Goal: Task Accomplishment & Management: Manage account settings

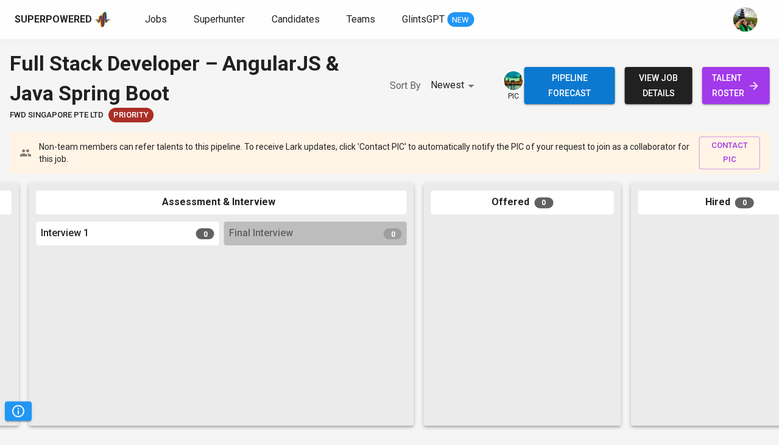
scroll to position [0, 458]
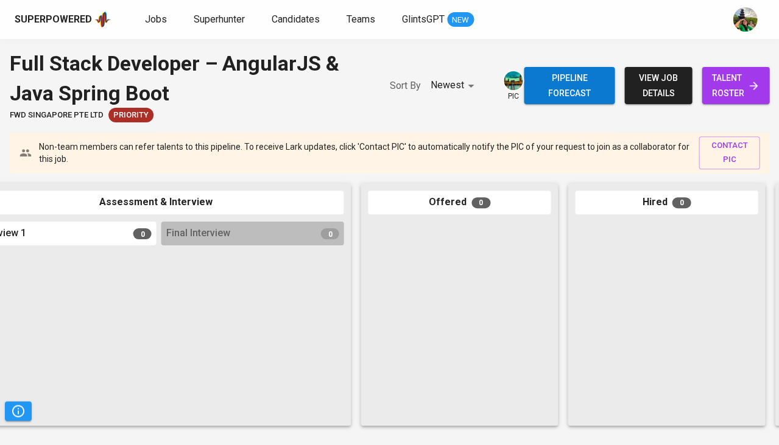
click at [722, 99] on span "talent roster" at bounding box center [735, 86] width 48 height 30
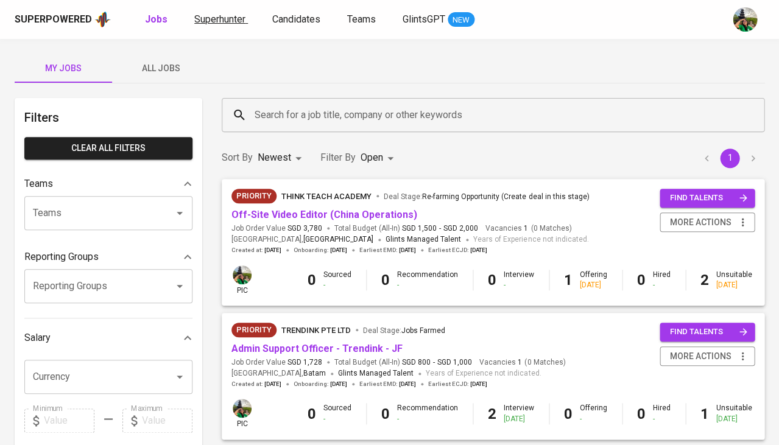
click at [207, 19] on span "Superhunter" at bounding box center [219, 19] width 51 height 12
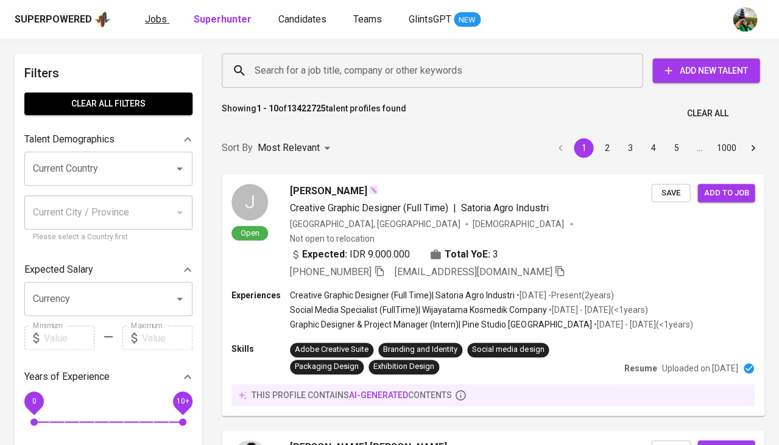
click at [151, 20] on span "Jobs" at bounding box center [156, 19] width 22 height 12
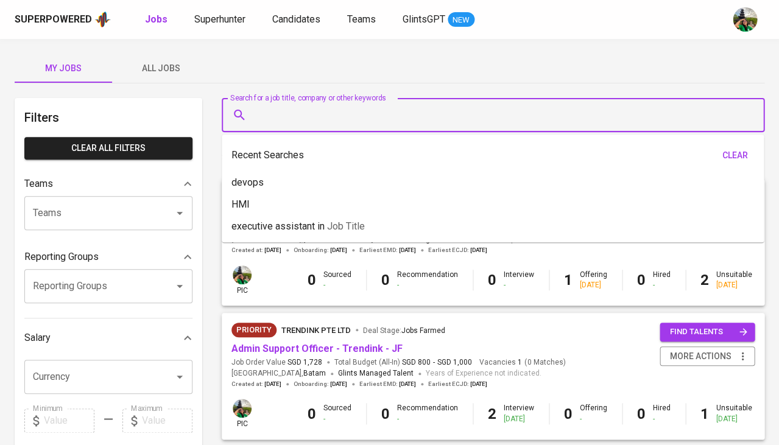
click at [276, 113] on input "Search for a job title, company or other keywords" at bounding box center [496, 115] width 489 height 23
click at [158, 71] on span "All Jobs" at bounding box center [160, 68] width 83 height 15
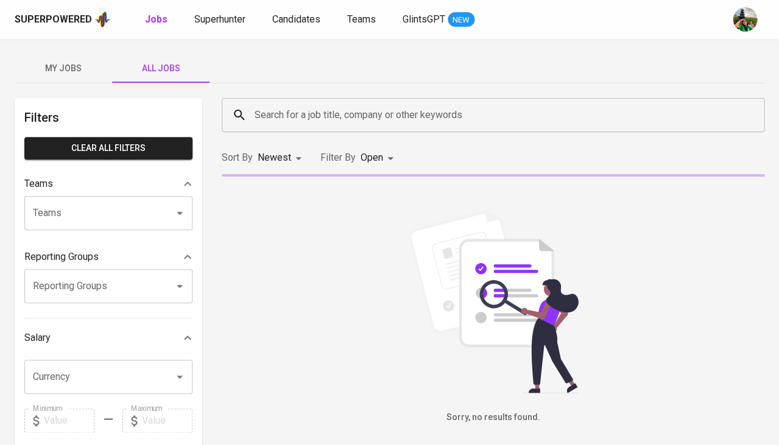
click at [158, 71] on span "All Jobs" at bounding box center [160, 68] width 83 height 15
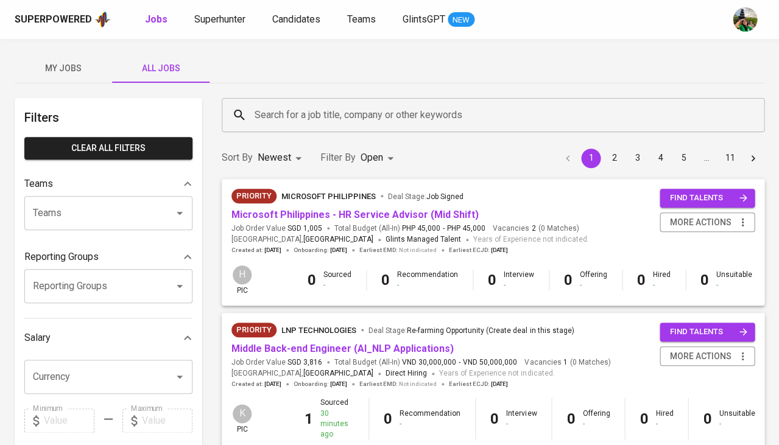
click at [285, 121] on input "Search for a job title, company or other keywords" at bounding box center [496, 115] width 489 height 23
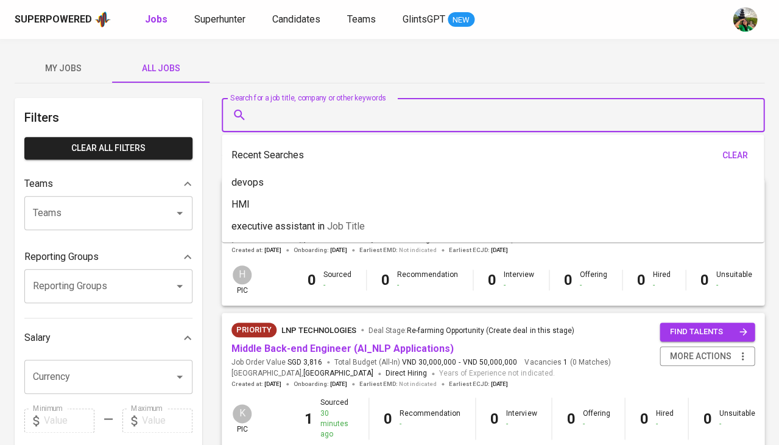
click at [286, 113] on input "Search for a job title, company or other keywords" at bounding box center [496, 115] width 489 height 23
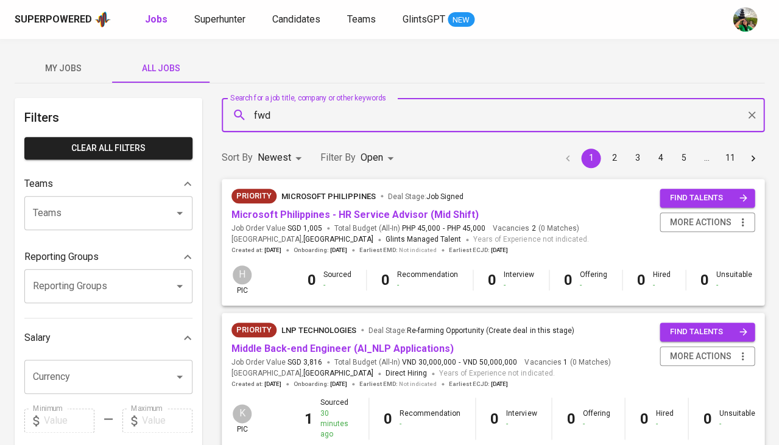
type input "fwd"
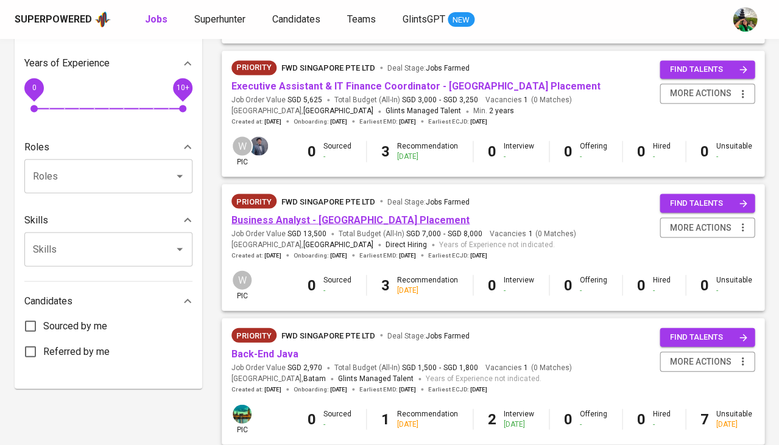
scroll to position [421, 0]
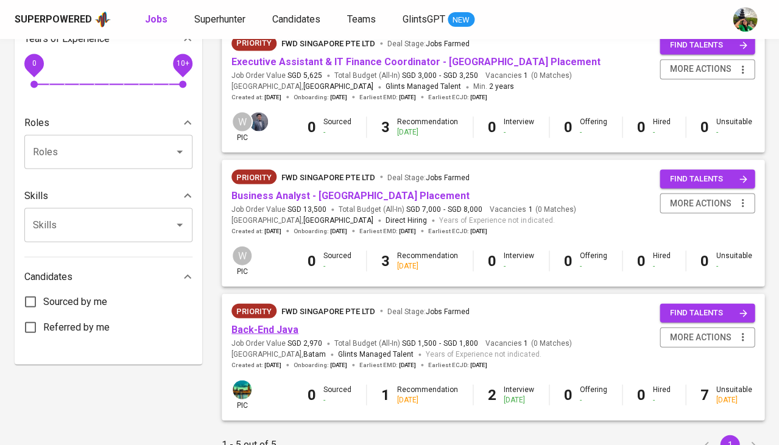
click at [288, 323] on link "Back-End Java" at bounding box center [264, 329] width 67 height 12
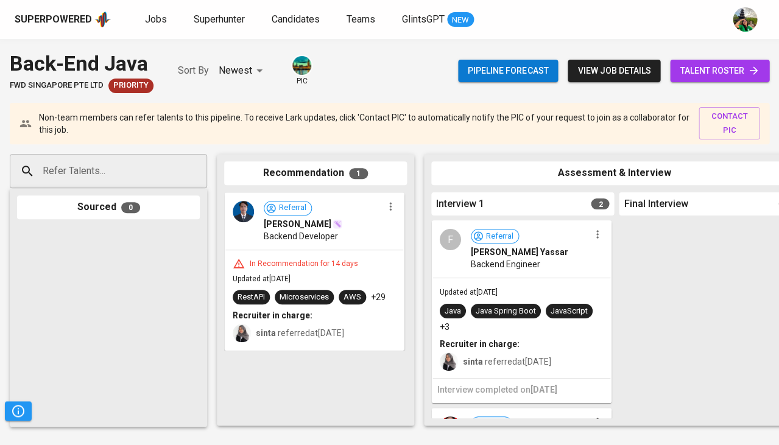
click at [697, 80] on link "talent roster" at bounding box center [719, 71] width 99 height 23
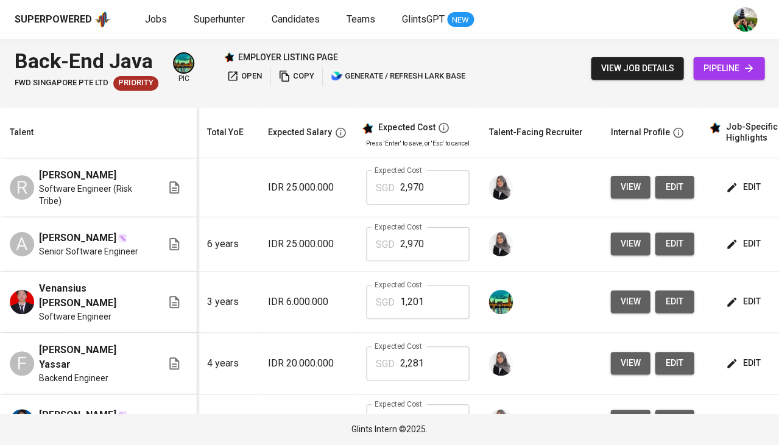
scroll to position [0, 245]
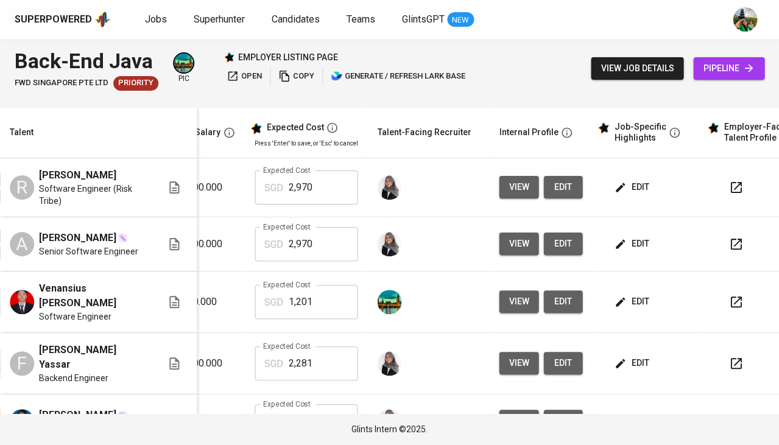
click at [619, 303] on span "edit" at bounding box center [632, 301] width 32 height 15
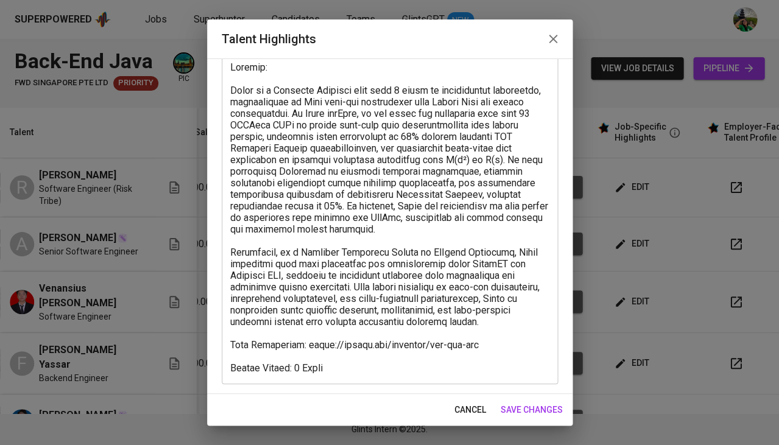
scroll to position [77, 0]
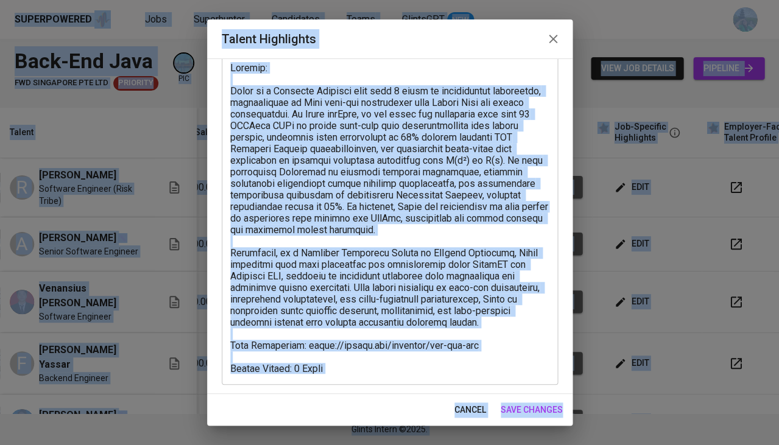
click at [379, 279] on textarea at bounding box center [389, 218] width 319 height 312
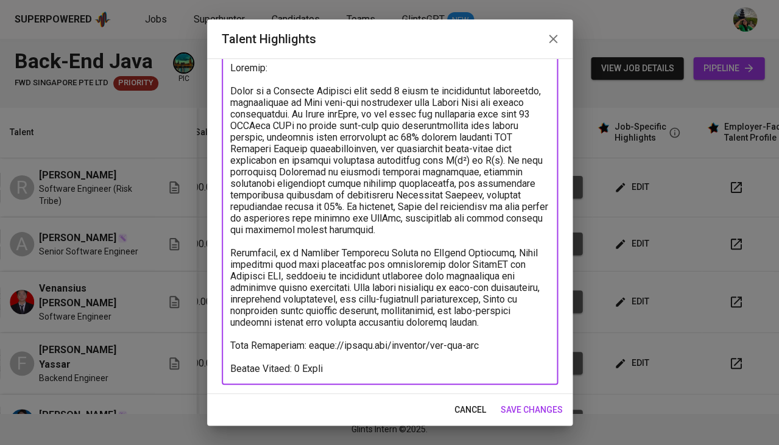
click at [476, 418] on button "cancel" at bounding box center [469, 410] width 41 height 23
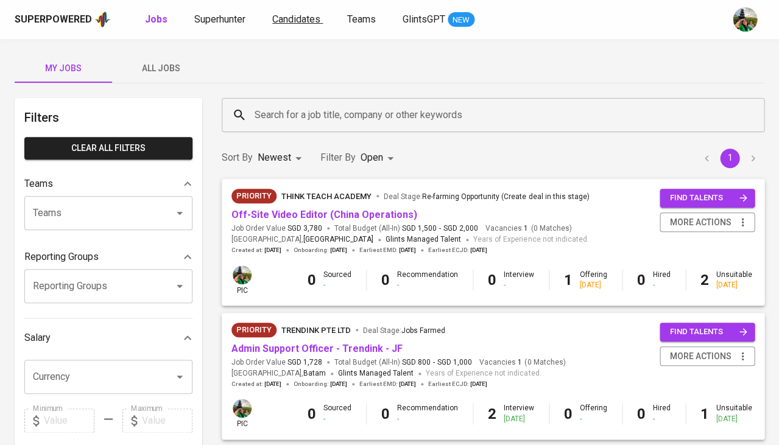
click at [294, 19] on span "Candidates" at bounding box center [296, 19] width 48 height 12
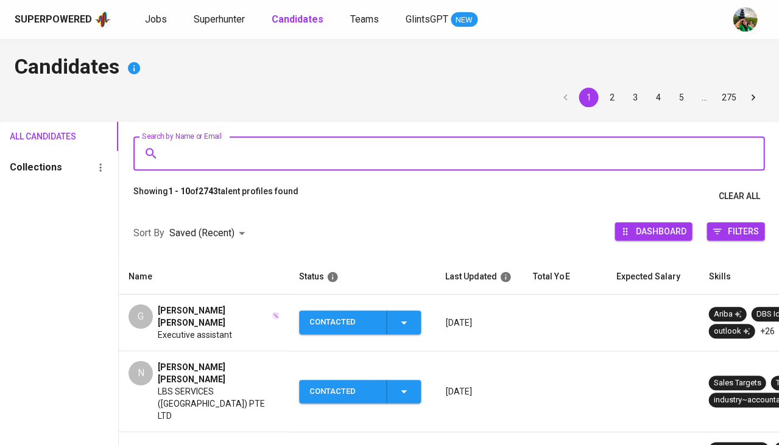
click at [250, 152] on input "Search by Name or Email" at bounding box center [451, 153] width 577 height 23
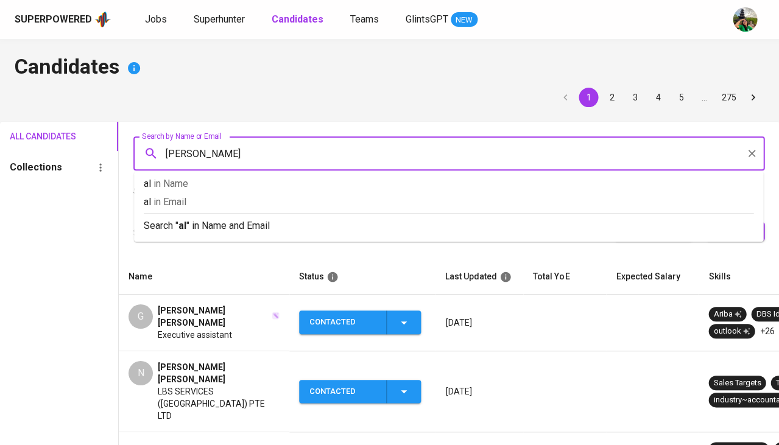
type input "alfi"
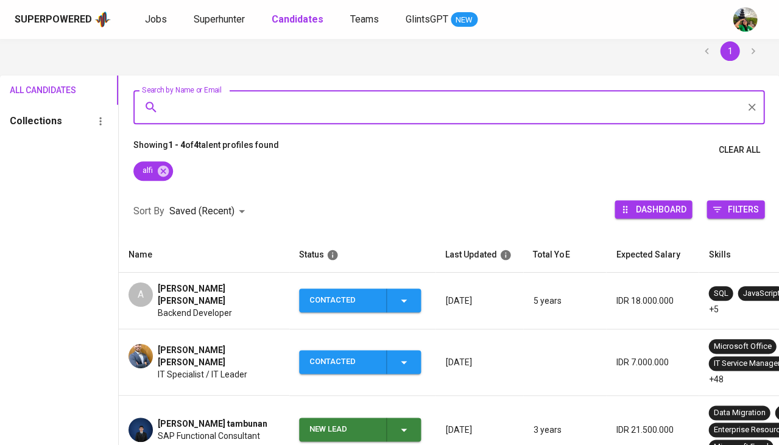
scroll to position [56, 0]
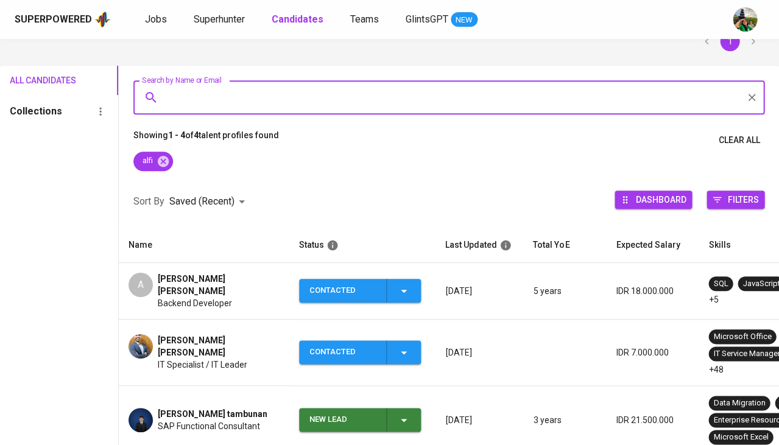
click at [233, 276] on span "[PERSON_NAME] [PERSON_NAME]" at bounding box center [219, 285] width 122 height 24
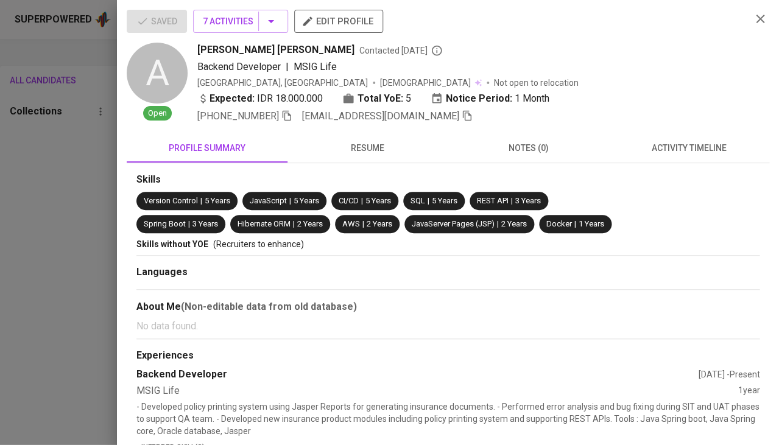
click at [462, 115] on icon "button" at bounding box center [467, 115] width 11 height 11
click at [102, 225] on div at bounding box center [389, 222] width 779 height 445
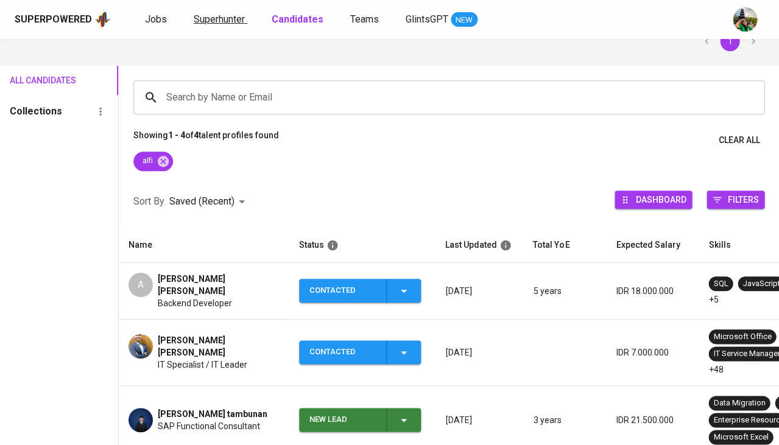
click at [220, 18] on span "Superhunter" at bounding box center [219, 19] width 51 height 12
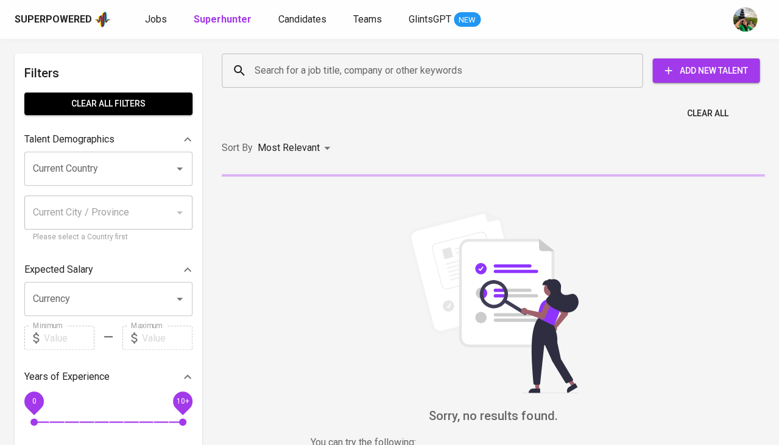
click at [283, 77] on input "Search for a job title, company or other keywords" at bounding box center [435, 70] width 367 height 23
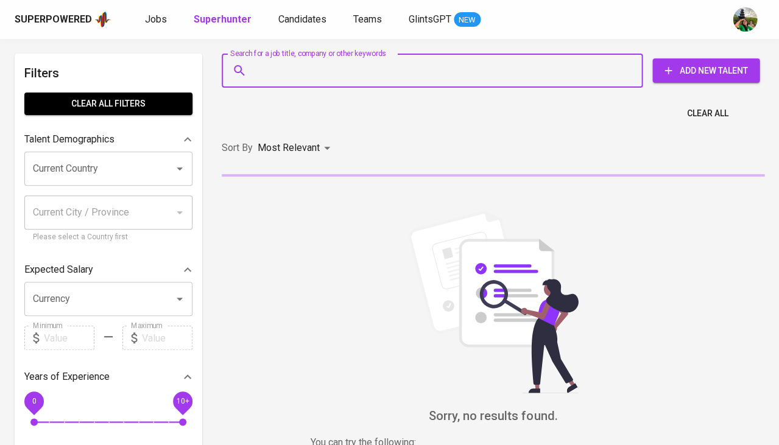
type input "v"
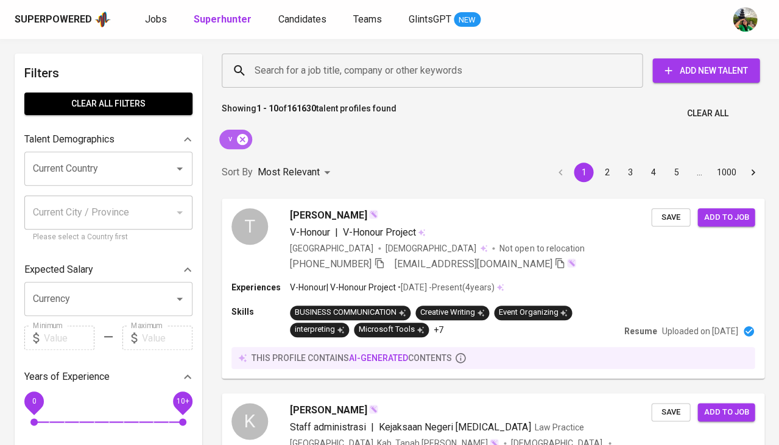
click at [247, 139] on icon at bounding box center [242, 138] width 11 height 11
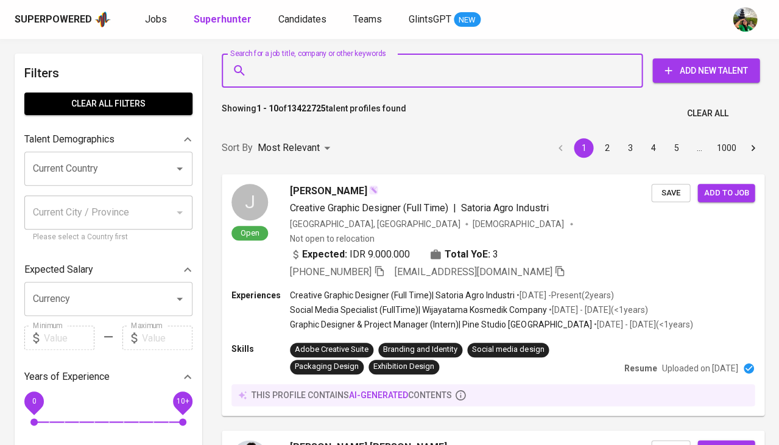
click at [339, 74] on input "Search for a job title, company or other keywords" at bounding box center [435, 70] width 367 height 23
paste input "[EMAIL_ADDRESS][DOMAIN_NAME]"
type input "[EMAIL_ADDRESS][DOMAIN_NAME]"
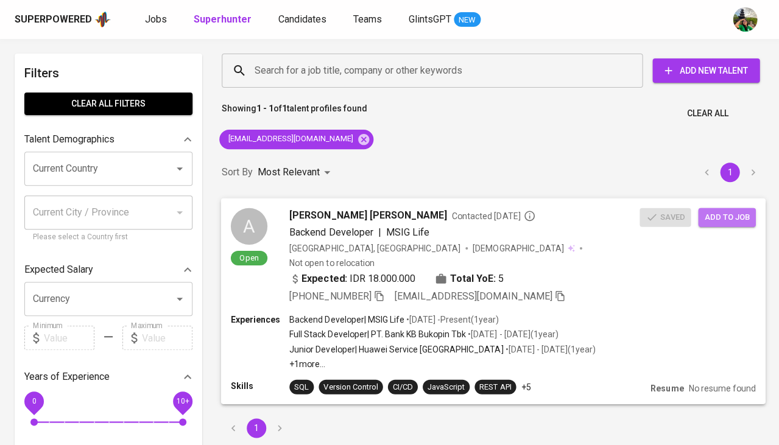
click at [717, 213] on span "Add to job" at bounding box center [726, 217] width 45 height 14
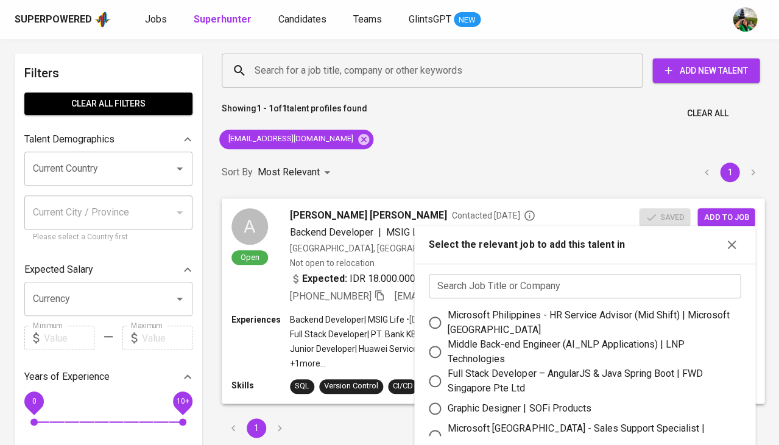
click at [474, 276] on input "text" at bounding box center [585, 286] width 312 height 24
click at [490, 369] on div "Full Stack Developer – AngularJS & Java Spring Boot | FWD Singapore Pte Ltd" at bounding box center [589, 381] width 283 height 29
click at [448, 369] on input "Full Stack Developer – AngularJS & Java Spring Boot | FWD Singapore Pte Ltd" at bounding box center [435, 381] width 26 height 26
radio input "true"
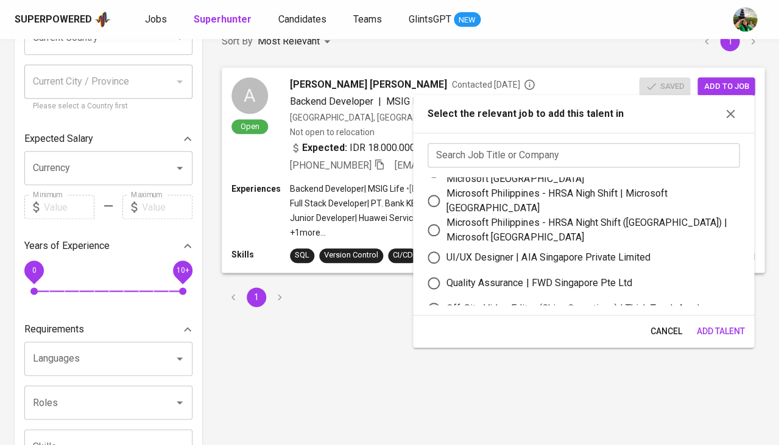
scroll to position [227, 0]
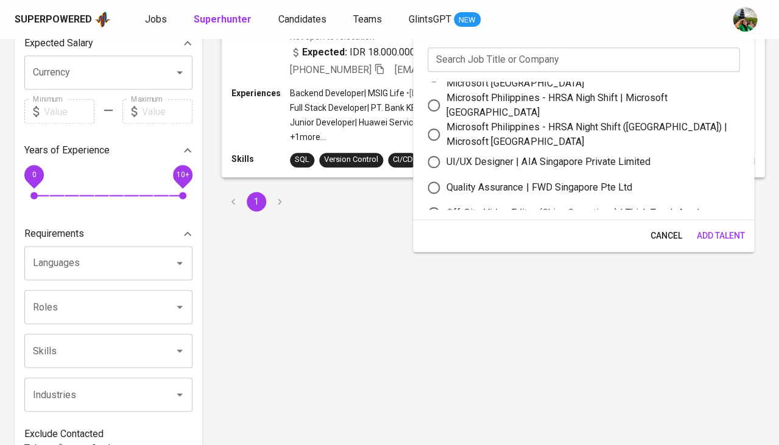
click at [706, 228] on span "Add Talent" at bounding box center [720, 235] width 48 height 15
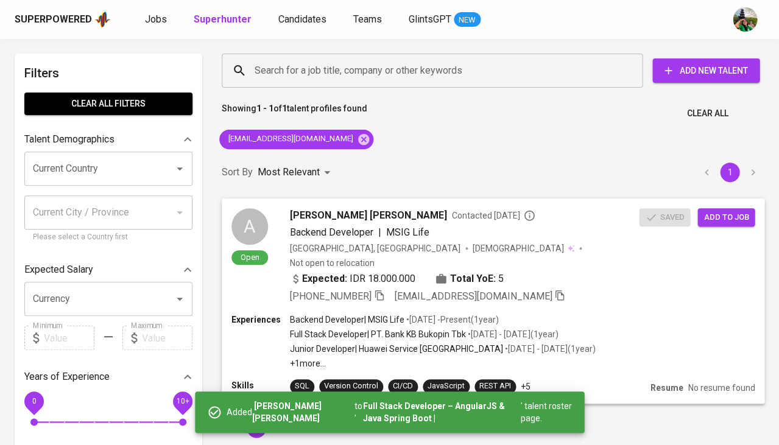
scroll to position [0, 0]
click at [358, 138] on icon at bounding box center [363, 138] width 11 height 11
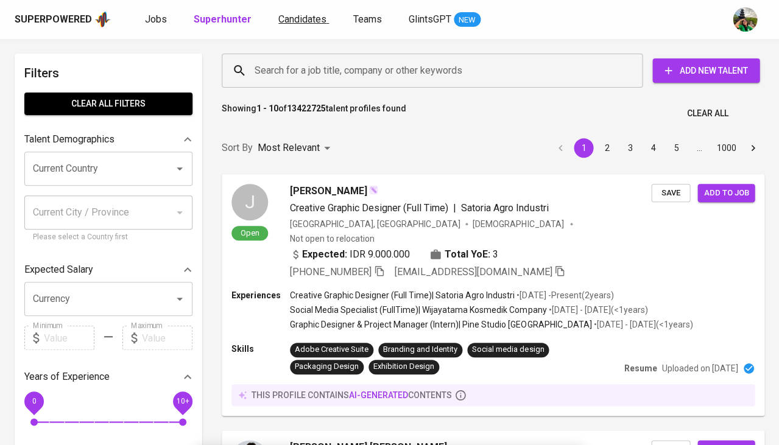
click at [291, 12] on link "Candidates" at bounding box center [303, 19] width 51 height 15
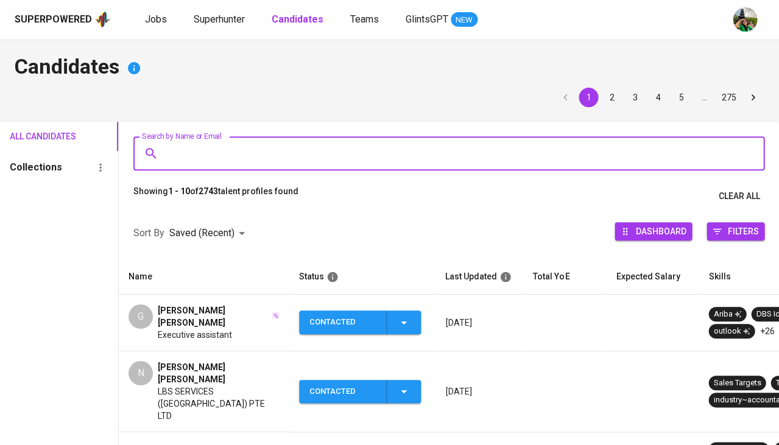
click at [259, 146] on input "Search by Name or Email" at bounding box center [451, 153] width 577 height 23
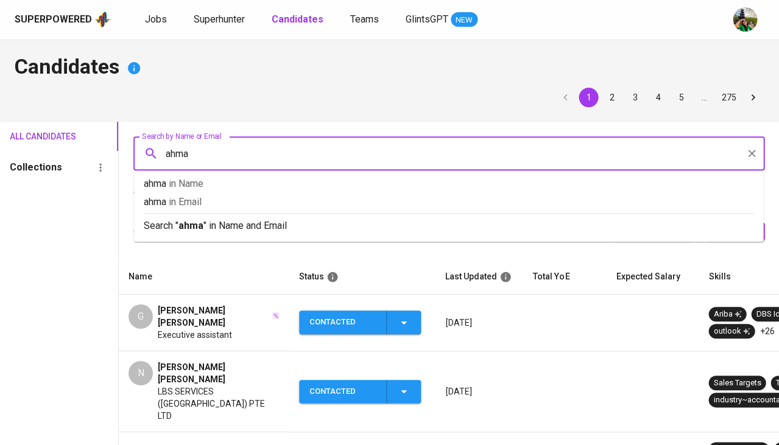
type input "ahmad"
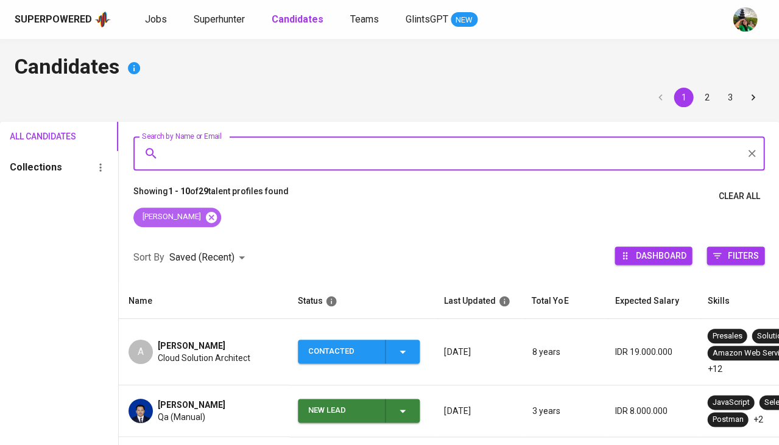
click at [205, 215] on icon at bounding box center [211, 217] width 13 height 13
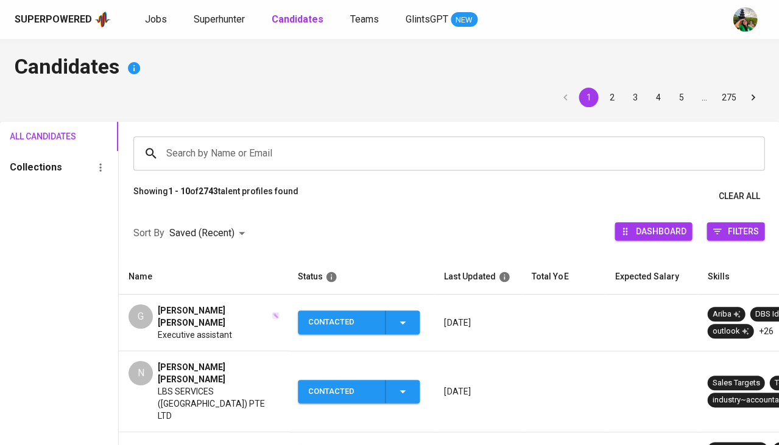
click at [200, 152] on input "Search by Name or Email" at bounding box center [451, 153] width 577 height 23
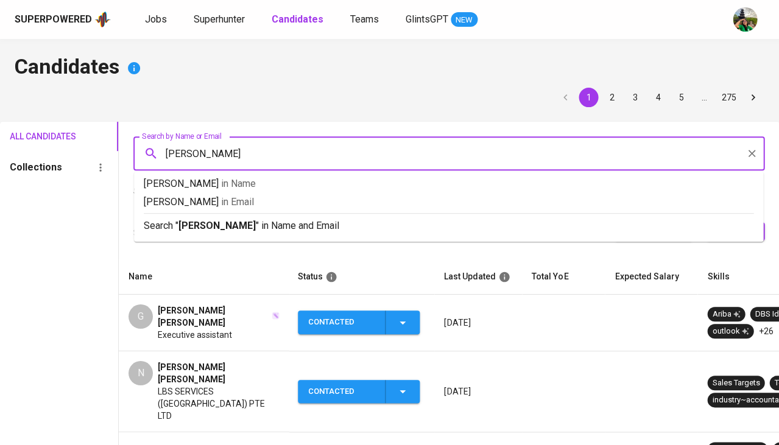
type input "ahmad nabil"
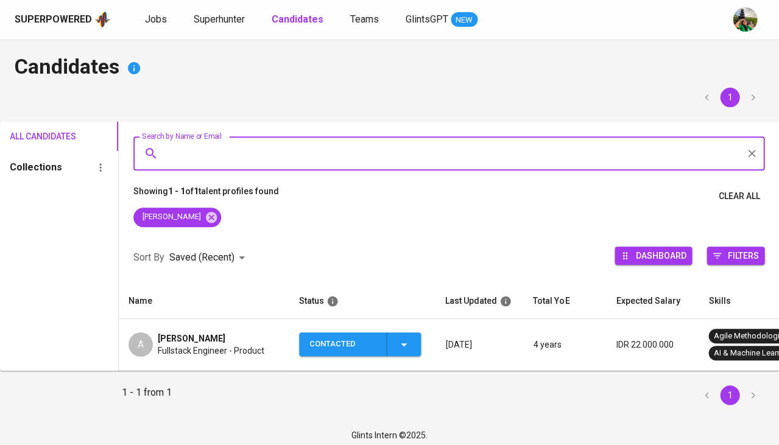
click at [200, 349] on span "Fullstack Engineer - Product" at bounding box center [211, 351] width 107 height 12
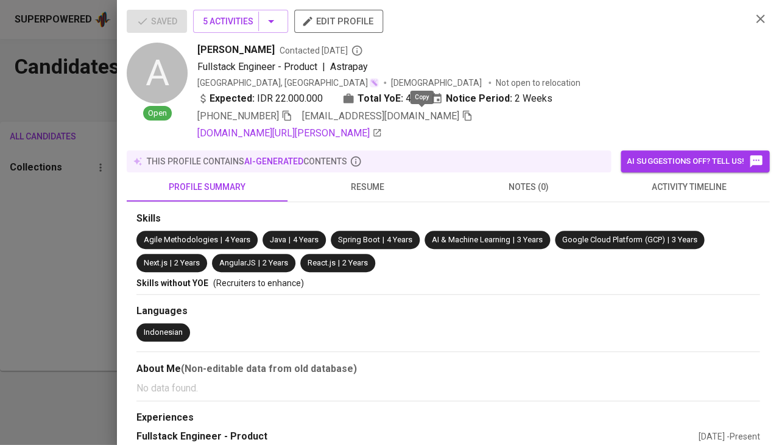
click at [462, 114] on icon "button" at bounding box center [467, 115] width 11 height 11
click at [81, 251] on div at bounding box center [389, 222] width 779 height 445
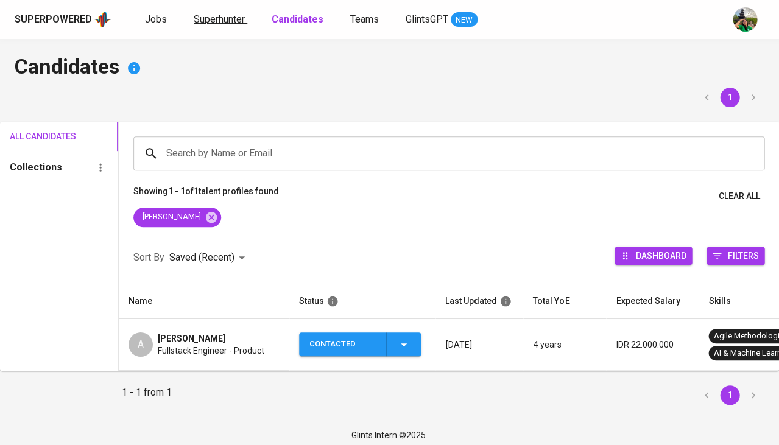
click at [238, 17] on span "Superhunter" at bounding box center [219, 19] width 51 height 12
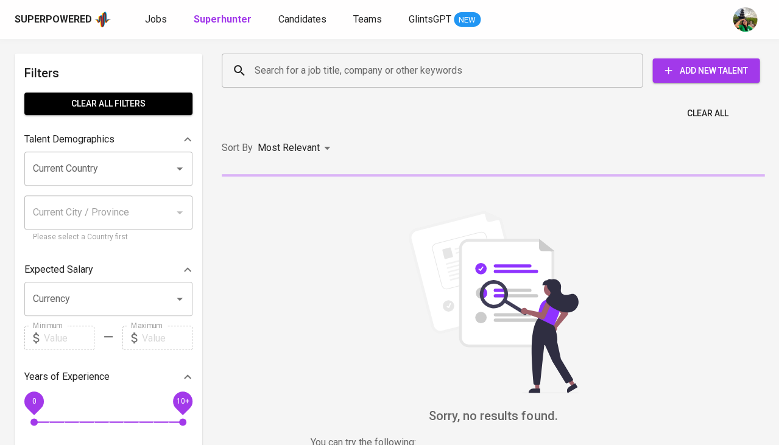
click at [326, 65] on input "Search for a job title, company or other keywords" at bounding box center [435, 70] width 367 height 23
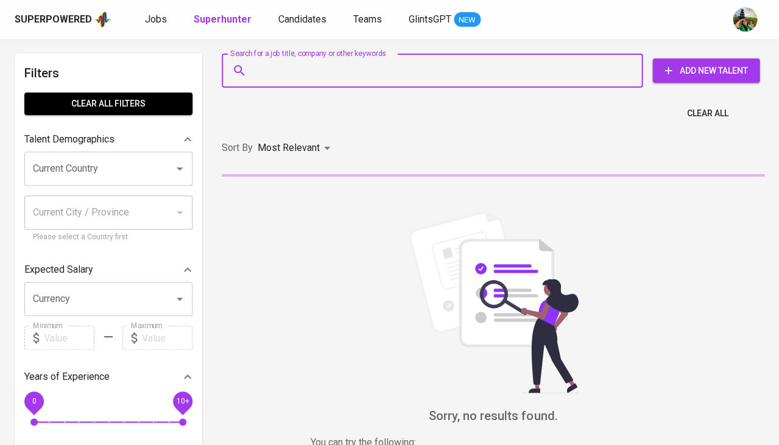
paste input "amdnabil2001@gmail.com"
type input "amdnabil2001@gmail.com"
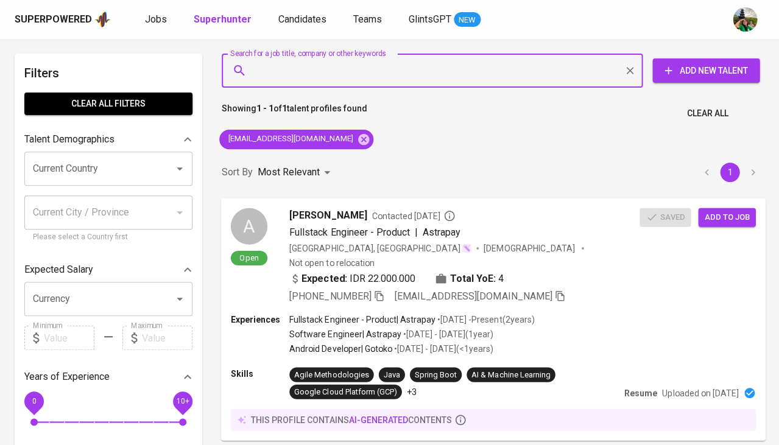
click at [727, 213] on span "Add to job" at bounding box center [726, 217] width 45 height 14
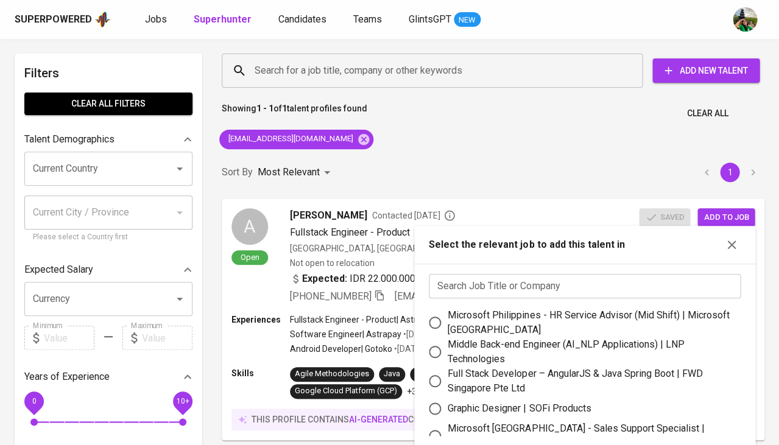
scroll to position [15, 0]
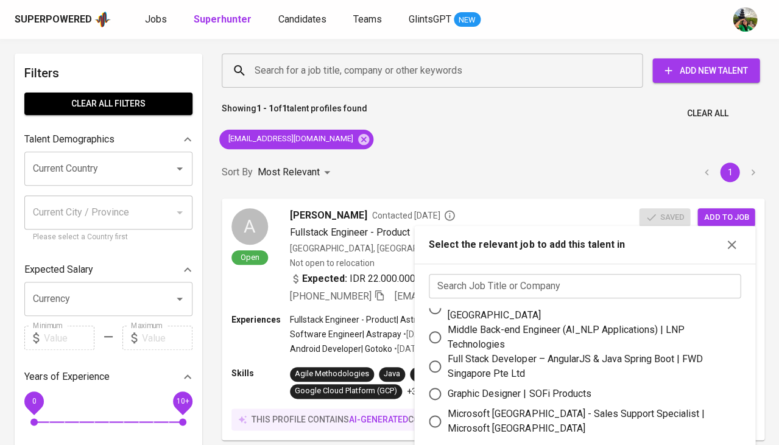
click at [505, 366] on div "Full Stack Developer – AngularJS & Java Spring Boot | FWD Singapore Pte Ltd" at bounding box center [589, 366] width 283 height 29
click at [448, 366] on input "Full Stack Developer – AngularJS & Java Spring Boot | FWD Singapore Pte Ltd" at bounding box center [435, 367] width 26 height 26
radio input "true"
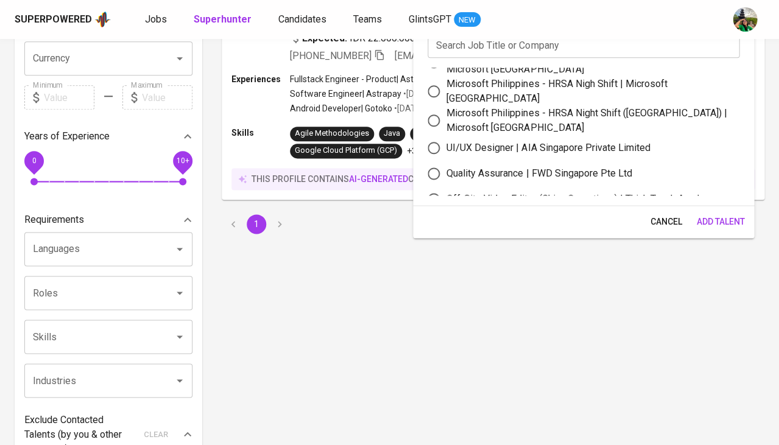
scroll to position [369, 0]
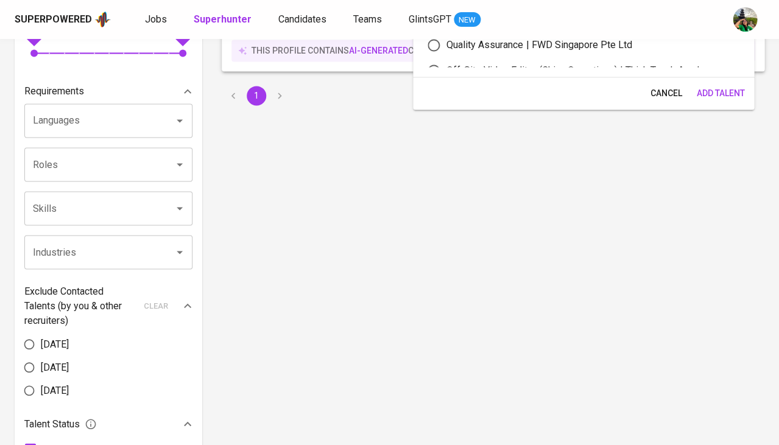
click at [725, 93] on span "Add Talent" at bounding box center [720, 93] width 48 height 15
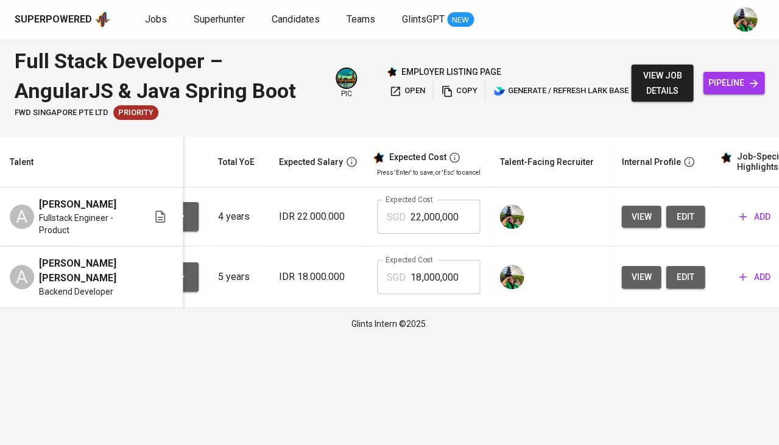
scroll to position [0, 122]
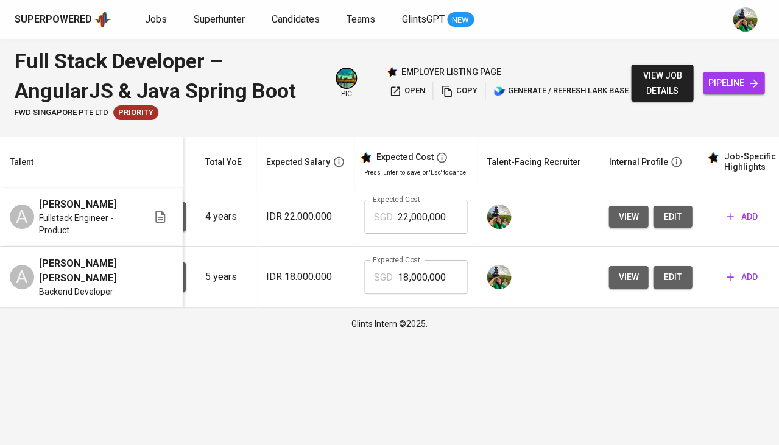
click at [676, 270] on span "edit" at bounding box center [672, 277] width 19 height 15
click at [727, 215] on icon "button" at bounding box center [729, 217] width 12 height 12
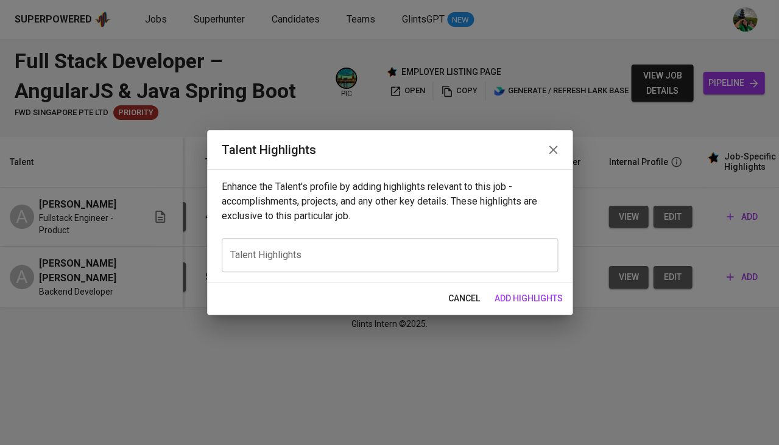
click at [431, 264] on div "x Talent Highlights" at bounding box center [390, 255] width 336 height 34
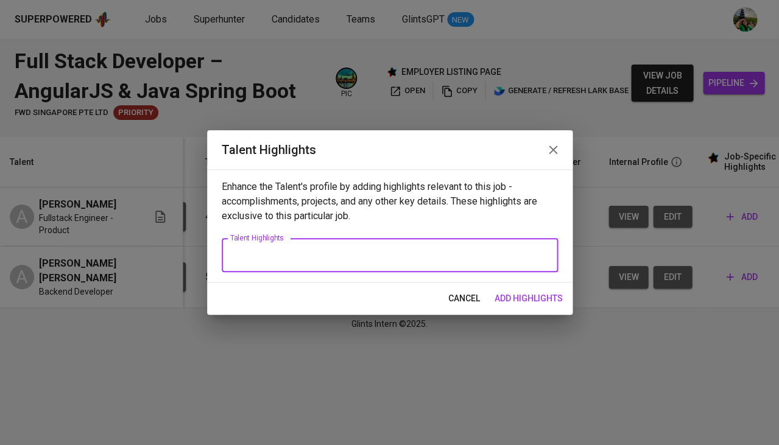
paste textarea "Alfi Alhuzwiri Syam is a Software Engineer with over 4 years of experience spec…"
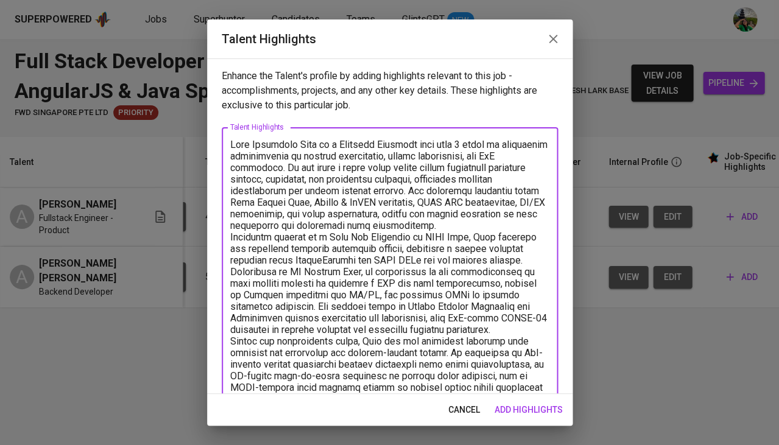
scroll to position [44, 0]
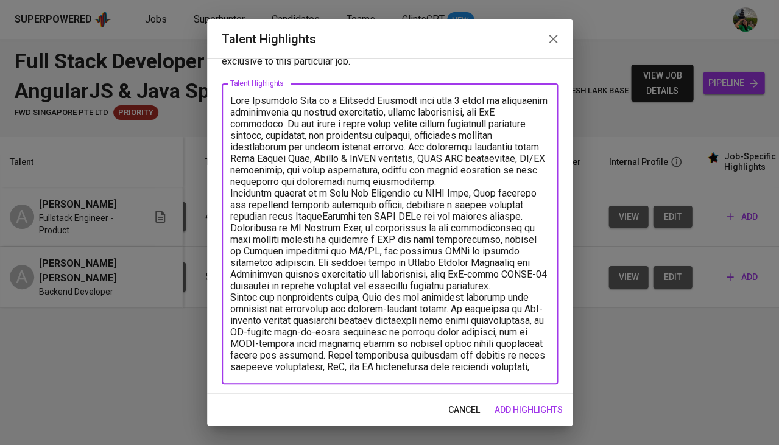
click at [228, 97] on div "x Talent Highlights" at bounding box center [390, 233] width 336 height 301
click at [230, 98] on textarea at bounding box center [389, 234] width 319 height 278
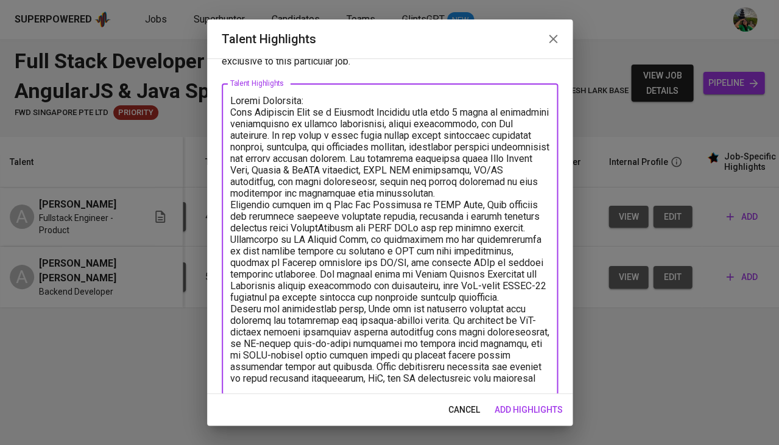
drag, startPoint x: 312, startPoint y: 108, endPoint x: 248, endPoint y: 108, distance: 64.6
click at [248, 108] on textarea at bounding box center [389, 239] width 319 height 289
drag, startPoint x: 283, startPoint y: 128, endPoint x: 322, endPoint y: 183, distance: 67.6
click at [322, 183] on textarea at bounding box center [389, 239] width 319 height 289
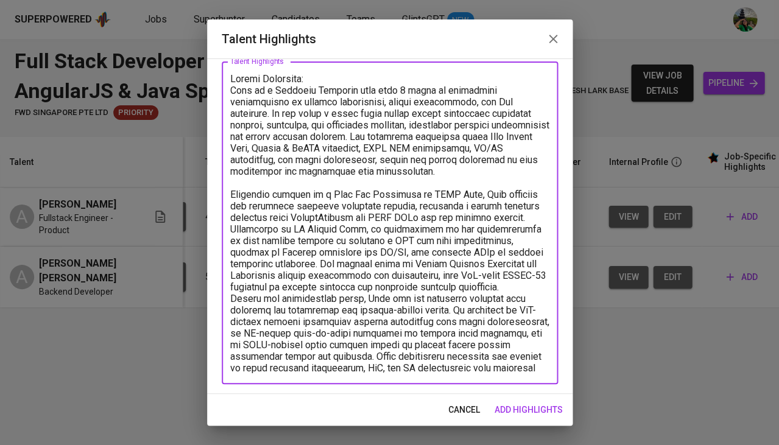
scroll to position [65, 0]
click at [418, 261] on textarea at bounding box center [389, 224] width 319 height 300
click at [370, 141] on textarea at bounding box center [389, 224] width 319 height 300
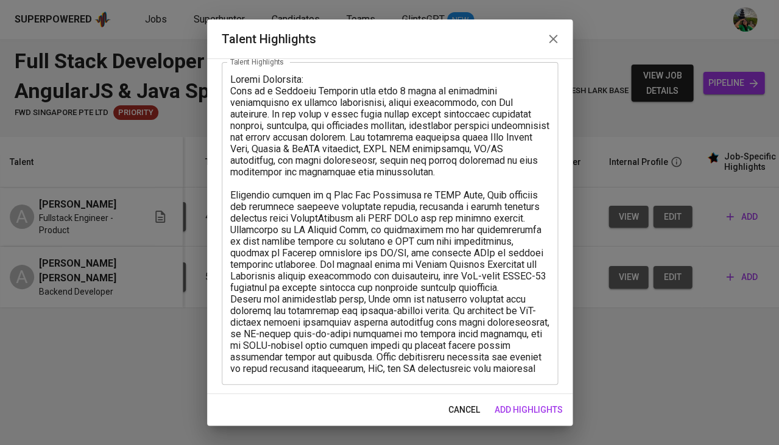
drag, startPoint x: 228, startPoint y: 89, endPoint x: 510, endPoint y: 356, distance: 388.1
click at [510, 356] on div "x Talent Highlights" at bounding box center [390, 223] width 336 height 323
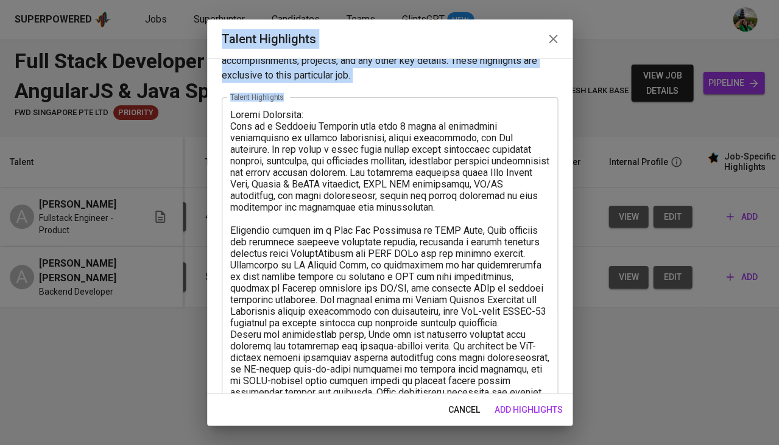
scroll to position [0, 0]
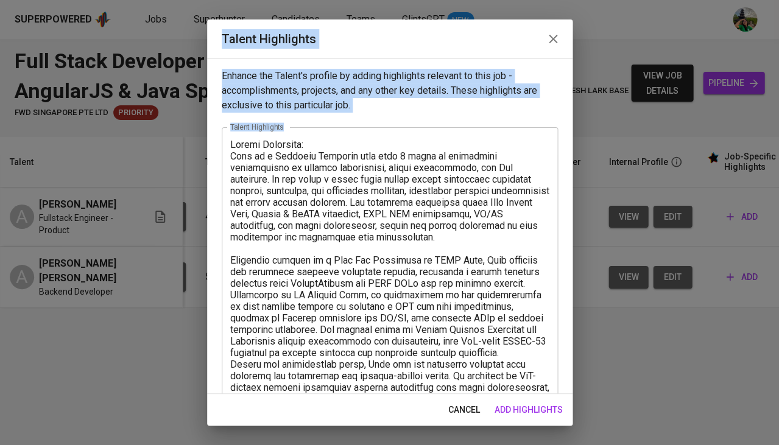
drag, startPoint x: 406, startPoint y: 249, endPoint x: 209, endPoint y: 32, distance: 293.2
click at [209, 32] on div "Talent Highlights Enhance the Talent's profile by adding highlights relevant to…" at bounding box center [389, 222] width 365 height 406
click at [258, 155] on textarea at bounding box center [389, 289] width 319 height 300
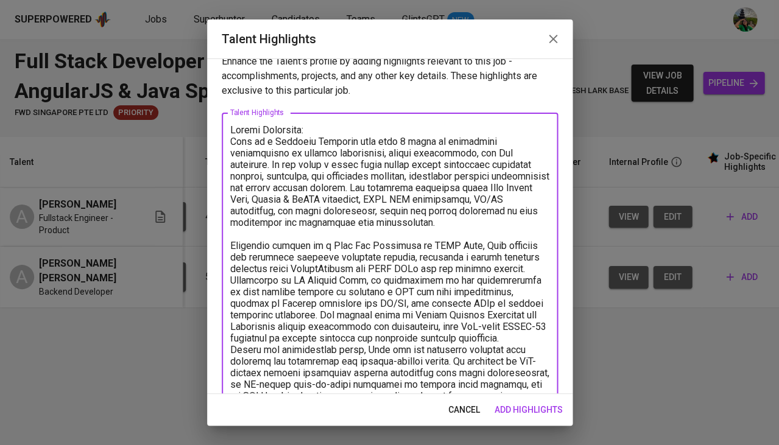
scroll to position [65, 0]
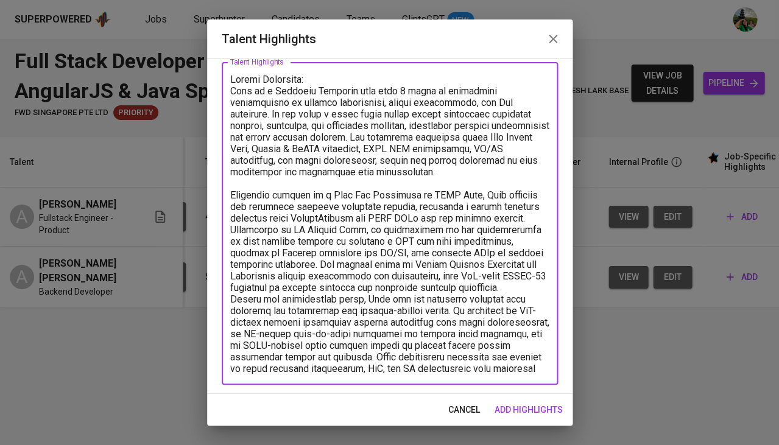
drag, startPoint x: 229, startPoint y: 150, endPoint x: 457, endPoint y: 420, distance: 353.0
click at [457, 420] on div "Talent Highlights Enhance the Talent's profile by adding highlights relevant to…" at bounding box center [389, 222] width 365 height 406
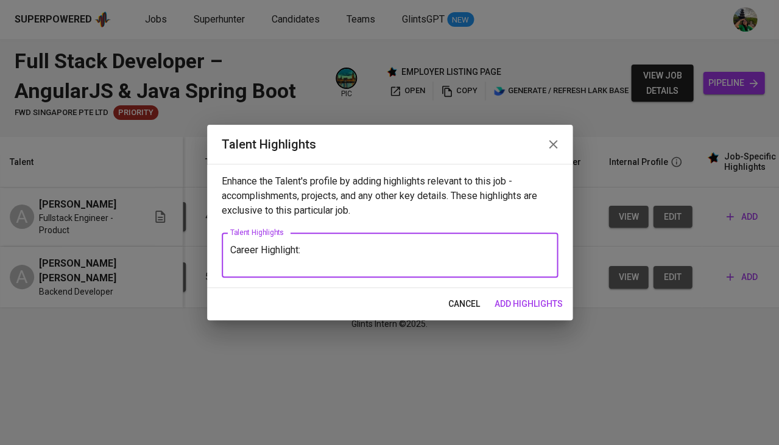
scroll to position [0, 0]
paste textarea "lfi Alhuzwiri Syam is a Fullstack Developer with 4+ years of experience buildin…"
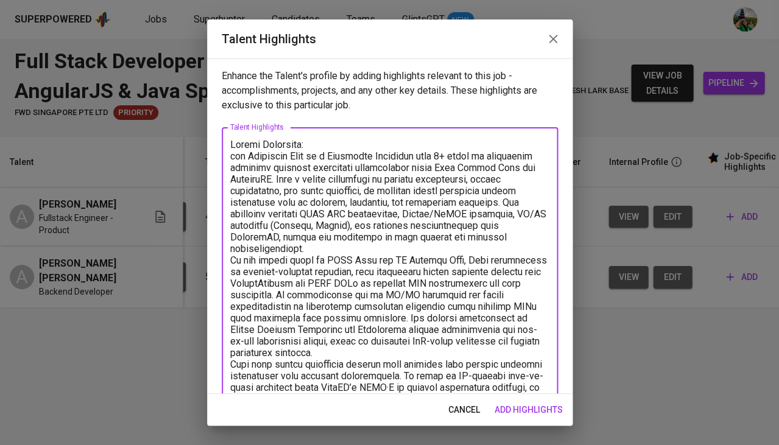
scroll to position [55, 0]
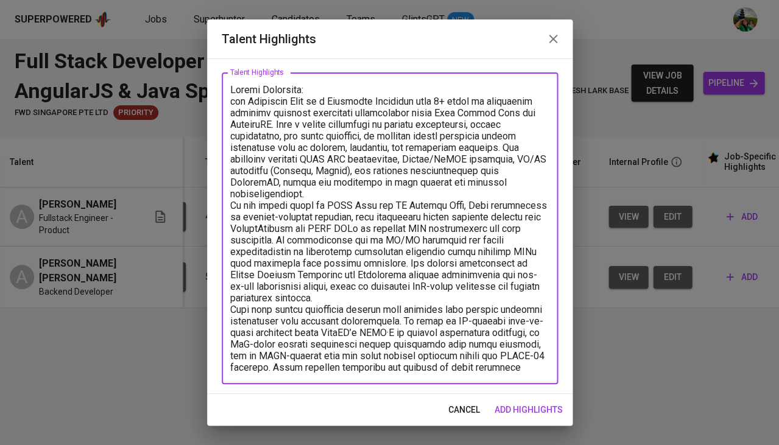
drag, startPoint x: 309, startPoint y: 99, endPoint x: 241, endPoint y: 97, distance: 68.2
click at [241, 97] on textarea at bounding box center [389, 228] width 319 height 289
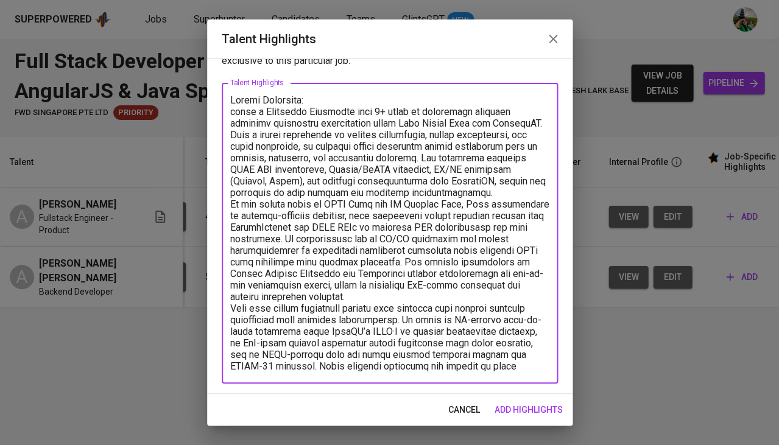
scroll to position [44, 0]
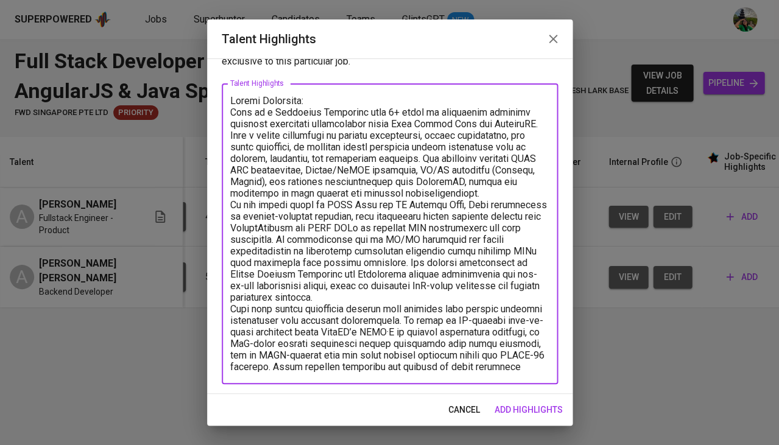
paste textarea "Alfi is a Fullstack Developer with 4+ years of experience specializing in Java …"
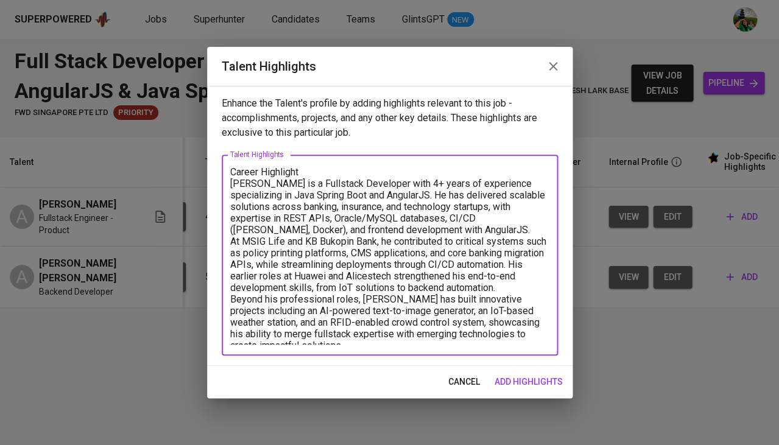
scroll to position [0, 0]
click at [305, 169] on textarea "Career Highlight Alfi is a Fullstack Developer with 4+ years of experience spec…" at bounding box center [389, 255] width 319 height 178
click at [410, 222] on textarea "Career Highlight: Alfi is a Fullstack Developer with 4+ years of experience spe…" at bounding box center [389, 255] width 319 height 178
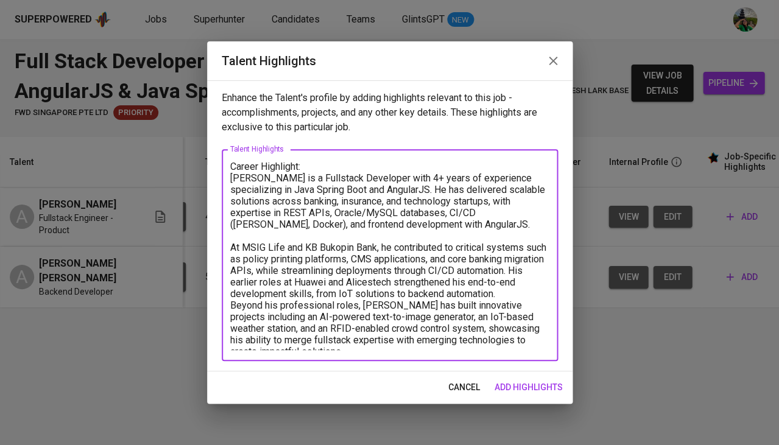
click at [366, 297] on textarea "Career Highlight: Alfi is a Fullstack Developer with 4+ years of experience spe…" at bounding box center [389, 255] width 319 height 189
click at [326, 344] on textarea "Career Highlight: Alfi is a Fullstack Developer with 4+ years of experience spe…" at bounding box center [389, 255] width 319 height 189
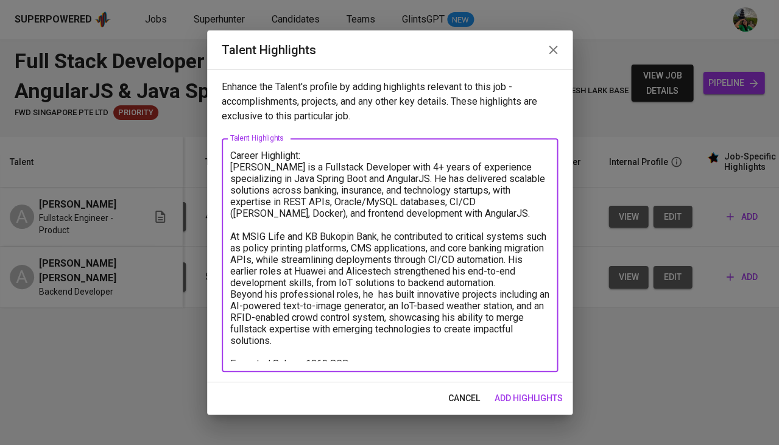
type textarea "Career Highlight: Alfi is a Fullstack Developer with 4+ years of experience spe…"
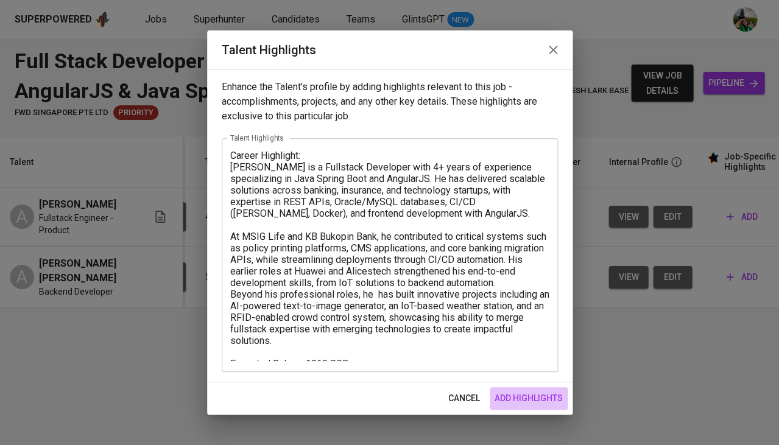
click at [536, 393] on span "add highlights" at bounding box center [528, 398] width 68 height 15
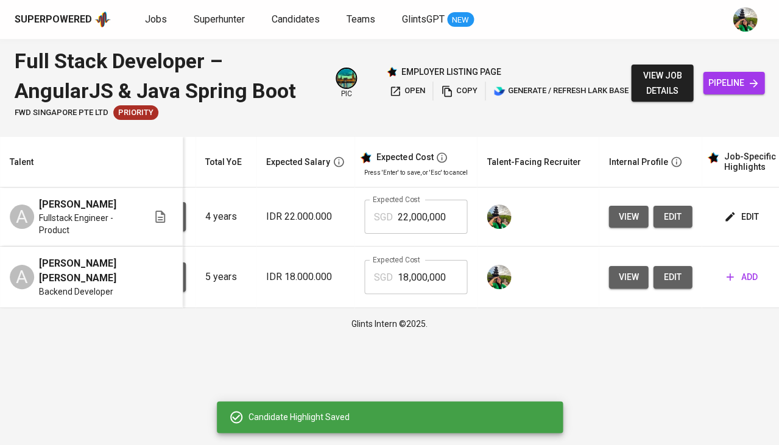
click at [416, 219] on input "22,000,000" at bounding box center [432, 217] width 69 height 34
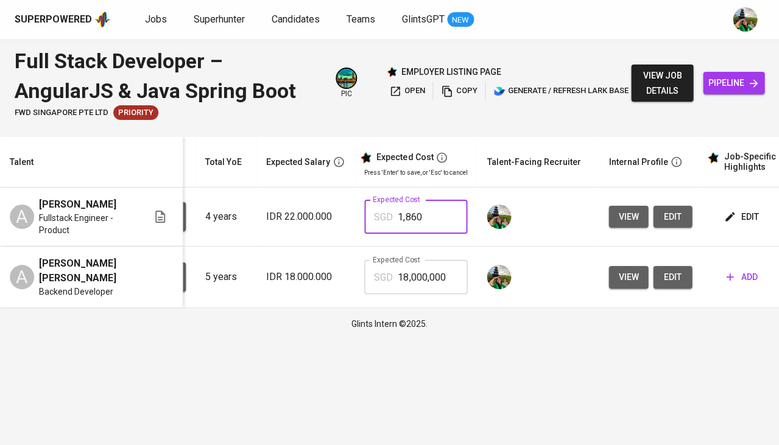
type input "1,860"
click at [736, 209] on span "edit" at bounding box center [742, 216] width 32 height 15
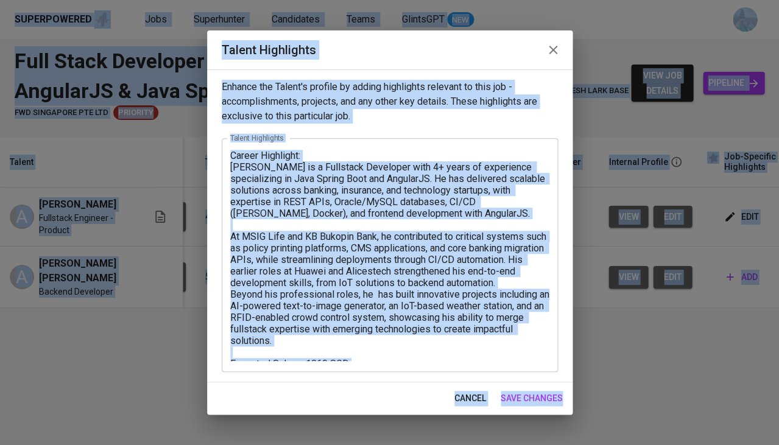
click at [462, 296] on textarea "Career Highlight: Alfi is a Fullstack Developer with 4+ years of experience spe…" at bounding box center [389, 255] width 319 height 211
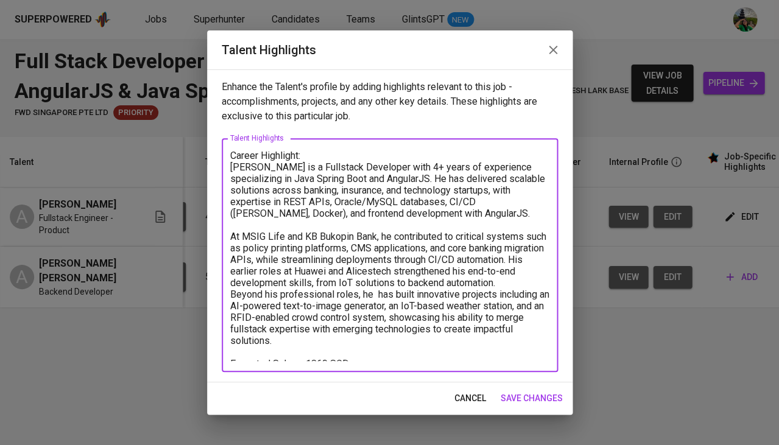
click at [476, 399] on span "cancel" at bounding box center [470, 398] width 32 height 15
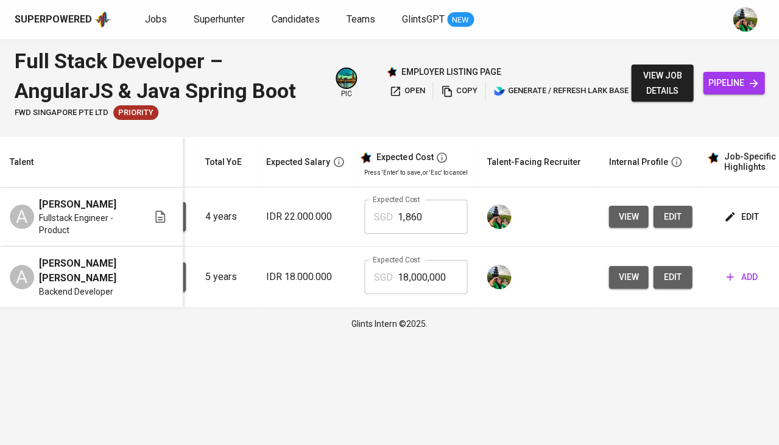
click at [408, 268] on input "18,000,000" at bounding box center [432, 277] width 69 height 34
type input "1,860"
click at [732, 270] on span "add" at bounding box center [741, 277] width 31 height 15
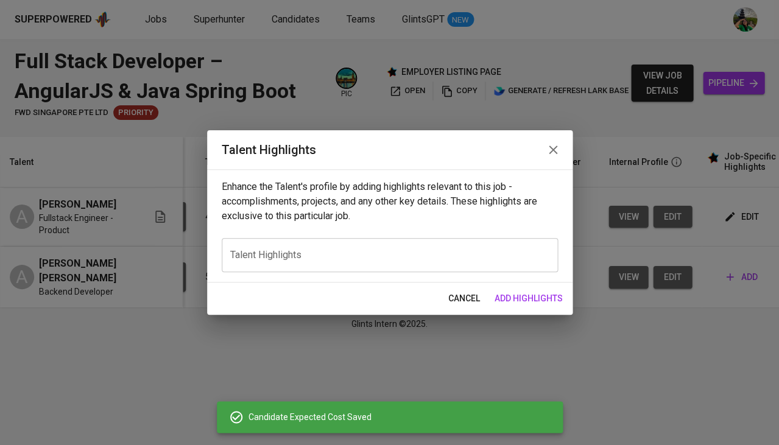
click at [465, 253] on textarea at bounding box center [389, 256] width 319 height 12
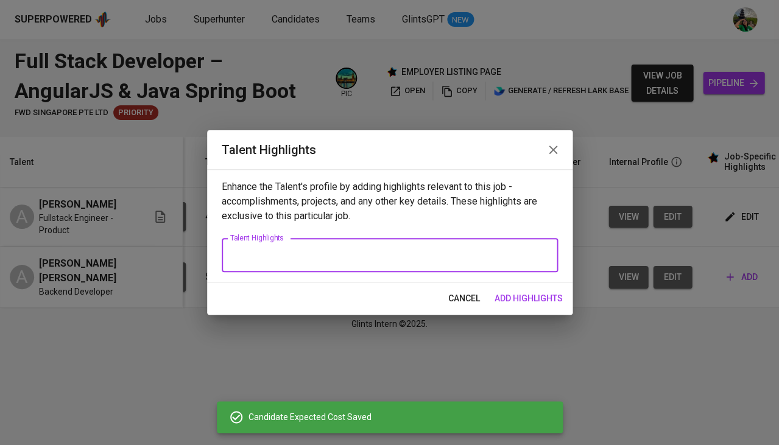
paste textarea "Career Highlight: Alfi is a Fullstack Developer with 4+ years of experience spe…"
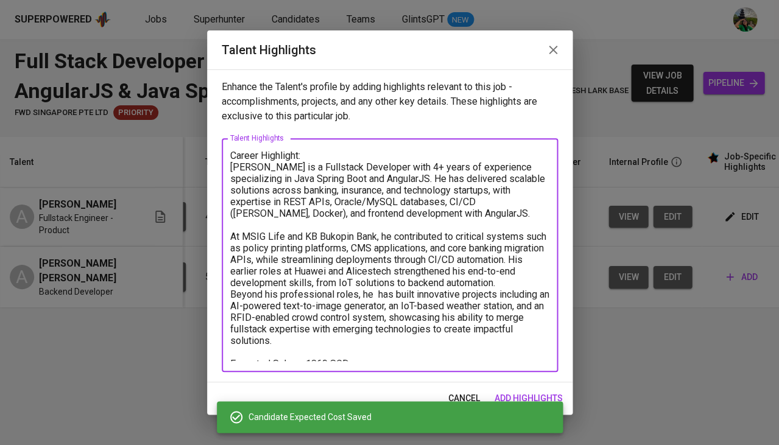
type textarea "Career Highlight: Alfi is a Fullstack Developer with 4+ years of experience spe…"
click at [549, 390] on button "add highlights" at bounding box center [529, 398] width 78 height 23
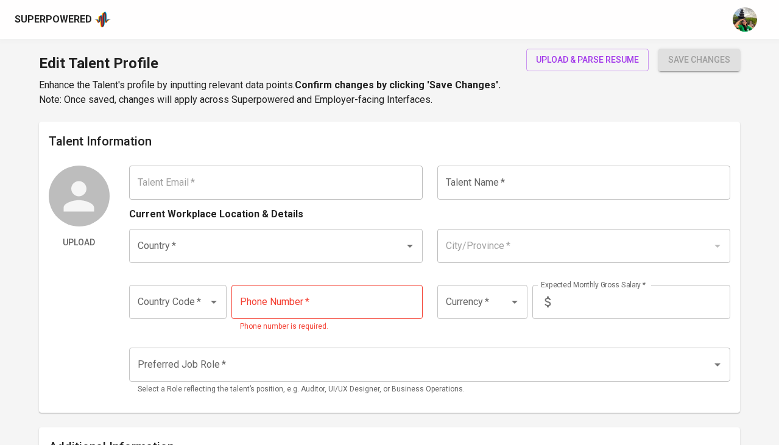
type input "[EMAIL_ADDRESS][DOMAIN_NAME]"
type input "[PERSON_NAME] [PERSON_NAME]"
type input "[GEOGRAPHIC_DATA]"
type input "[GEOGRAPHIC_DATA], [GEOGRAPHIC_DATA]"
type input "+62"
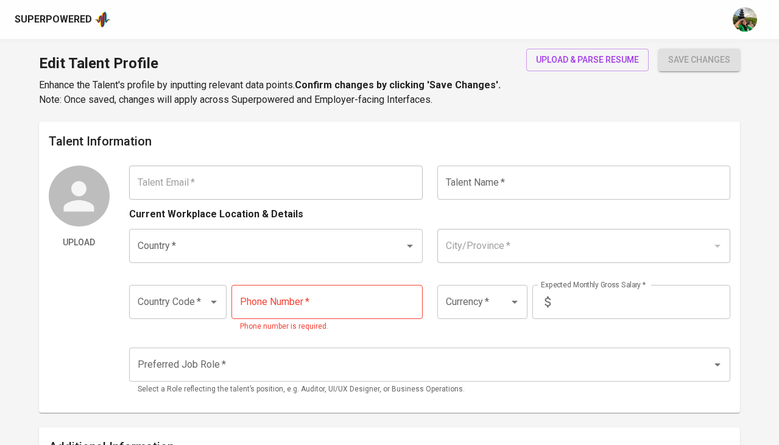
type input "[PHONE_NUMBER]"
type input "IDR"
type input "Backend Developer"
radio input "true"
type input "5"
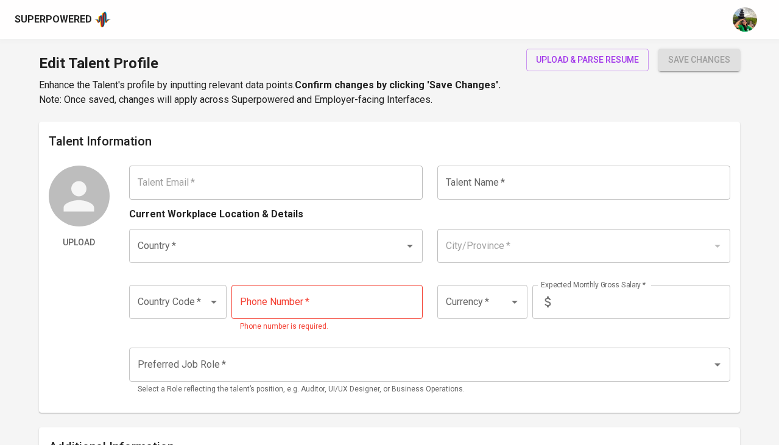
type input "1 Month"
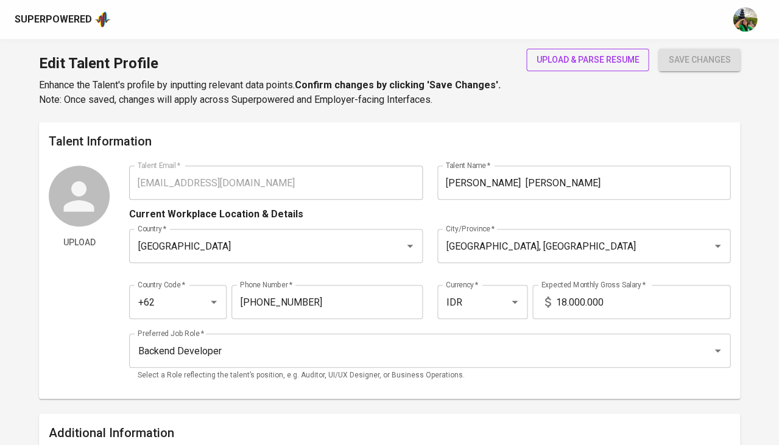
click at [596, 55] on span "upload & parse resume" at bounding box center [587, 59] width 103 height 15
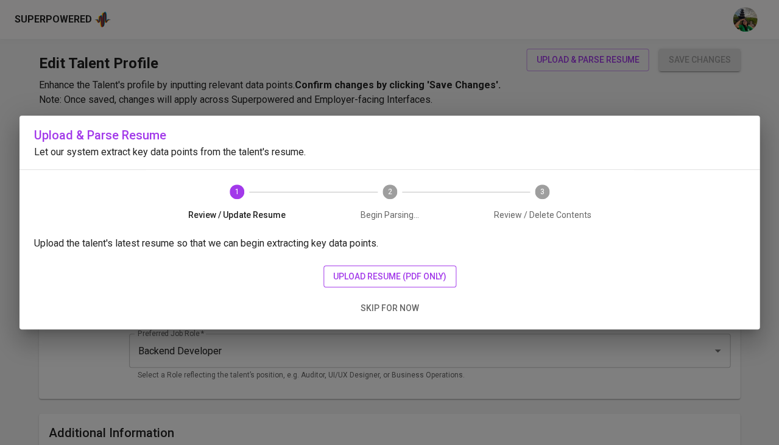
click at [361, 272] on span "upload resume (pdf only)" at bounding box center [389, 276] width 113 height 15
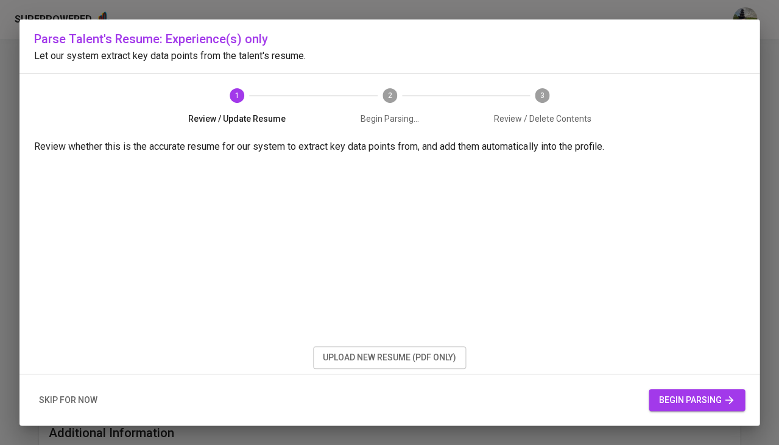
click at [675, 398] on span "begin parsing" at bounding box center [696, 400] width 77 height 15
click at [63, 390] on button "skip for now" at bounding box center [68, 400] width 68 height 23
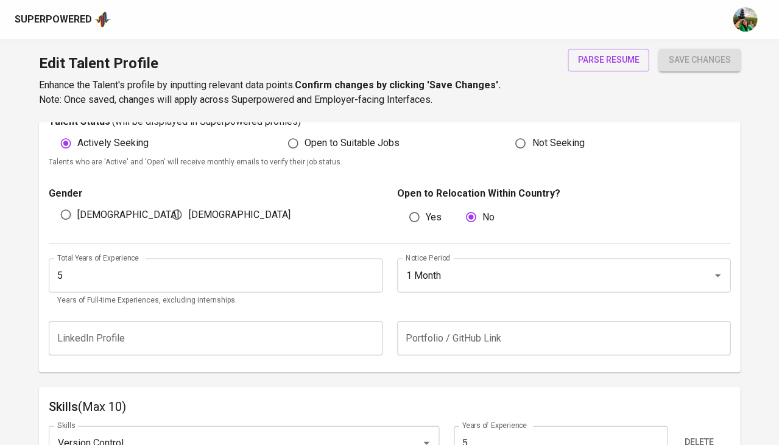
scroll to position [378, 0]
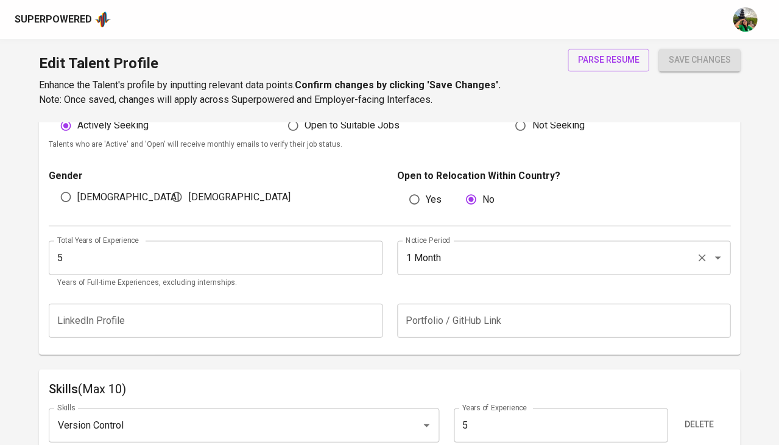
click at [458, 241] on div "1 Month Notice Period" at bounding box center [564, 258] width 334 height 34
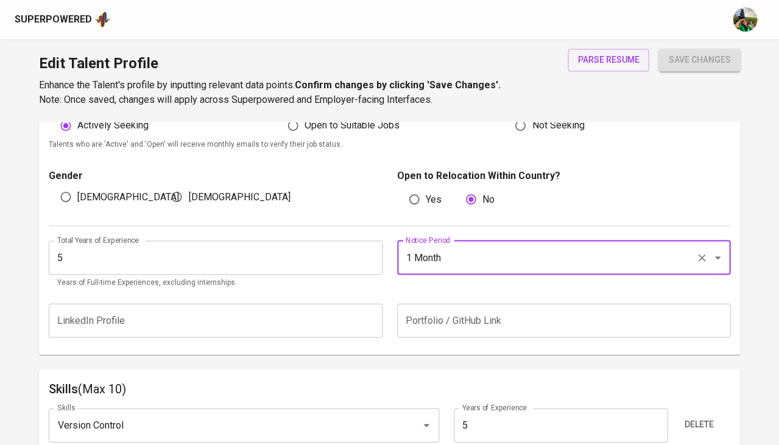
click at [477, 250] on input "1 Month" at bounding box center [547, 257] width 289 height 23
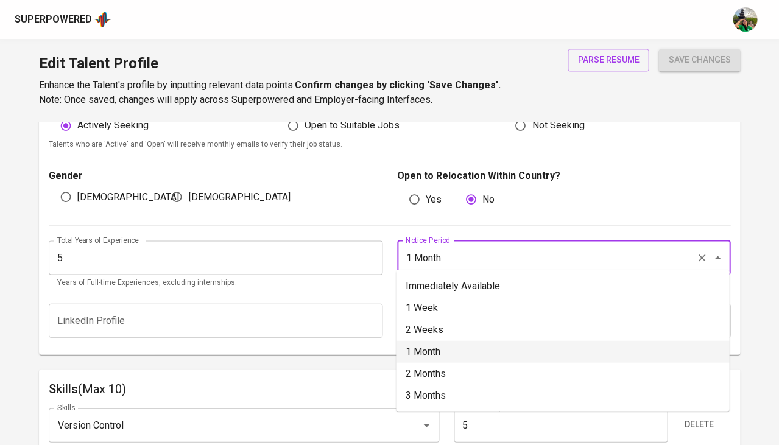
click at [440, 353] on li "1 Month" at bounding box center [562, 351] width 333 height 22
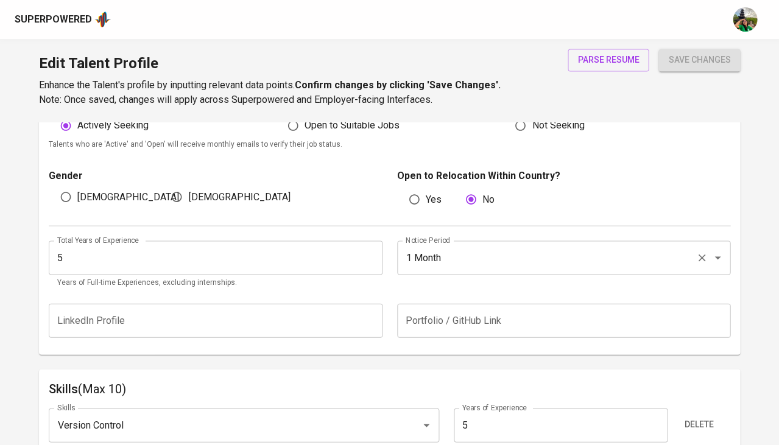
click at [452, 248] on input "1 Month" at bounding box center [547, 257] width 289 height 23
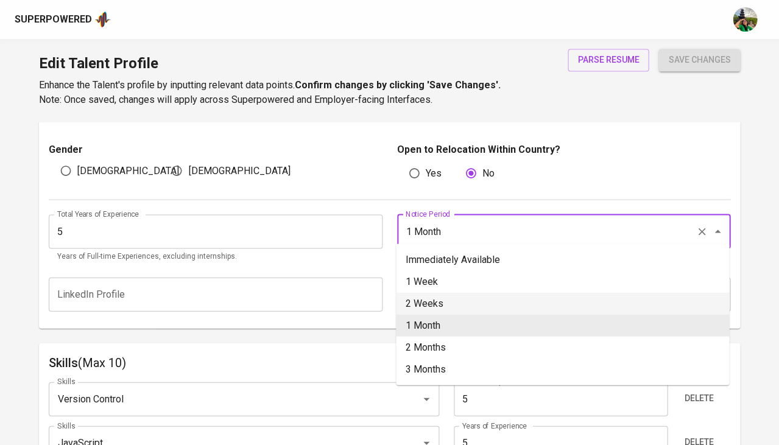
scroll to position [419, 0]
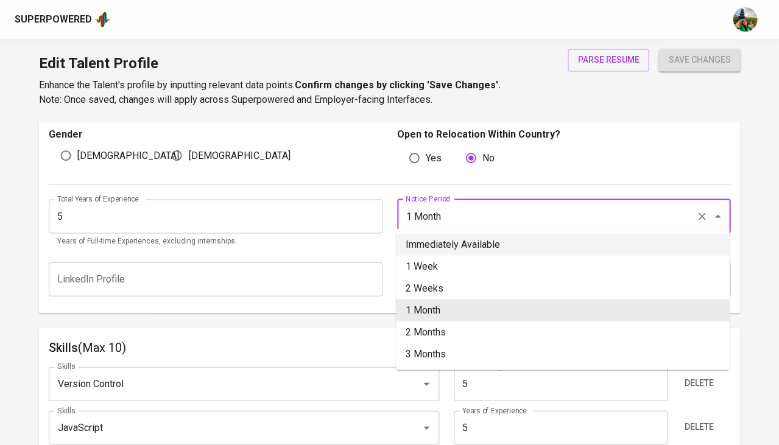
click at [451, 209] on input "1 Month" at bounding box center [547, 216] width 289 height 23
click at [216, 273] on input "text" at bounding box center [216, 279] width 334 height 34
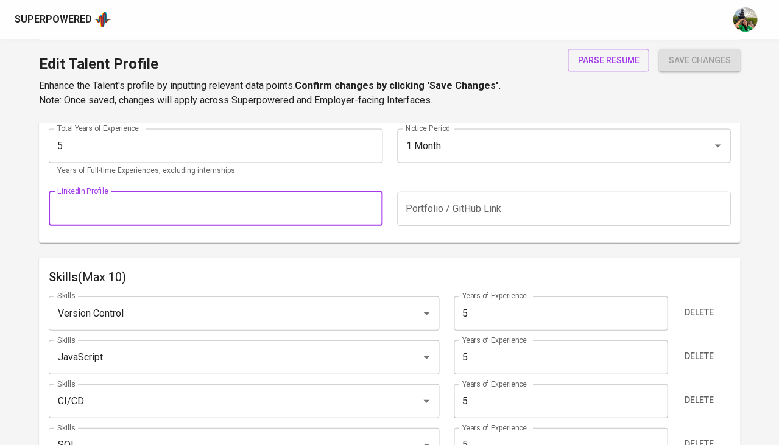
scroll to position [492, 0]
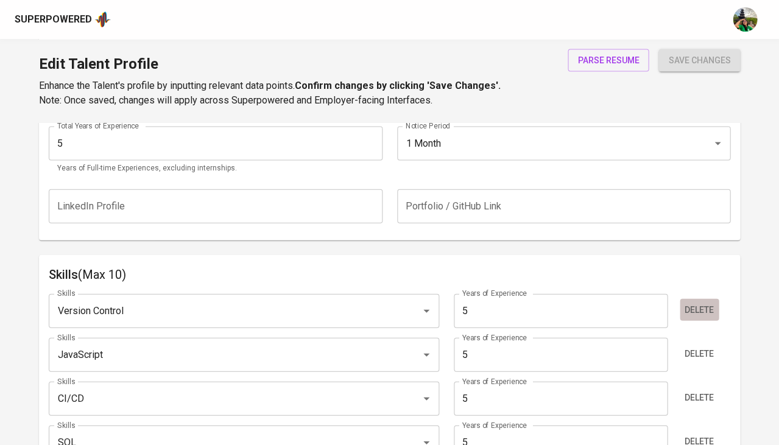
click at [695, 298] on button "Delete" at bounding box center [699, 309] width 39 height 23
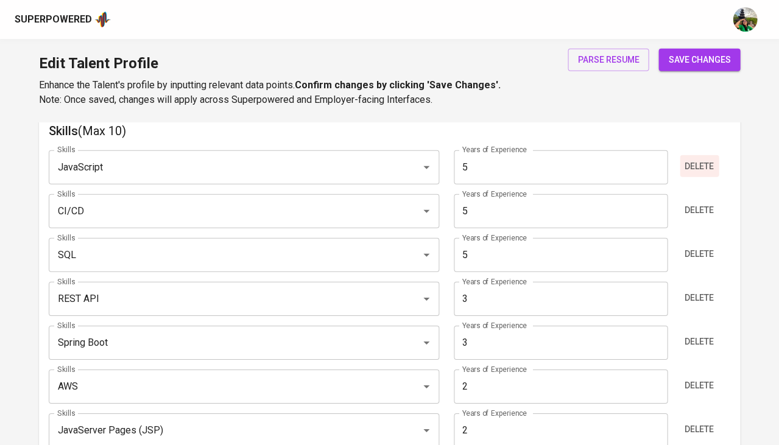
scroll to position [653, 0]
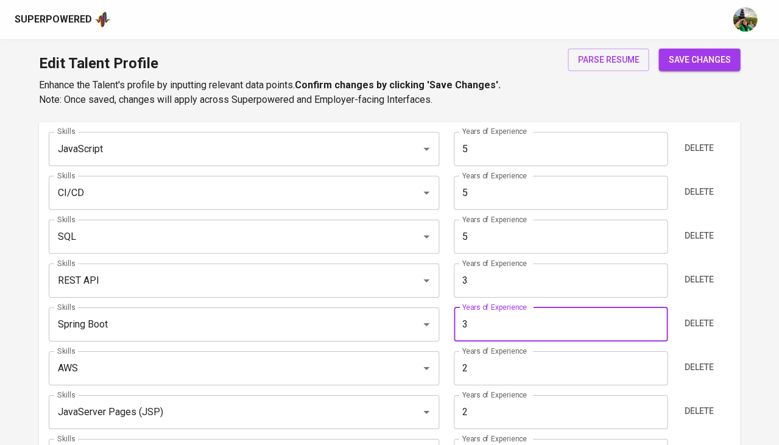
drag, startPoint x: 504, startPoint y: 312, endPoint x: 438, endPoint y: 314, distance: 65.8
click at [438, 314] on div "Skills Spring Boot Skills Years of Experience 3 Years of Experience [GEOGRAPHIC…" at bounding box center [389, 325] width 681 height 34
type input "4"
click at [479, 361] on input "2" at bounding box center [561, 368] width 214 height 34
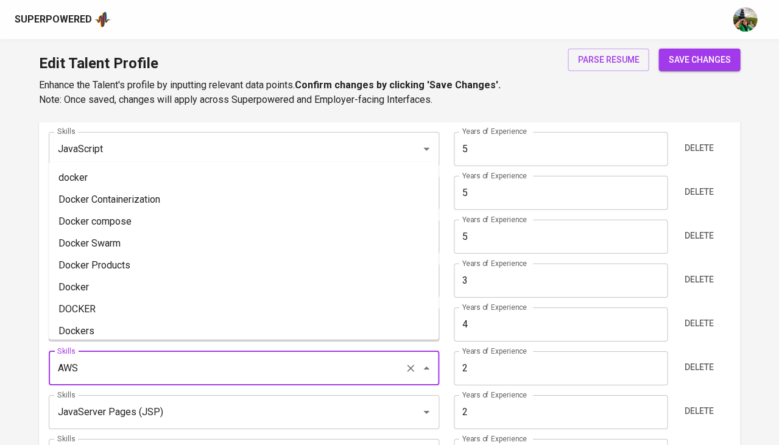
click at [249, 361] on input "AWS" at bounding box center [226, 368] width 345 height 23
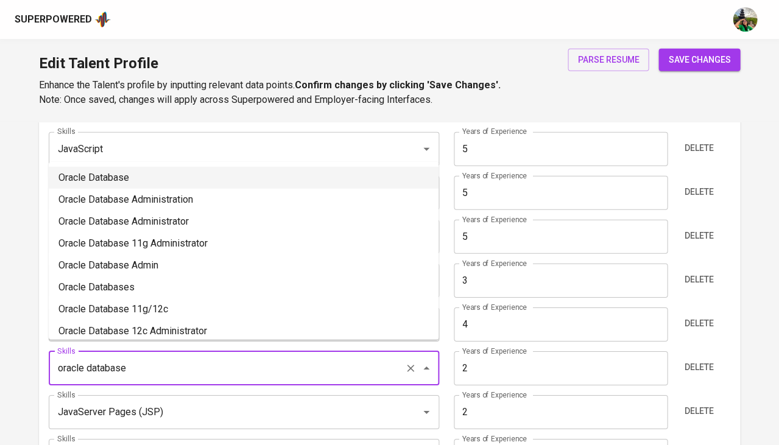
click at [241, 183] on li "Oracle Database" at bounding box center [244, 178] width 390 height 22
type input "Oracle Database"
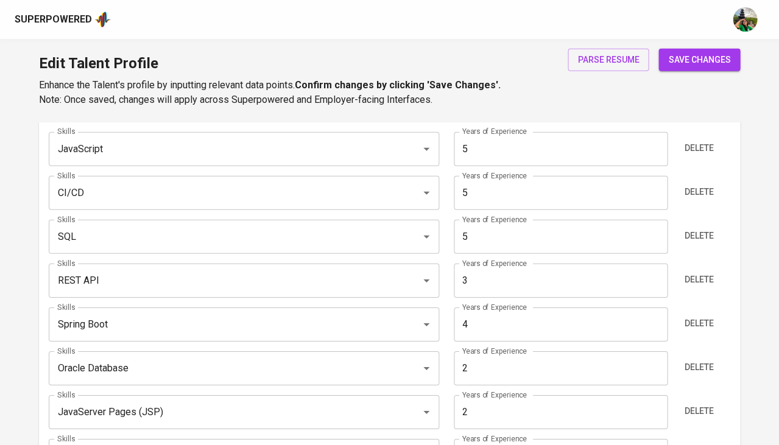
click at [476, 358] on input "2" at bounding box center [561, 368] width 214 height 34
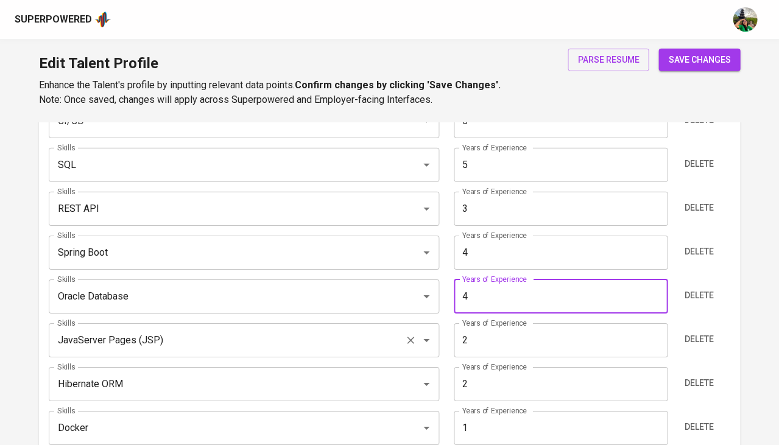
type input "4"
click at [325, 337] on input "JavaServer Pages (JSP)" at bounding box center [226, 340] width 345 height 23
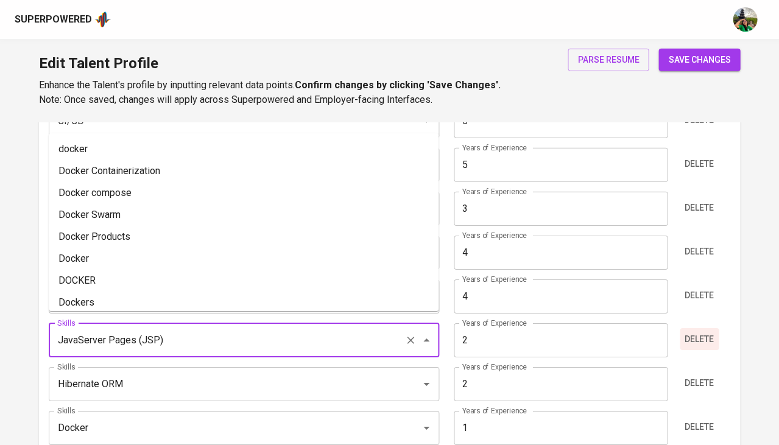
click at [704, 332] on span "Delete" at bounding box center [699, 339] width 29 height 15
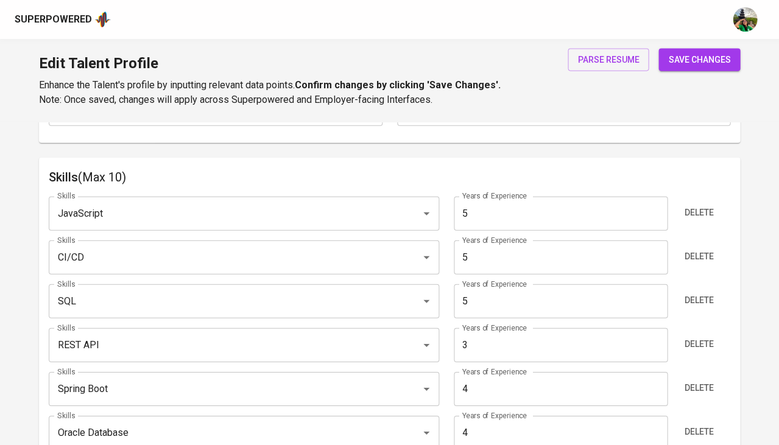
scroll to position [566, 0]
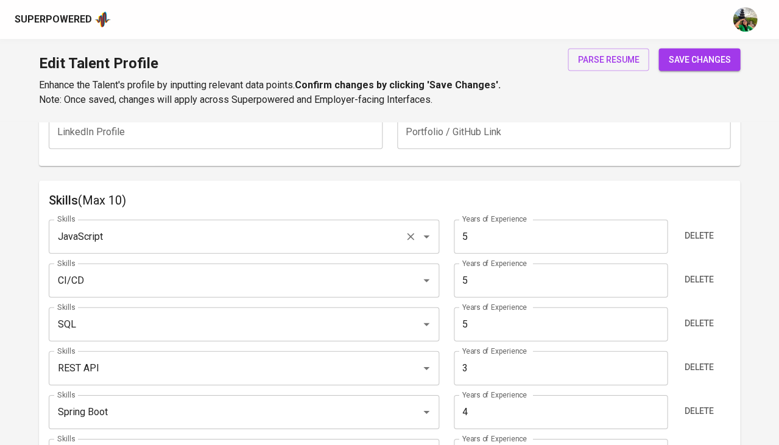
click at [258, 229] on input "JavaScript" at bounding box center [226, 236] width 345 height 23
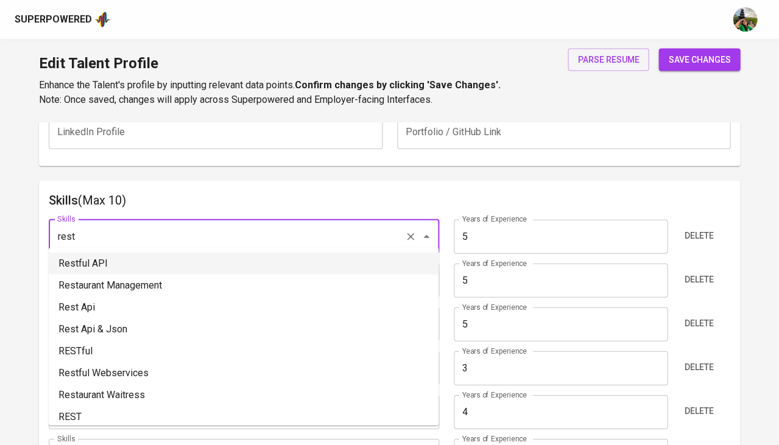
click at [157, 259] on li "Restful API" at bounding box center [244, 264] width 390 height 22
type input "Restful API"
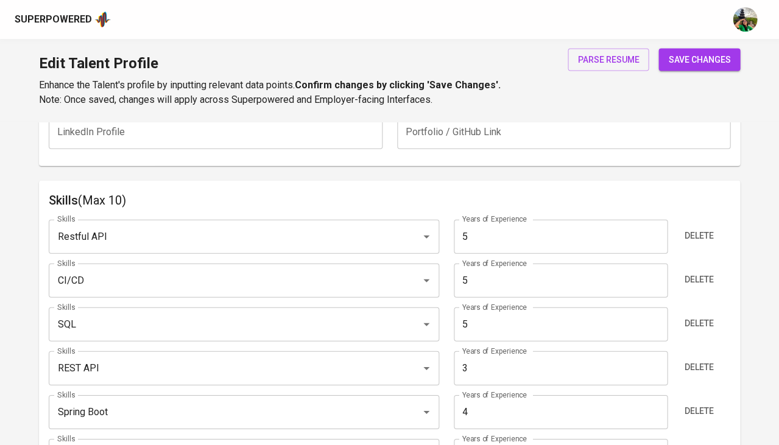
click at [492, 227] on input "5" at bounding box center [561, 237] width 214 height 34
type input "0"
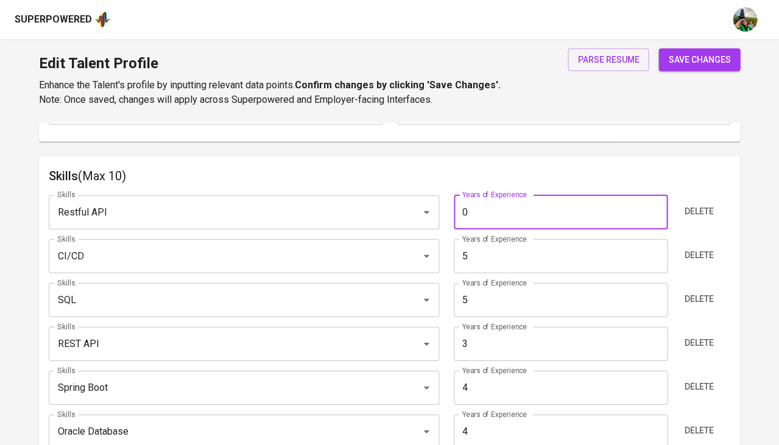
scroll to position [594, 0]
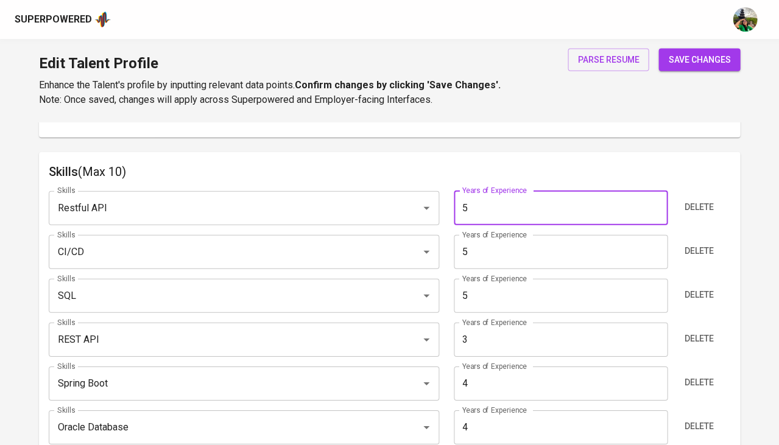
click at [507, 237] on input "5" at bounding box center [561, 252] width 214 height 34
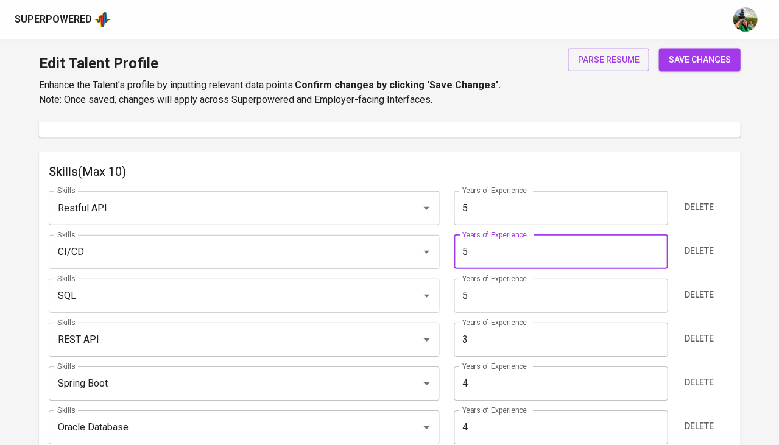
click at [490, 199] on input "5" at bounding box center [561, 208] width 214 height 34
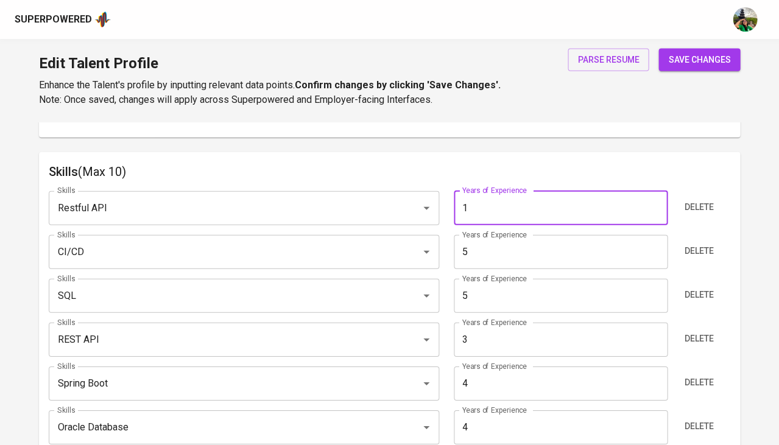
type input "0"
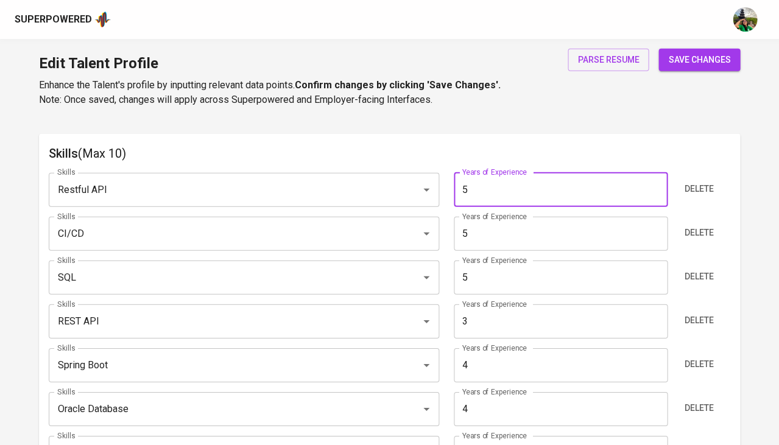
type input "5"
click at [496, 217] on input "5" at bounding box center [561, 234] width 214 height 34
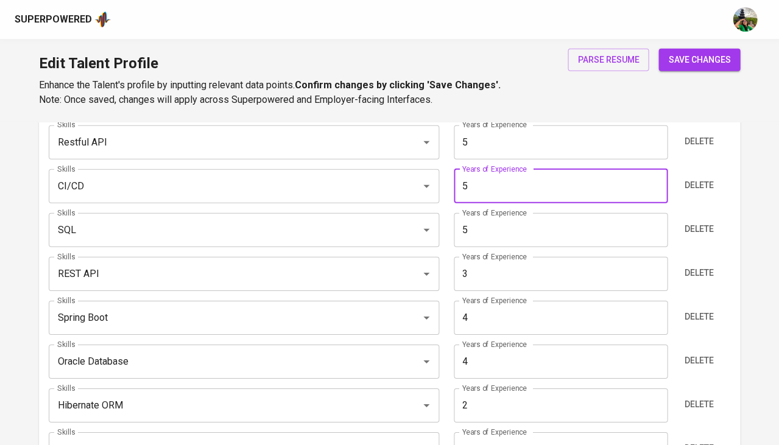
click at [482, 306] on input "4" at bounding box center [561, 318] width 214 height 34
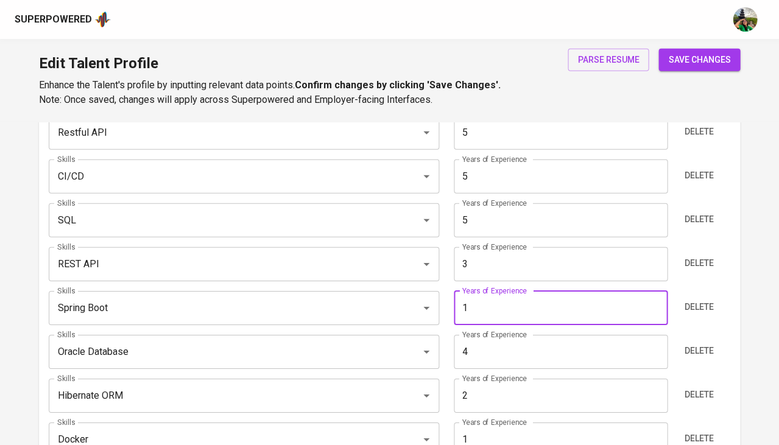
type input "0"
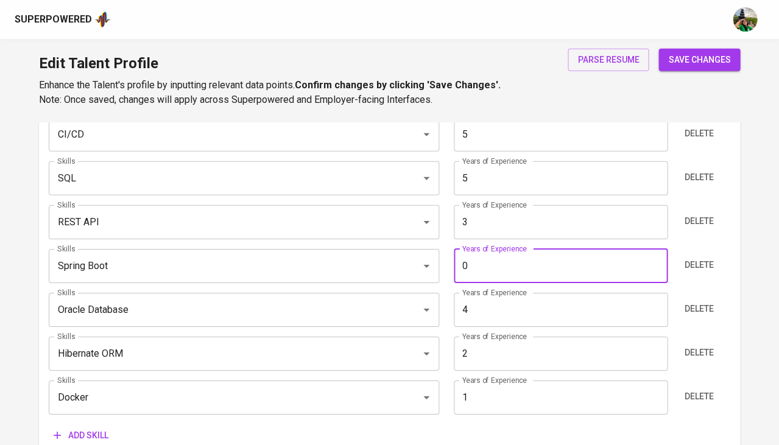
scroll to position [713, 0]
type input "4"
click at [492, 302] on input "4" at bounding box center [561, 309] width 214 height 34
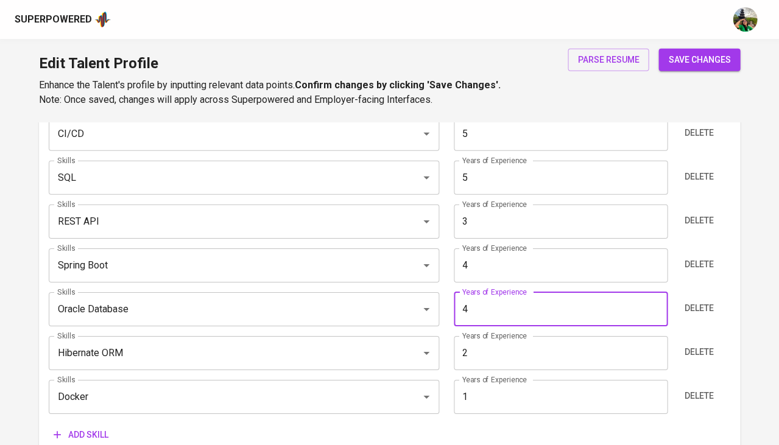
click at [498, 248] on input "4" at bounding box center [561, 265] width 214 height 34
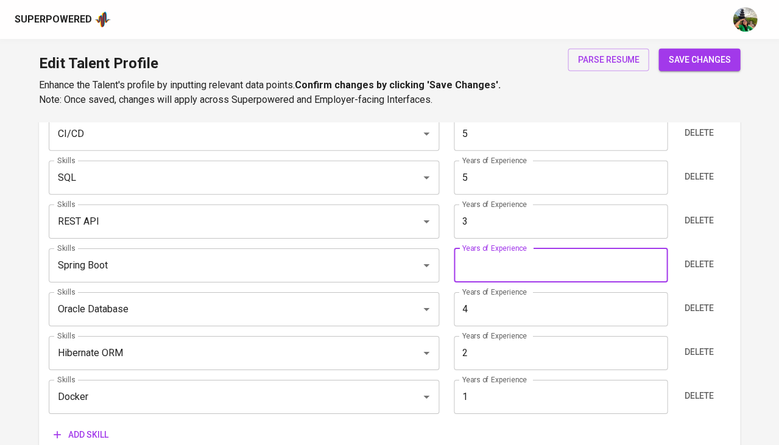
type input "4"
type input "3"
click at [276, 299] on input "Oracle Database" at bounding box center [226, 309] width 345 height 23
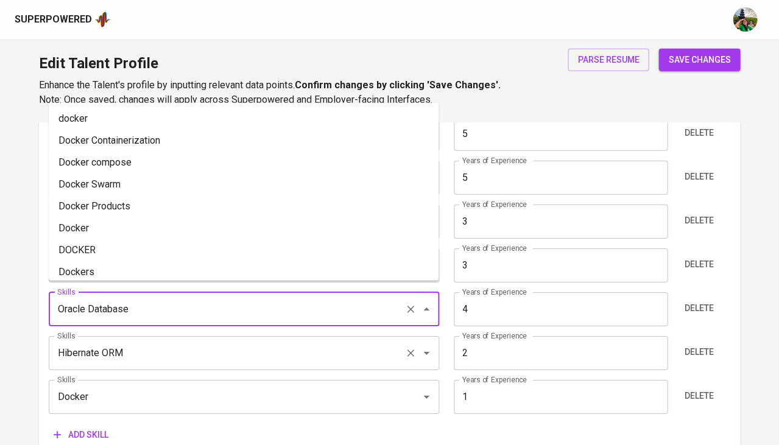
click at [259, 349] on input "Hibernate ORM" at bounding box center [226, 353] width 345 height 23
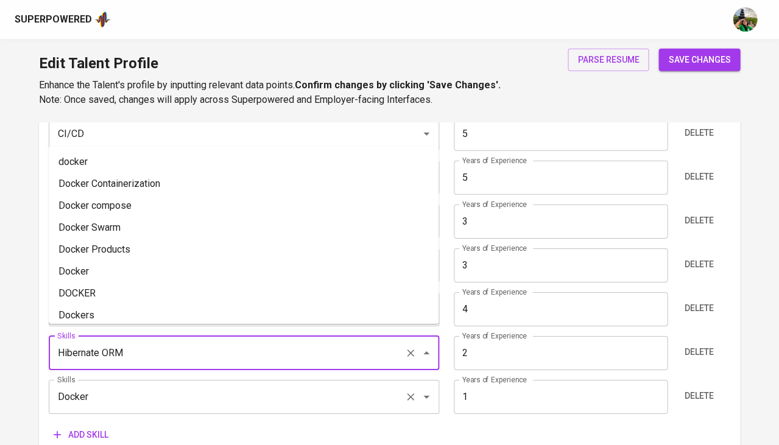
click at [244, 385] on input "Docker" at bounding box center [226, 396] width 345 height 23
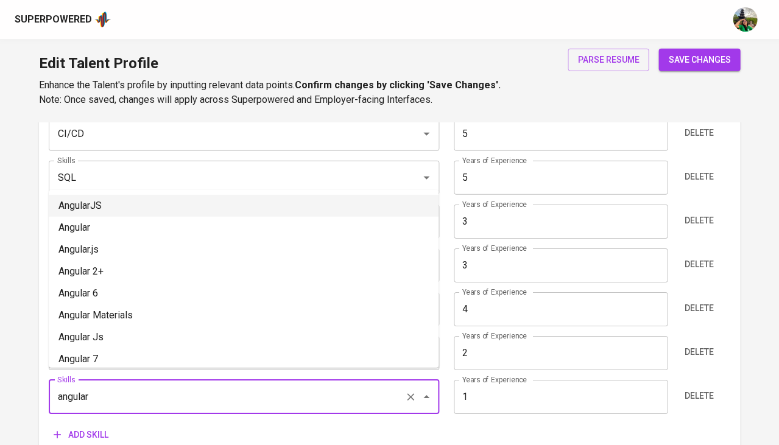
click at [259, 210] on li "AngularJS" at bounding box center [244, 206] width 390 height 22
type input "AngularJS"
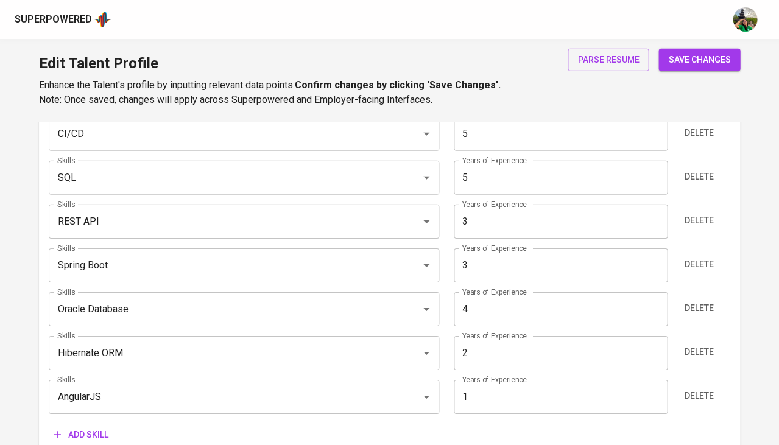
click at [482, 388] on input "1" at bounding box center [561, 397] width 214 height 34
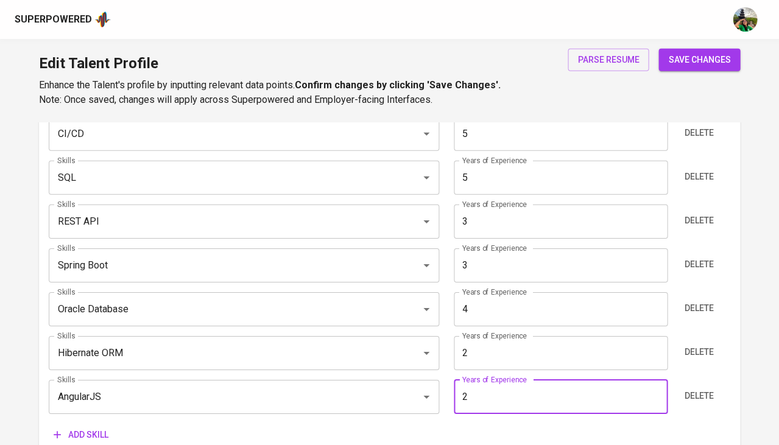
type input "2"
click at [515, 347] on input "2" at bounding box center [561, 353] width 214 height 34
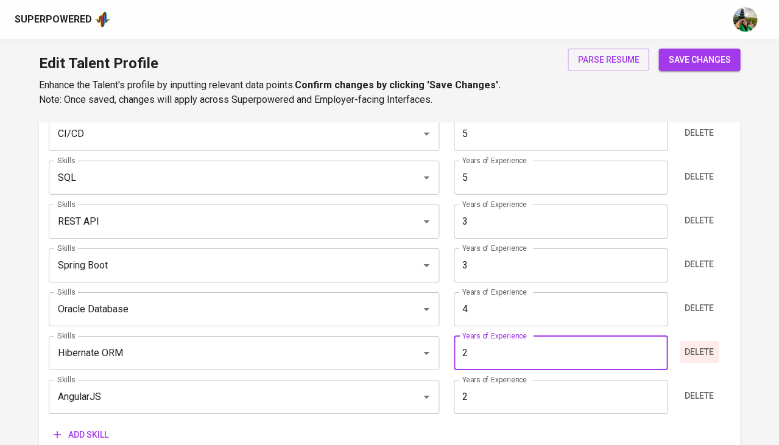
click at [702, 345] on span "Delete" at bounding box center [699, 352] width 29 height 15
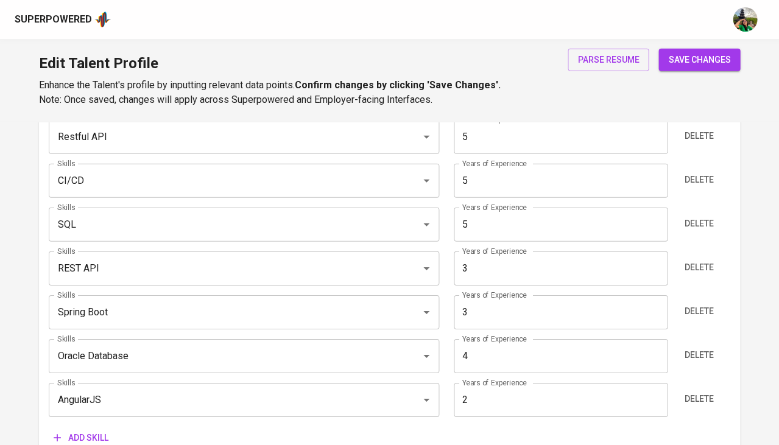
scroll to position [665, 0]
click at [522, 255] on input "3" at bounding box center [561, 269] width 214 height 34
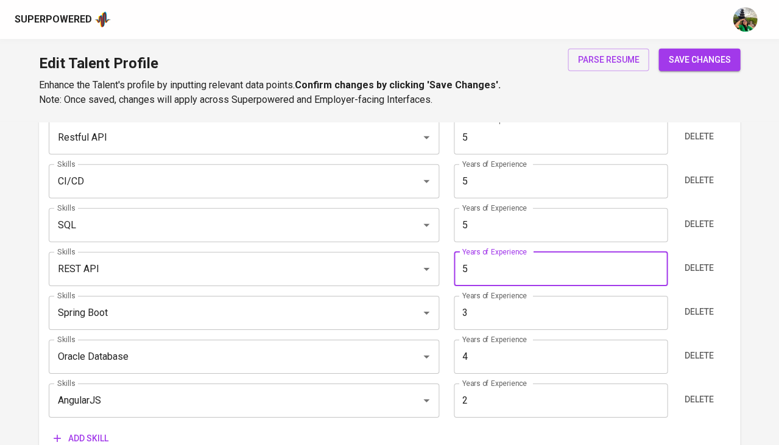
type input "5"
click at [530, 211] on input "5" at bounding box center [561, 225] width 214 height 34
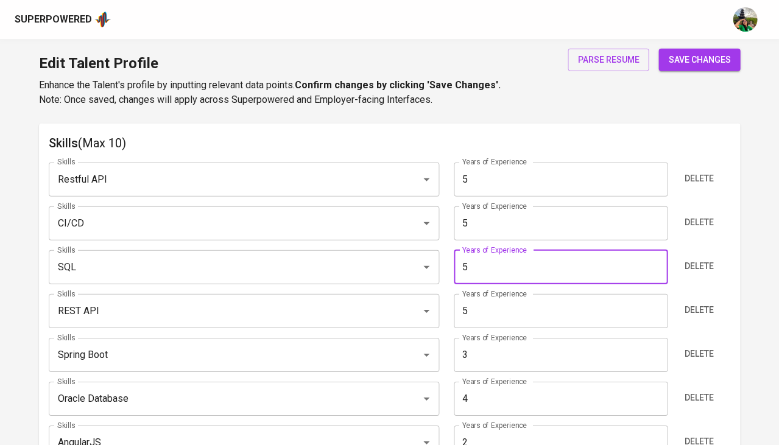
scroll to position [621, 0]
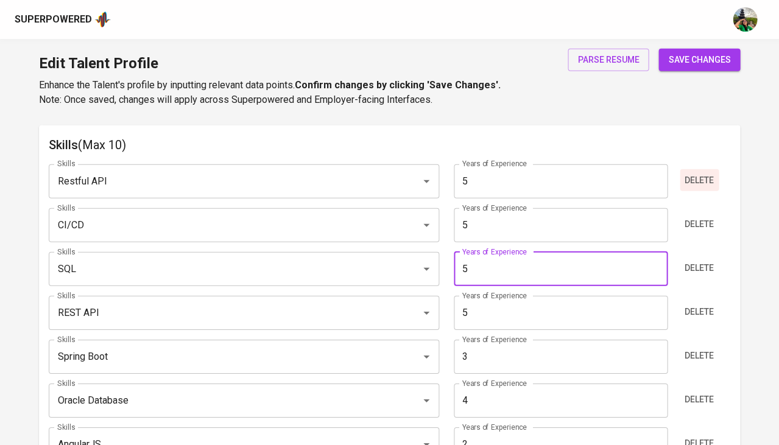
click at [702, 173] on span "Delete" at bounding box center [699, 180] width 29 height 15
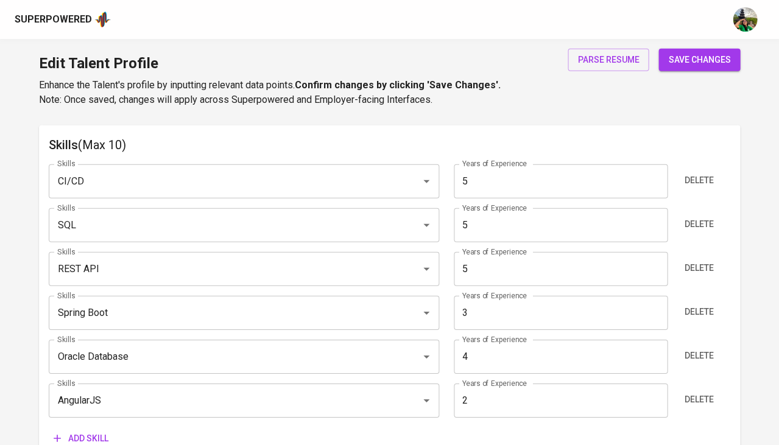
click at [702, 173] on span "Delete" at bounding box center [699, 180] width 29 height 15
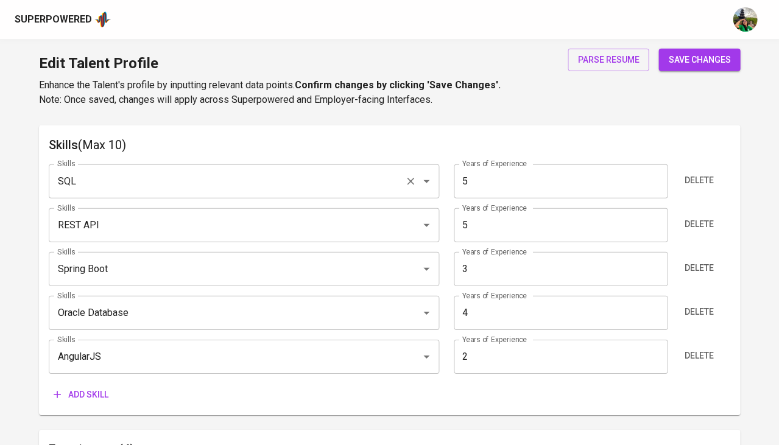
click at [186, 184] on div "SQL Skills" at bounding box center [244, 181] width 390 height 34
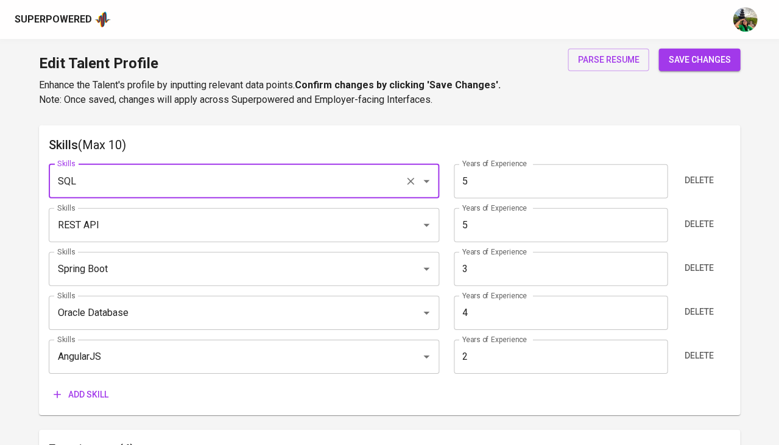
click at [186, 184] on div "SQL Skills" at bounding box center [244, 181] width 390 height 34
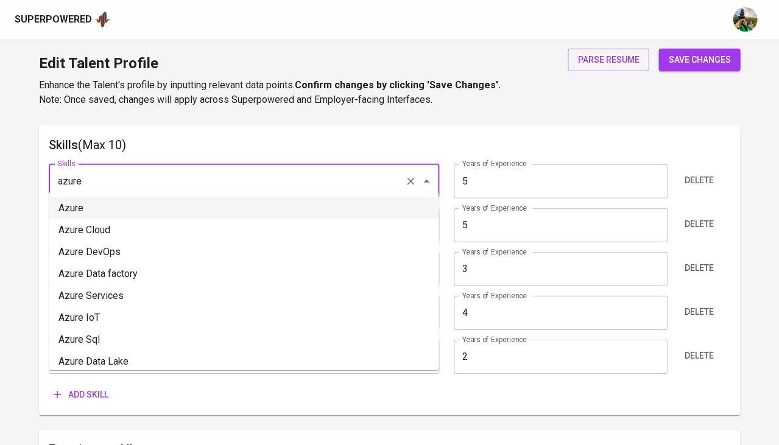
click at [132, 204] on li "Azure" at bounding box center [244, 208] width 390 height 22
type input "Azure"
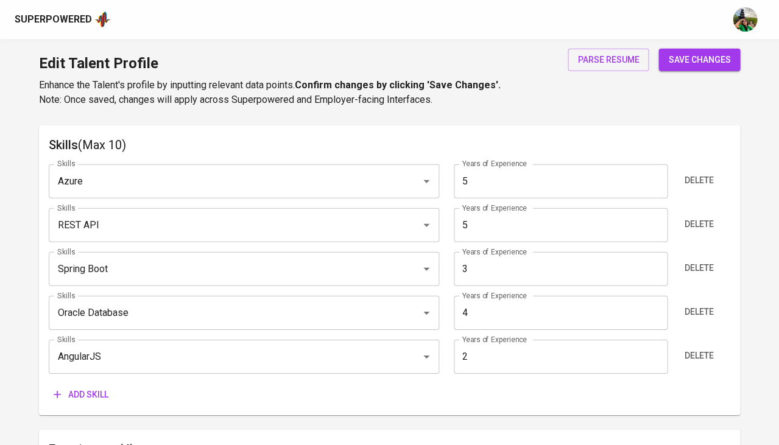
click at [483, 179] on input "5" at bounding box center [561, 181] width 214 height 34
type input "1"
click at [307, 393] on div "Add skill" at bounding box center [389, 395] width 681 height 23
click at [101, 387] on span "Add skill" at bounding box center [81, 394] width 55 height 15
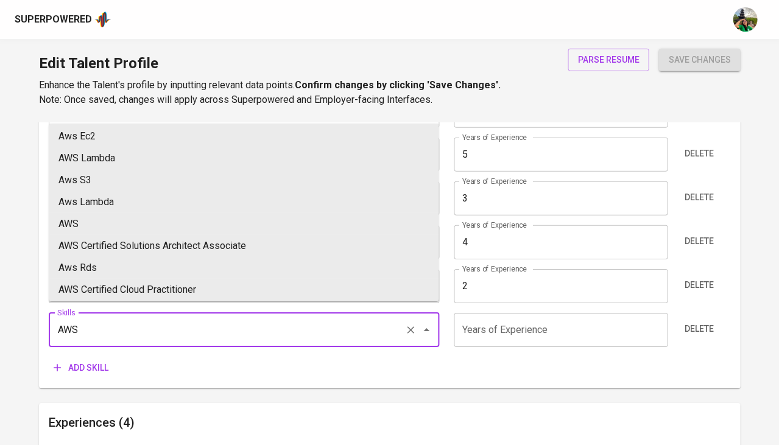
scroll to position [85, 0]
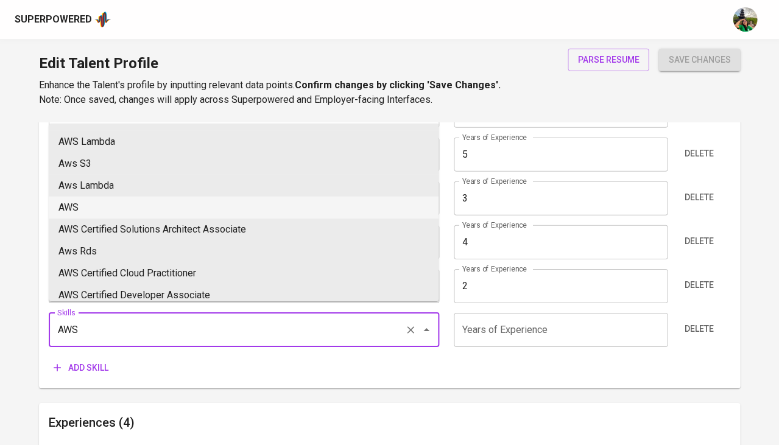
click at [142, 203] on li "AWS" at bounding box center [244, 208] width 390 height 22
type input "AWS"
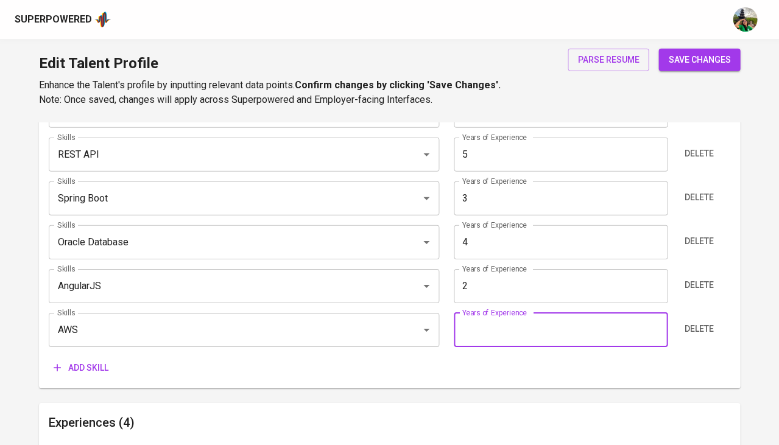
click at [500, 320] on input "number" at bounding box center [561, 330] width 214 height 34
type input "4"
type input "3"
click at [68, 361] on span "Add skill" at bounding box center [81, 368] width 55 height 15
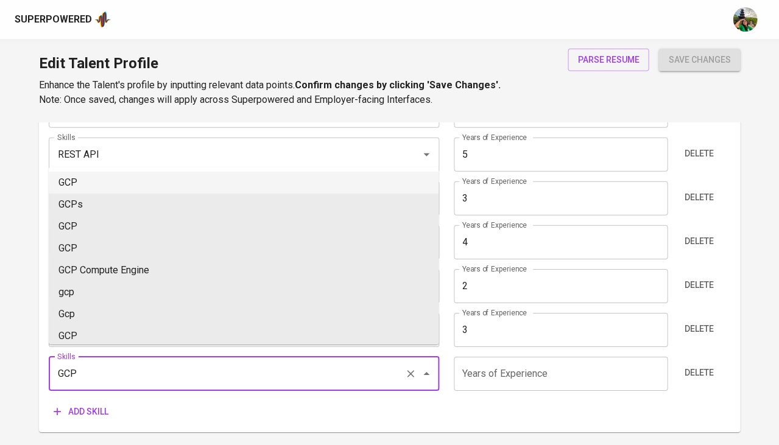
click at [146, 178] on li "GCP" at bounding box center [244, 183] width 390 height 22
type input "GCP"
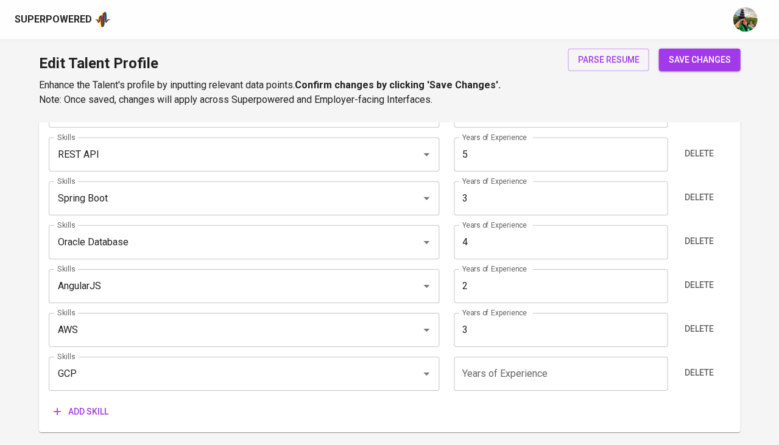
click at [483, 364] on input "number" at bounding box center [561, 374] width 214 height 34
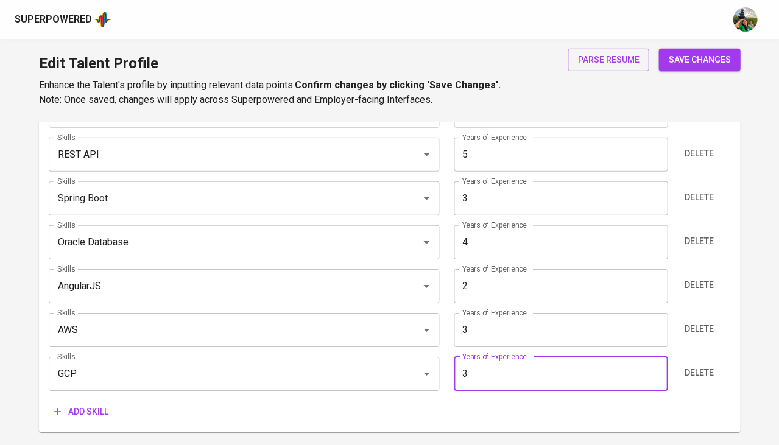
type input "3"
click at [559, 195] on input "3" at bounding box center [561, 198] width 214 height 34
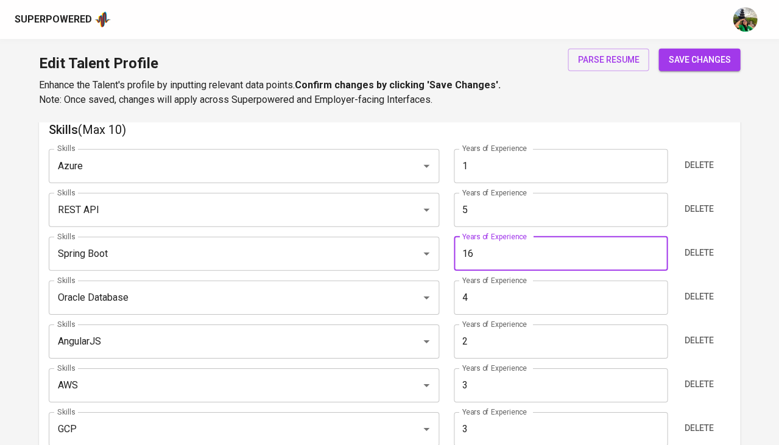
type input "17"
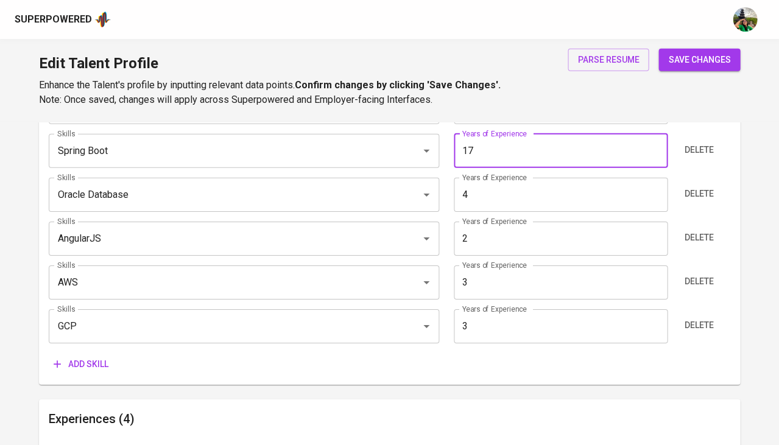
scroll to position [745, 0]
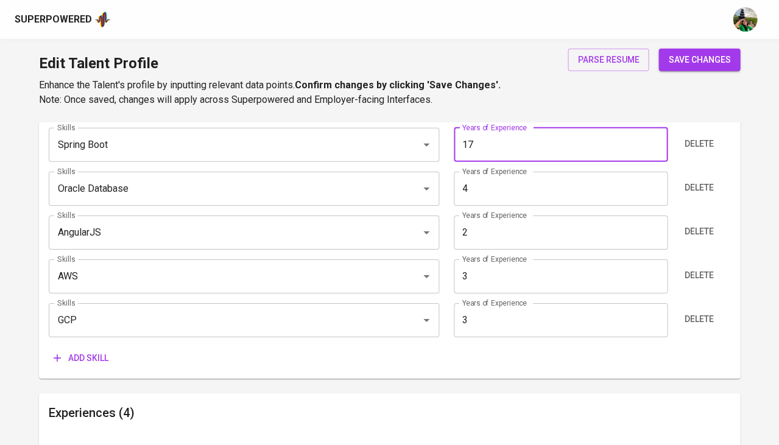
click at [94, 351] on span "Add skill" at bounding box center [81, 358] width 55 height 15
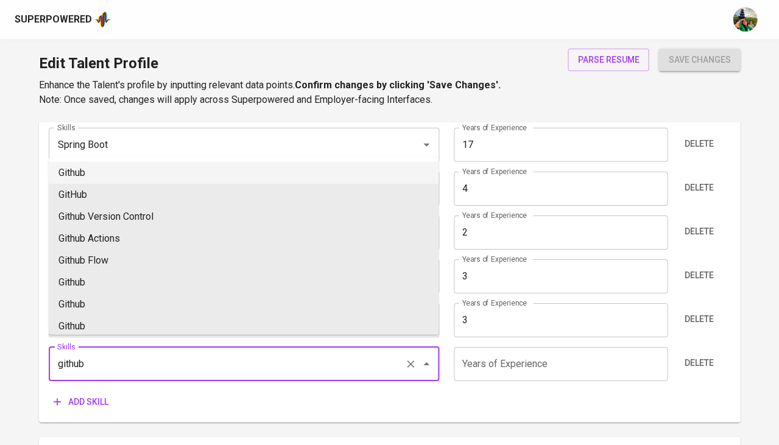
click at [138, 170] on li "Github" at bounding box center [244, 173] width 390 height 22
type input "Github"
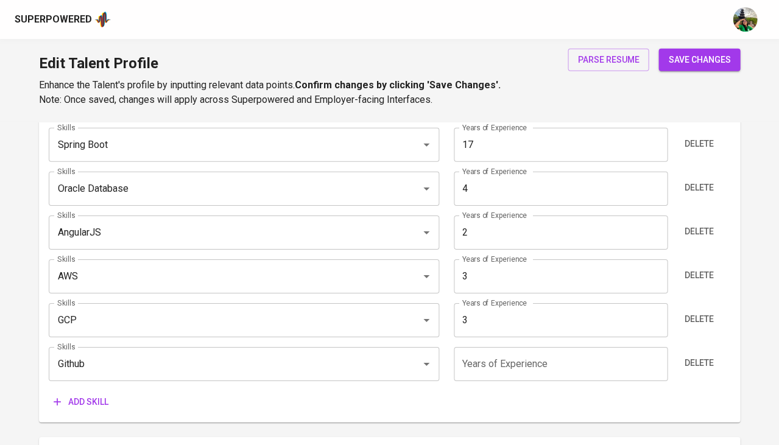
click at [500, 361] on input "number" at bounding box center [561, 364] width 214 height 34
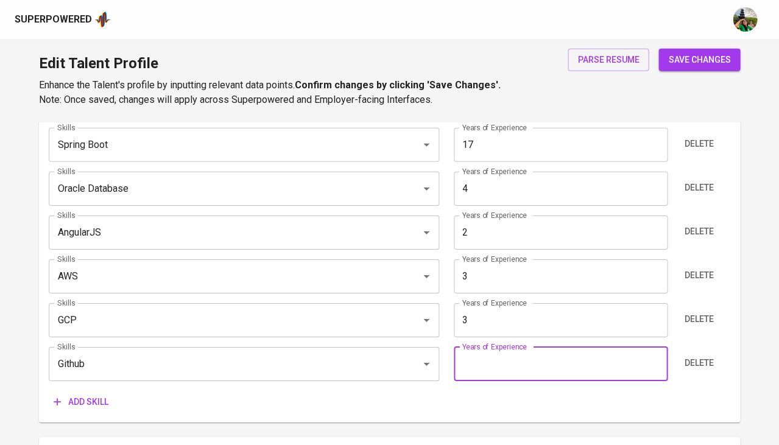
type input "6"
type input "5"
click at [439, 391] on div "Add skill" at bounding box center [389, 402] width 681 height 23
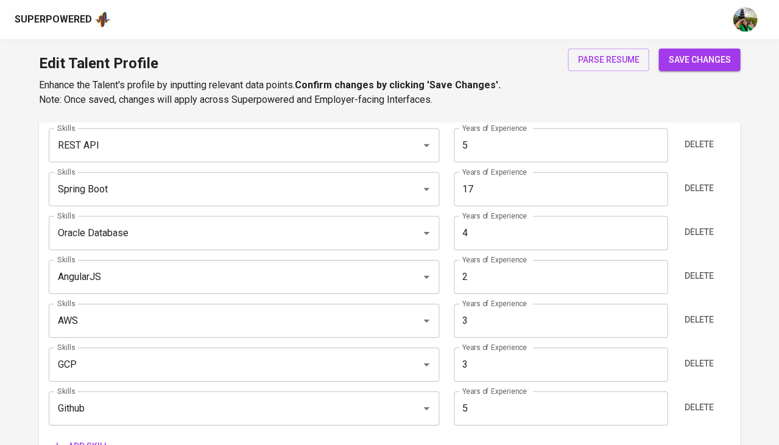
scroll to position [686, 0]
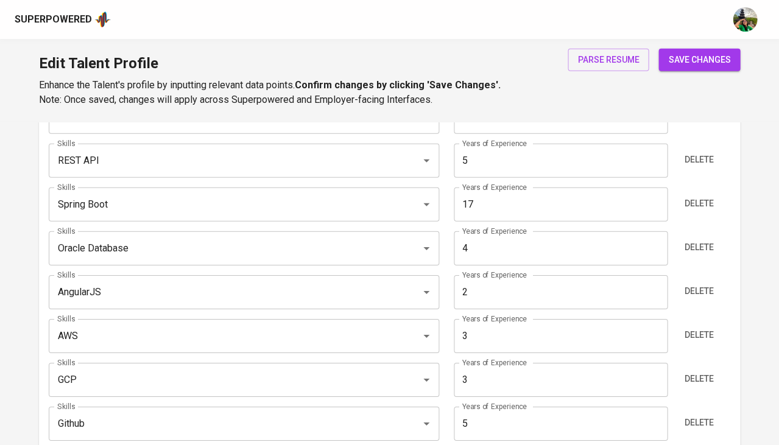
click at [521, 199] on input "17" at bounding box center [561, 205] width 214 height 34
type input "1"
type input "3"
click at [503, 165] on input "5" at bounding box center [561, 161] width 214 height 34
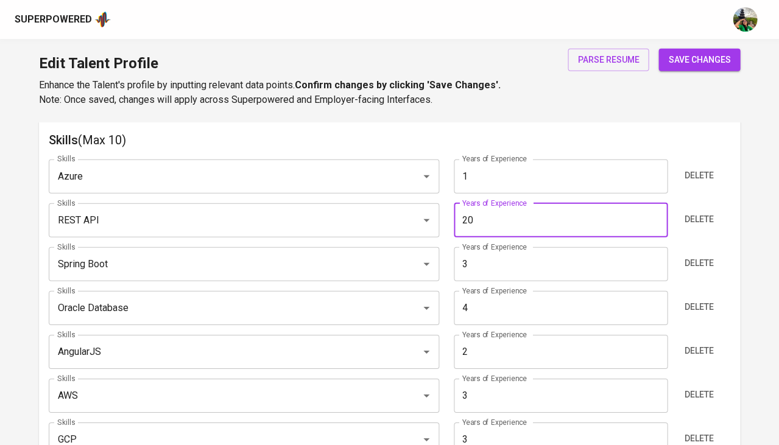
scroll to position [622, 0]
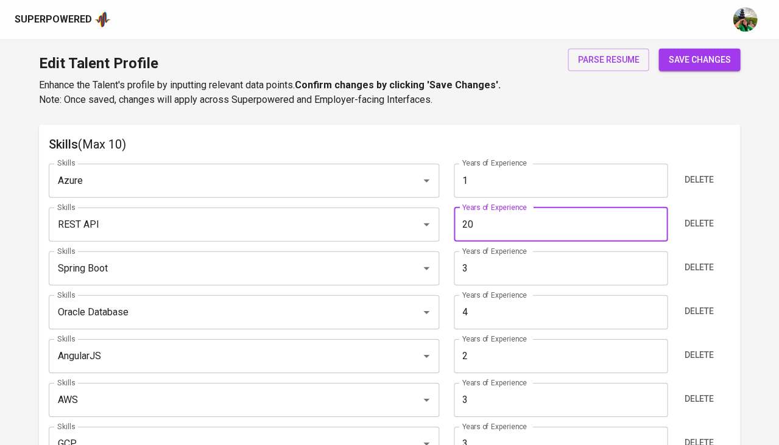
type input "2"
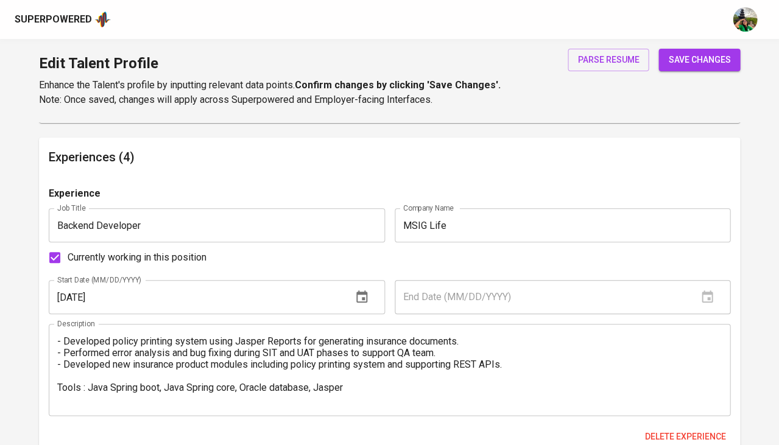
scroll to position [1082, 0]
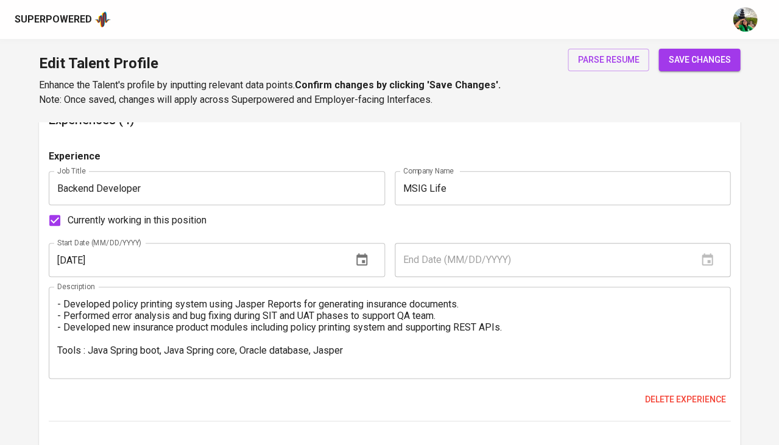
type input "5"
click at [447, 319] on textarea "- Developed policy printing system using Jasper Reports for generating insuranc…" at bounding box center [389, 332] width 664 height 69
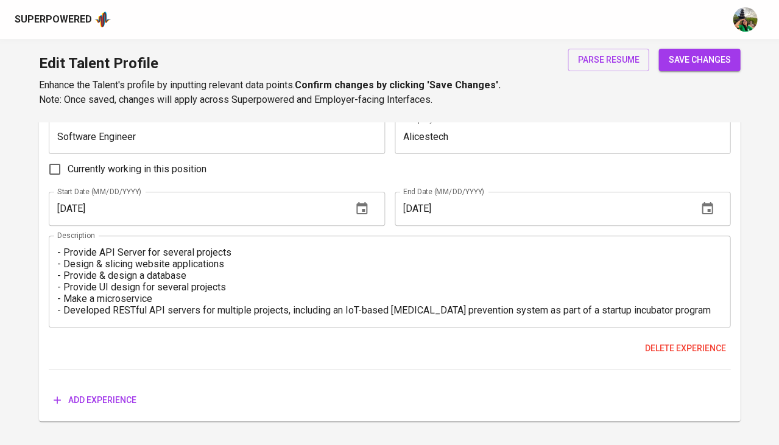
scroll to position [2022, 0]
click at [702, 49] on button "save changes" at bounding box center [699, 60] width 82 height 23
type input "GitHub"
type input "5"
type input "Oracle Database"
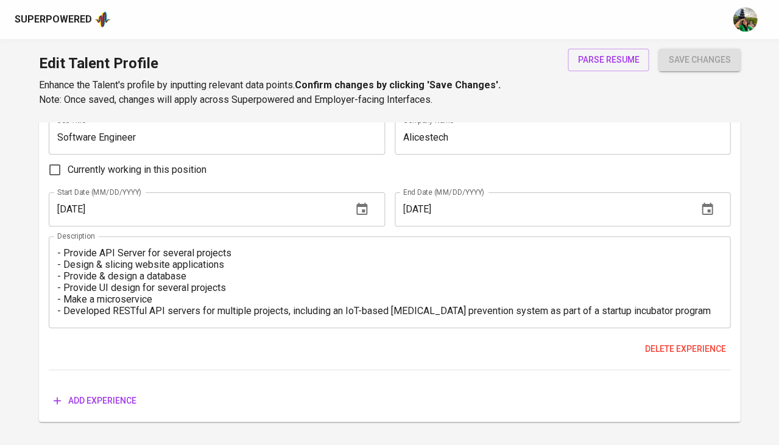
type input "4"
type input "AWS"
type input "3"
type input "GCP"
type input "3"
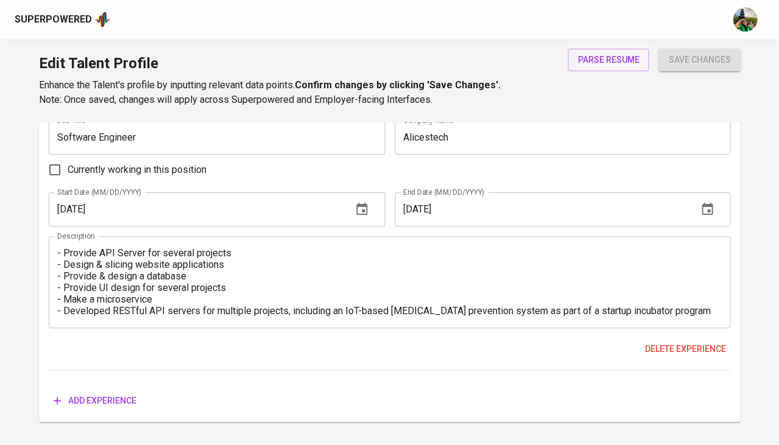
type input "Spring Boot"
type input "AngularJS"
type input "2"
type input "Microsoft Azure"
type input "1"
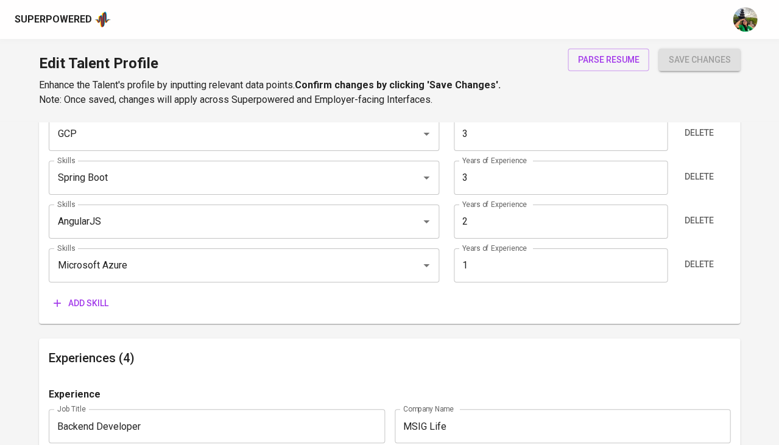
scroll to position [864, 0]
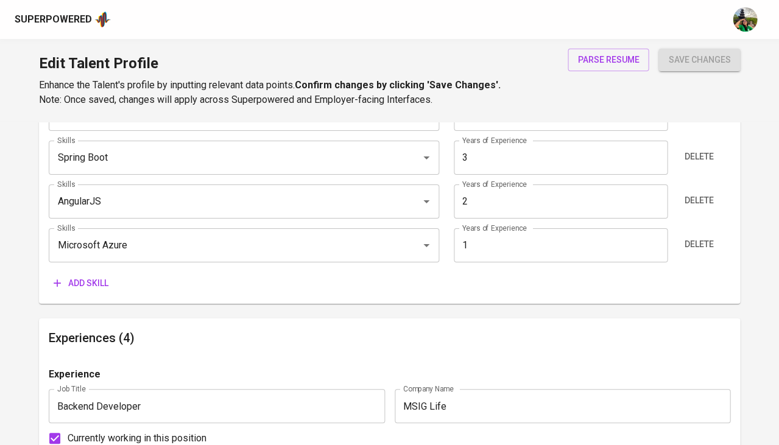
click at [90, 276] on span "Add skill" at bounding box center [81, 283] width 55 height 15
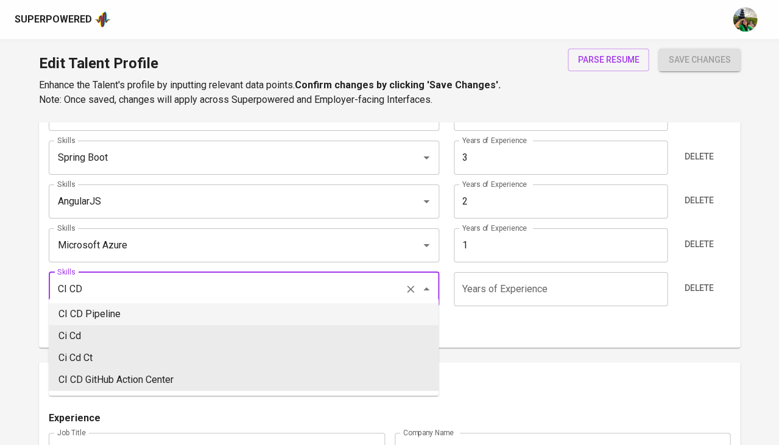
click at [93, 317] on li "CI CD Pipeline" at bounding box center [244, 314] width 390 height 22
type input "CI CD Pipeline"
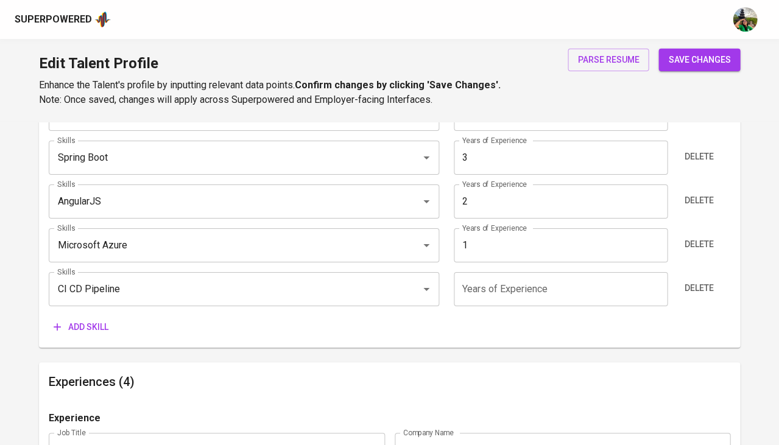
click at [519, 272] on input "number" at bounding box center [561, 289] width 214 height 34
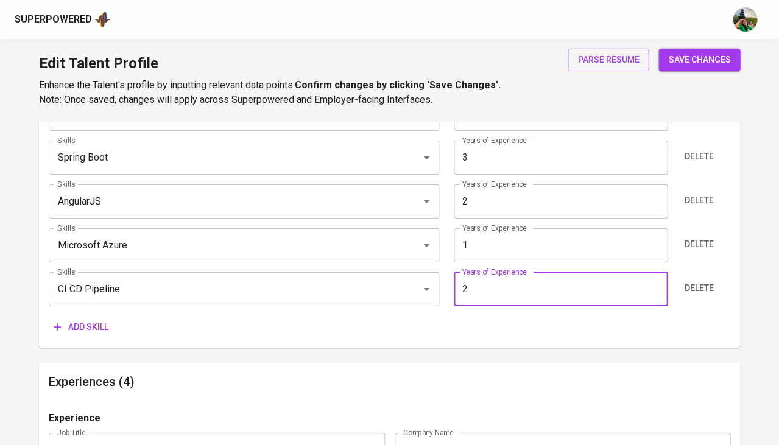
type input "2"
click at [506, 316] on div "Add skill" at bounding box center [389, 327] width 681 height 23
click at [695, 65] on span "save changes" at bounding box center [699, 59] width 62 height 15
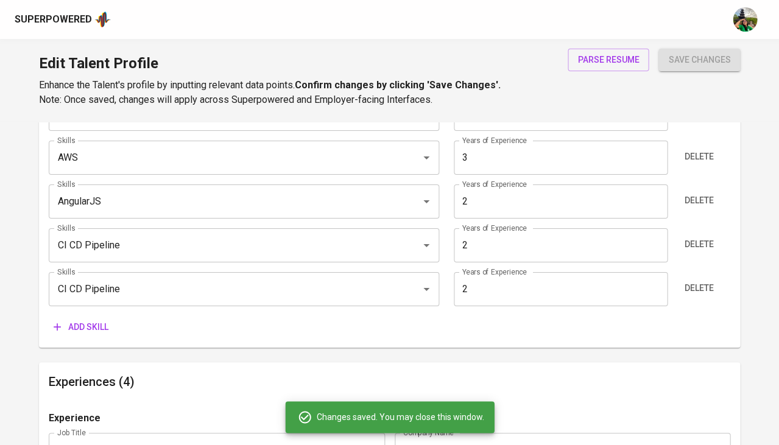
type input "REST API"
type input "GitHub"
type input "Spring Boot"
type input "AWS"
type input "CI CD Pipeline"
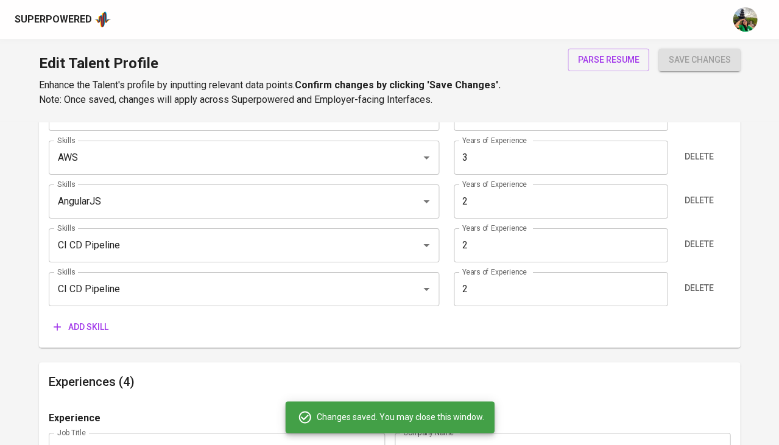
type input "2"
type input "Microsoft Azure"
type input "1"
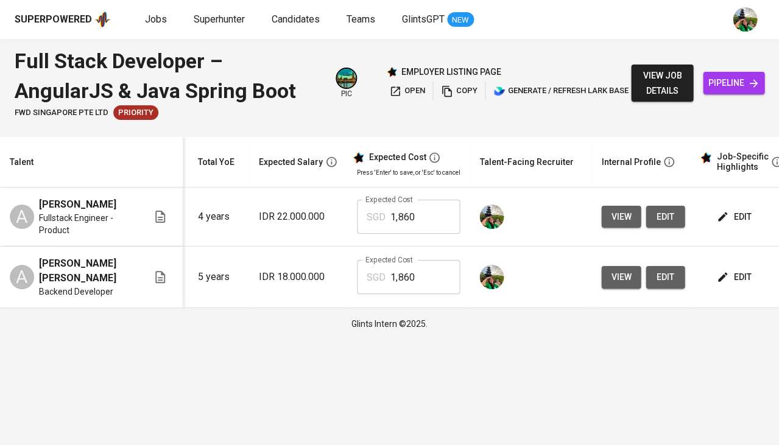
scroll to position [0, 137]
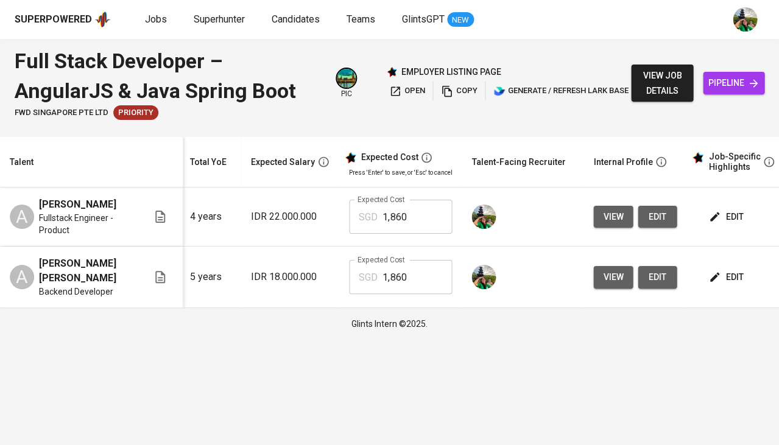
click at [713, 271] on icon "button" at bounding box center [714, 277] width 12 height 12
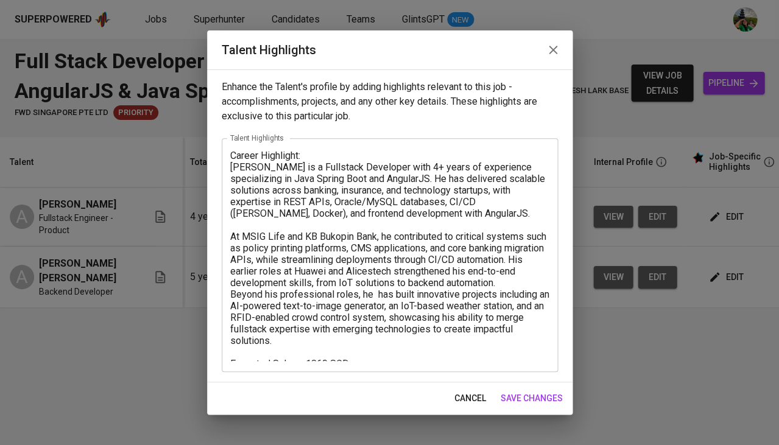
click at [374, 166] on textarea "Career Highlight: [PERSON_NAME] is a Fullstack Developer with 4+ years of exper…" at bounding box center [389, 255] width 319 height 211
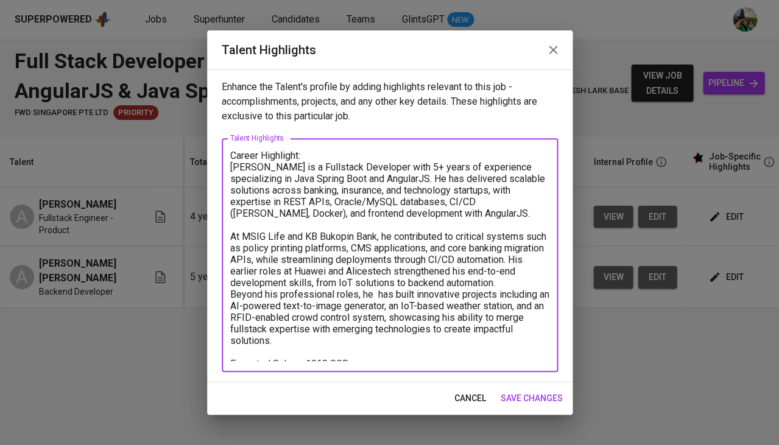
click at [434, 209] on textarea "Career Highlight: [PERSON_NAME] is a Fullstack Developer with 5+ years of exper…" at bounding box center [389, 255] width 319 height 211
click at [376, 164] on textarea "Career Highlight: [PERSON_NAME] is a Fullstack Developer with 5+ years of exper…" at bounding box center [389, 255] width 319 height 211
type textarea "Career Highlight: [PERSON_NAME] is a Fullstack Developer with 3+ years of exper…"
click at [527, 398] on span "save changes" at bounding box center [532, 398] width 62 height 15
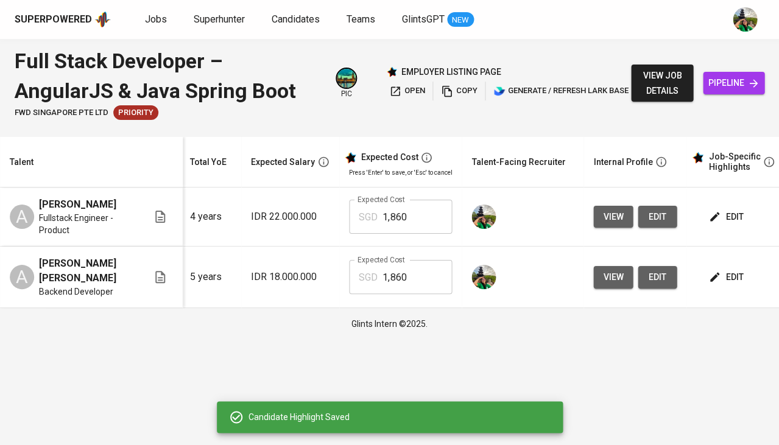
click at [725, 270] on span "edit" at bounding box center [727, 277] width 32 height 15
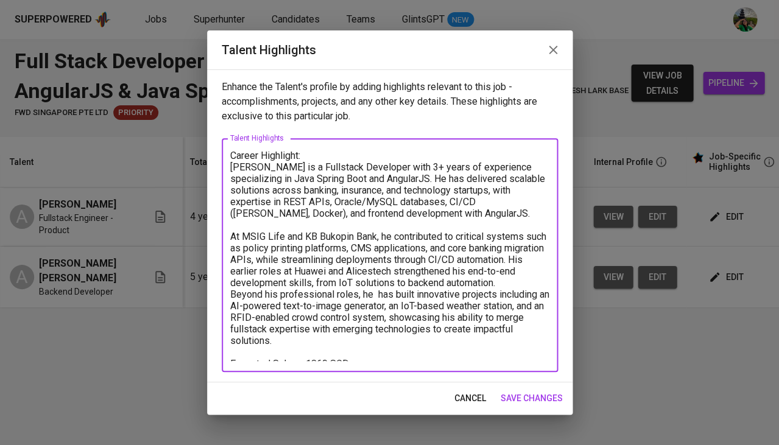
drag, startPoint x: 231, startPoint y: 261, endPoint x: 227, endPoint y: 164, distance: 97.5
click at [227, 164] on div "Career Highlight: Alfi is a Fullstack Developer with 3+ years of experience spe…" at bounding box center [390, 255] width 336 height 234
paste textarea "5 years of experience, including 3+ years specializing in Java Spring Boot and …"
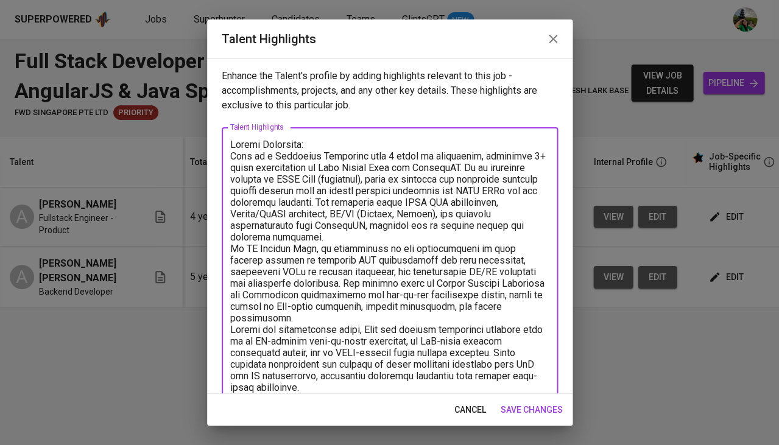
click at [232, 245] on textarea at bounding box center [389, 272] width 319 height 267
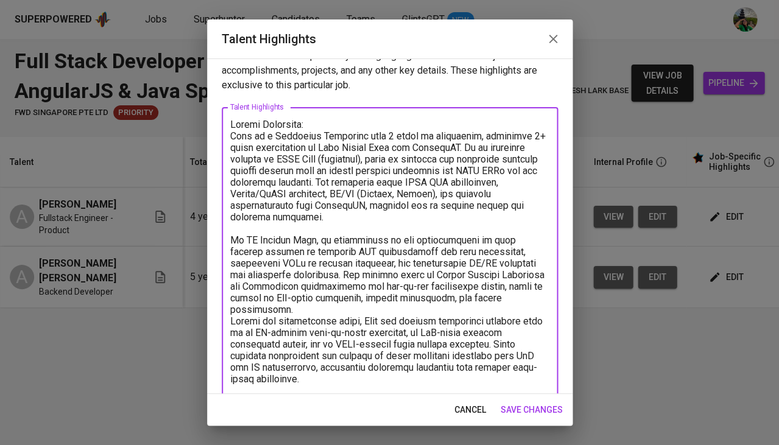
scroll to position [21, 0]
click at [230, 310] on textarea at bounding box center [389, 257] width 319 height 278
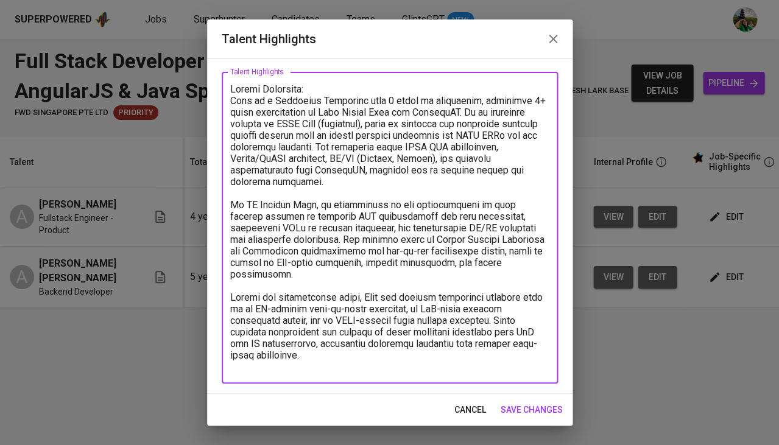
scroll to position [55, 0]
type textarea "Career Highlight: Alfi is a Fullstack Developer with 5 years of experience, inc…"
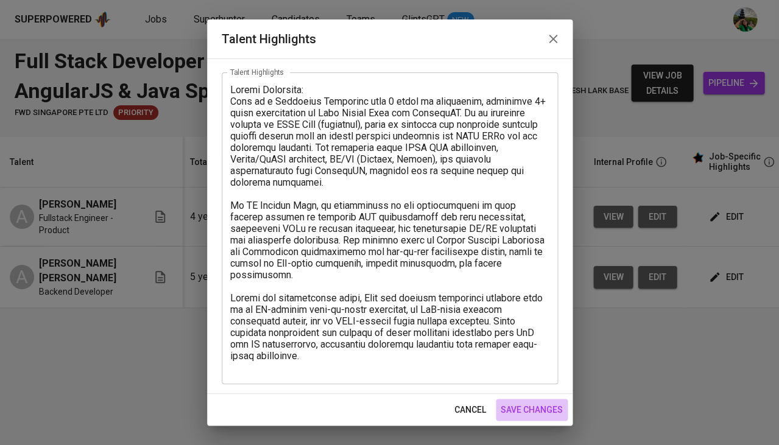
click at [532, 412] on span "save changes" at bounding box center [532, 410] width 62 height 15
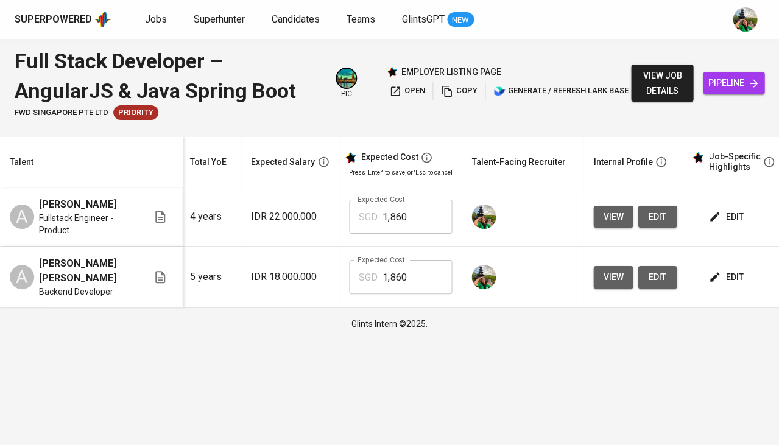
click at [722, 278] on span "edit" at bounding box center [727, 277] width 32 height 15
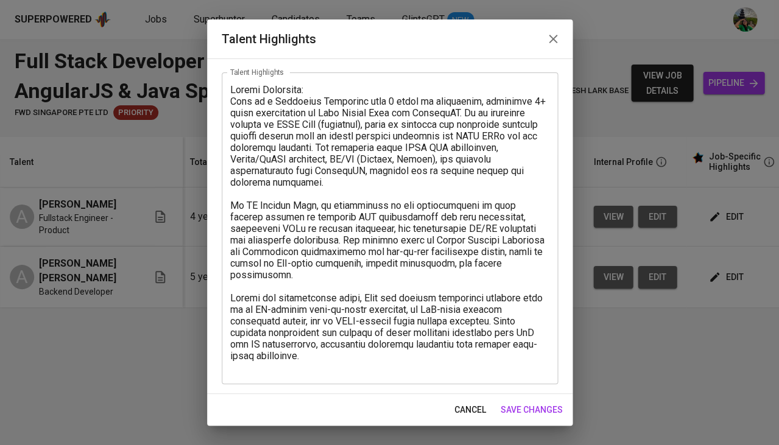
click at [454, 403] on span "cancel" at bounding box center [470, 410] width 32 height 15
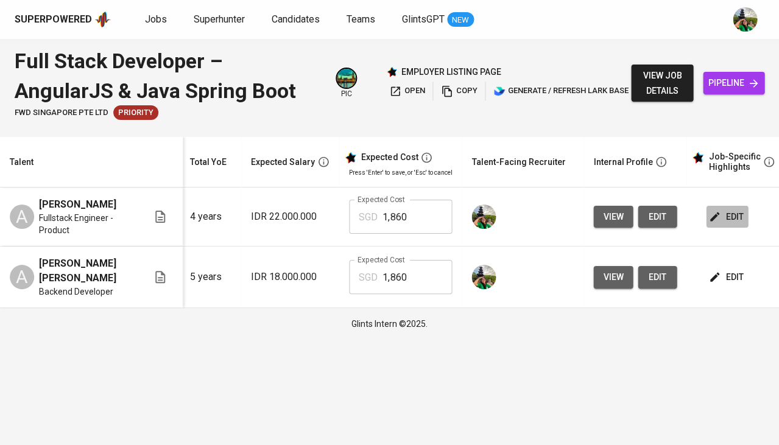
click at [724, 213] on span "edit" at bounding box center [727, 216] width 32 height 15
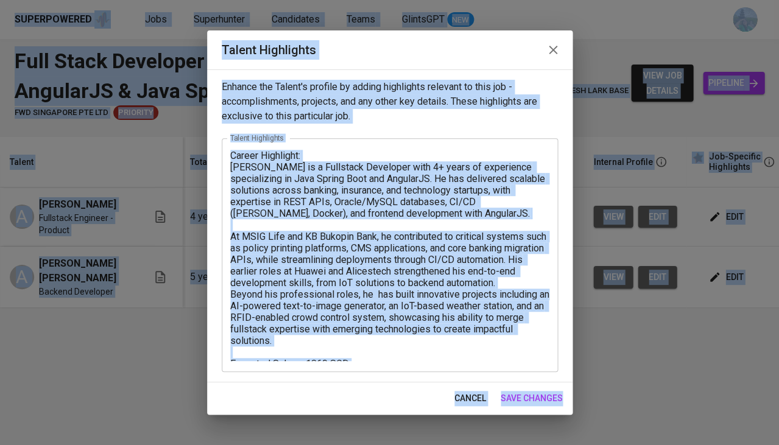
click at [340, 304] on textarea "Career Highlight: Alfi is a Fullstack Developer with 4+ years of experience spe…" at bounding box center [389, 255] width 319 height 211
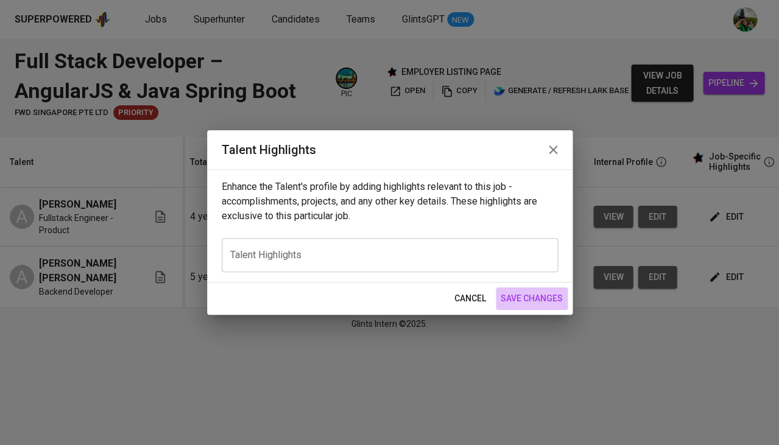
click at [533, 289] on button "save changes" at bounding box center [532, 298] width 72 height 23
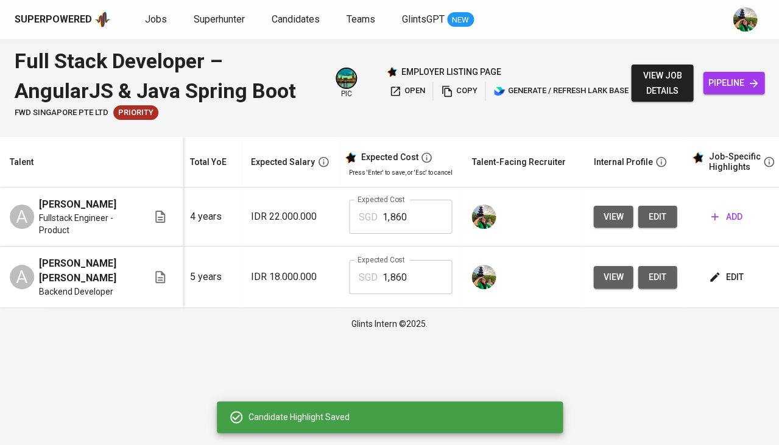
click at [603, 276] on span "view" at bounding box center [613, 277] width 20 height 15
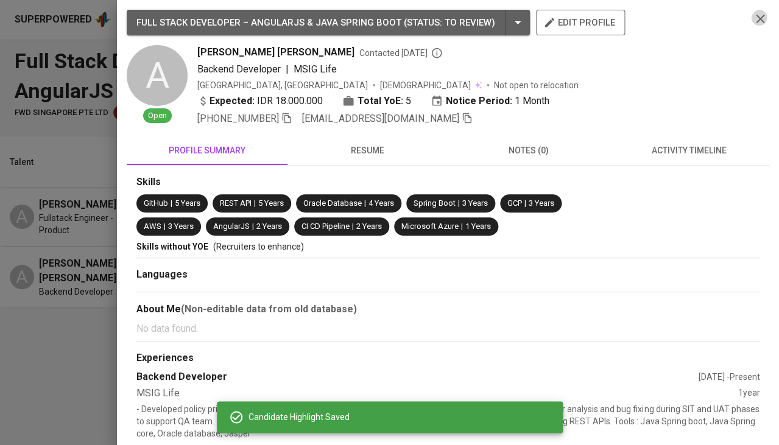
click at [762, 12] on icon "button" at bounding box center [760, 19] width 15 height 15
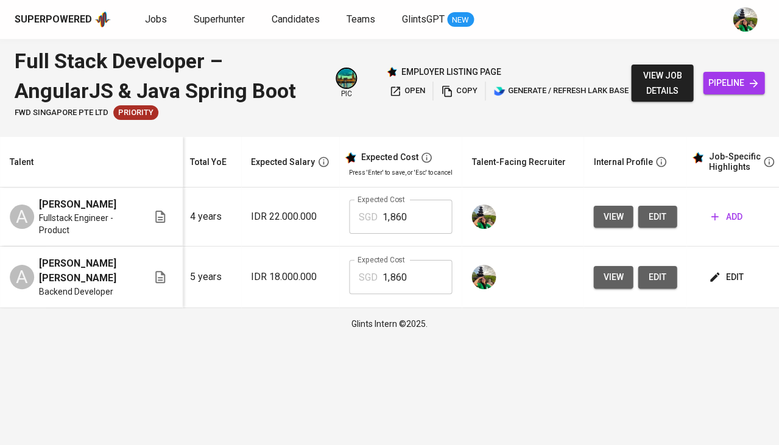
scroll to position [0, 271]
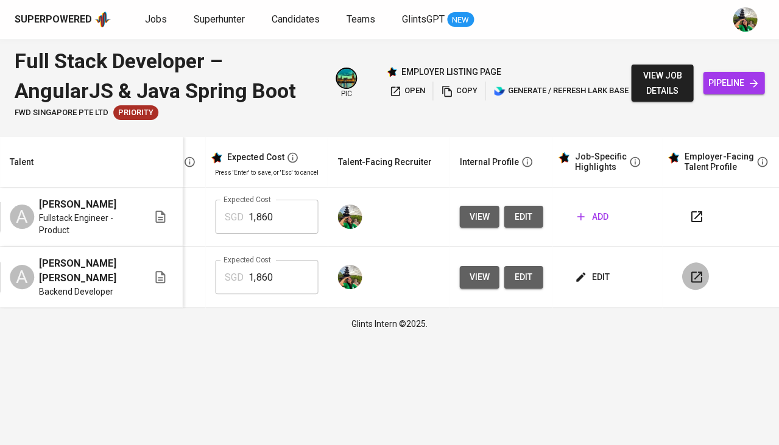
click at [689, 270] on icon "button" at bounding box center [696, 277] width 15 height 15
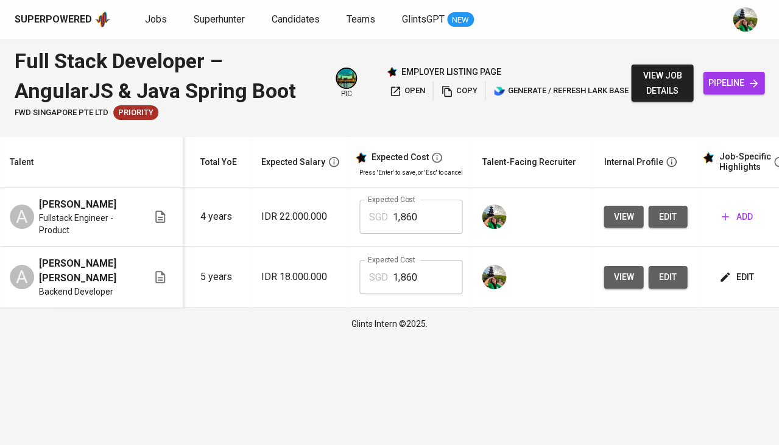
scroll to position [0, 166]
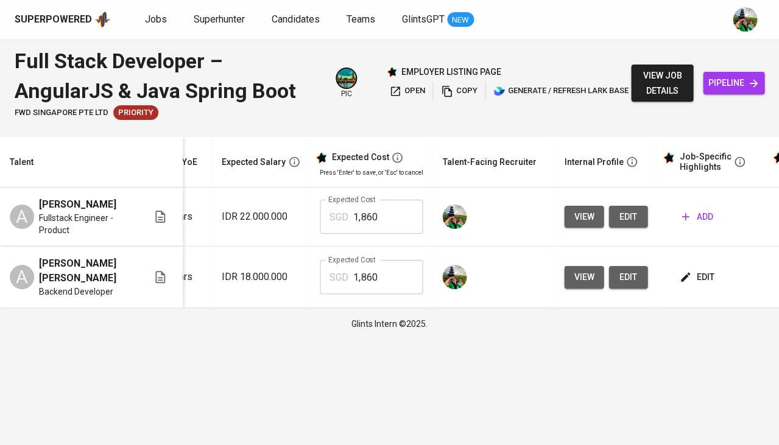
click at [703, 272] on span "edit" at bounding box center [697, 277] width 32 height 15
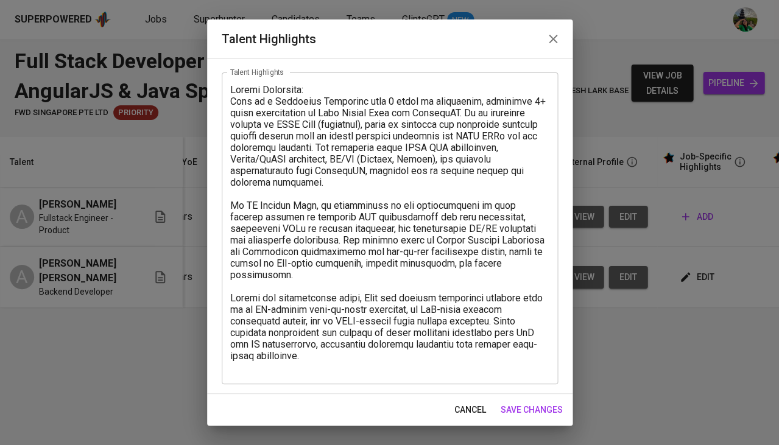
click at [437, 365] on textarea at bounding box center [389, 228] width 319 height 289
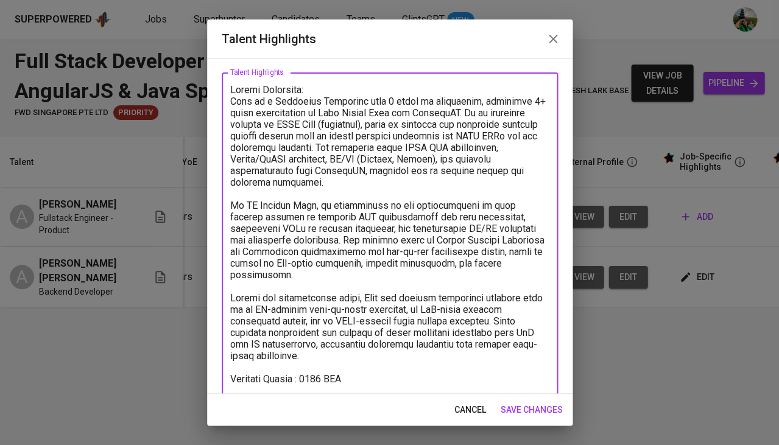
scroll to position [56, 0]
type textarea "Career Highlight: Alfi is a Fullstack Developer with 5 years of experience, inc…"
click at [543, 415] on span "save changes" at bounding box center [532, 410] width 62 height 15
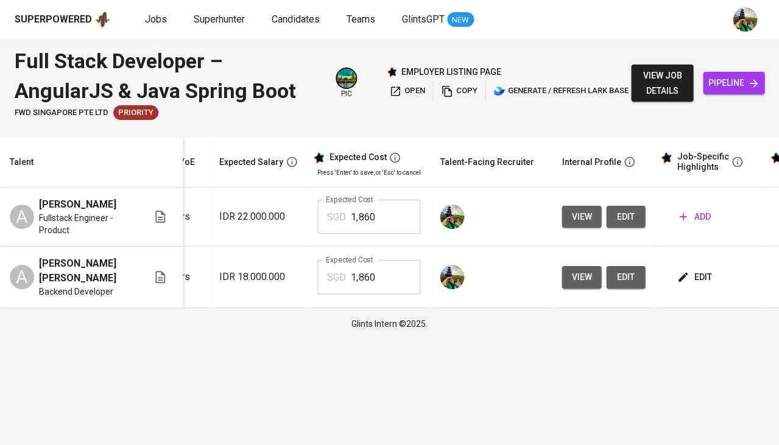
scroll to position [0, 222]
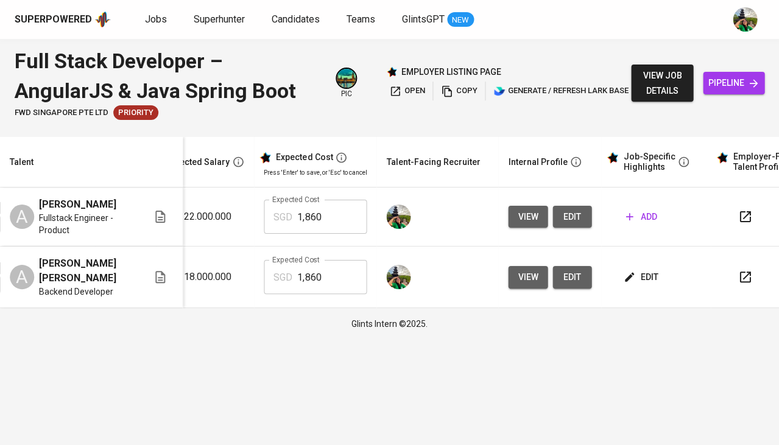
click at [577, 266] on button "edit" at bounding box center [571, 277] width 39 height 23
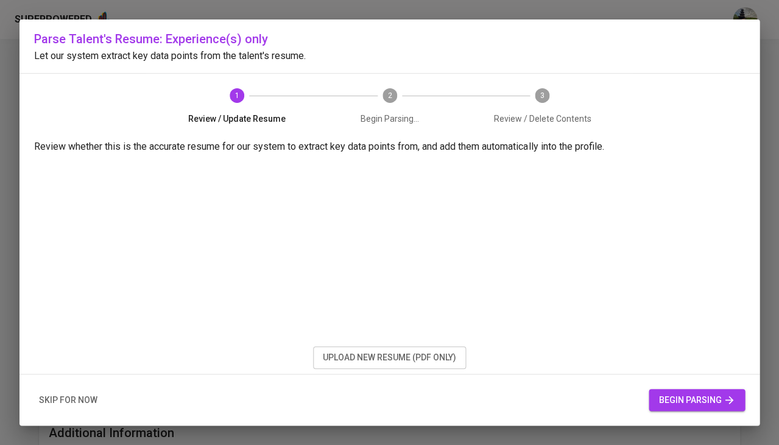
click at [82, 401] on span "skip for now" at bounding box center [68, 400] width 58 height 15
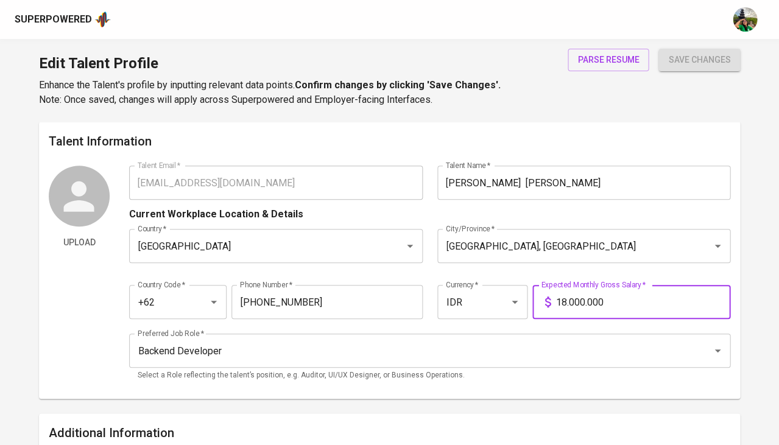
click at [563, 300] on input "18.000.000" at bounding box center [642, 302] width 175 height 34
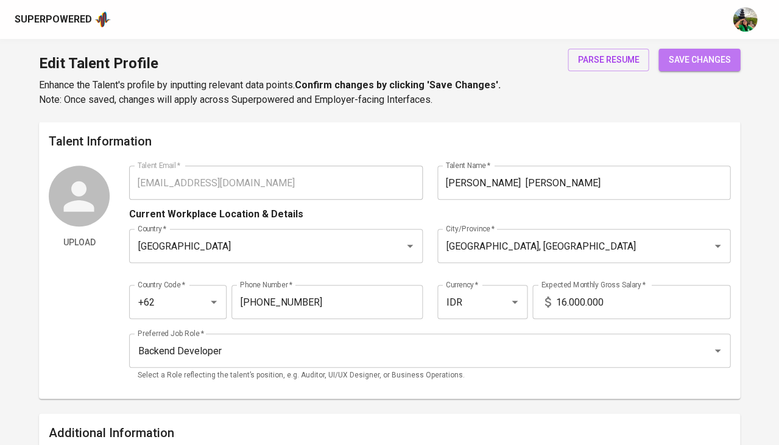
click at [711, 58] on span "save changes" at bounding box center [699, 59] width 62 height 15
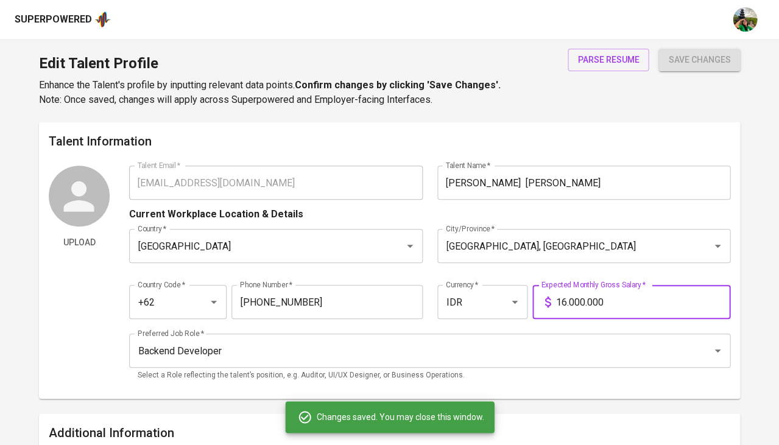
click at [562, 300] on input "16.000.000" at bounding box center [642, 302] width 175 height 34
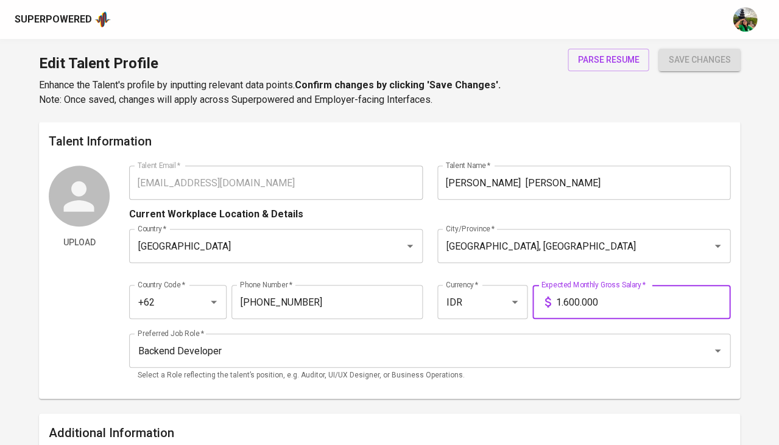
type input "16.500.000"
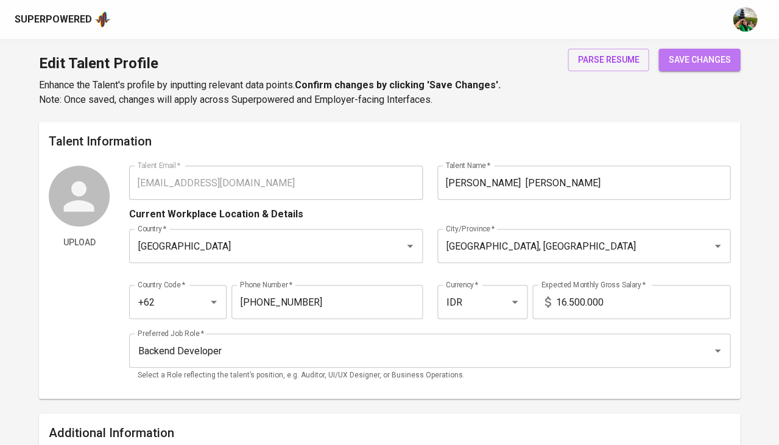
click at [701, 55] on span "save changes" at bounding box center [699, 59] width 62 height 15
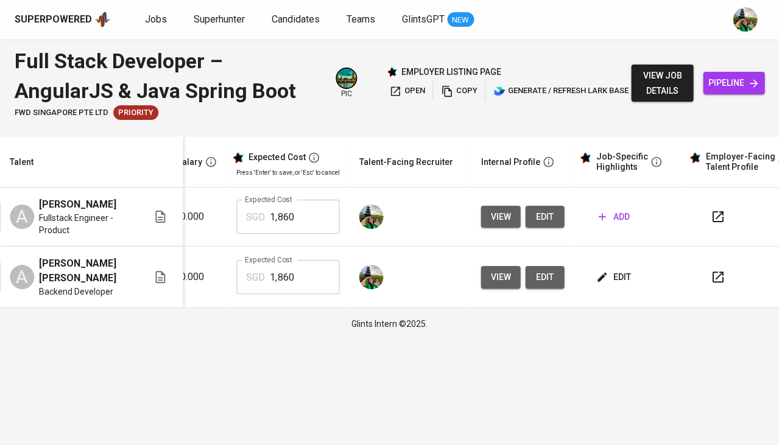
scroll to position [0, 252]
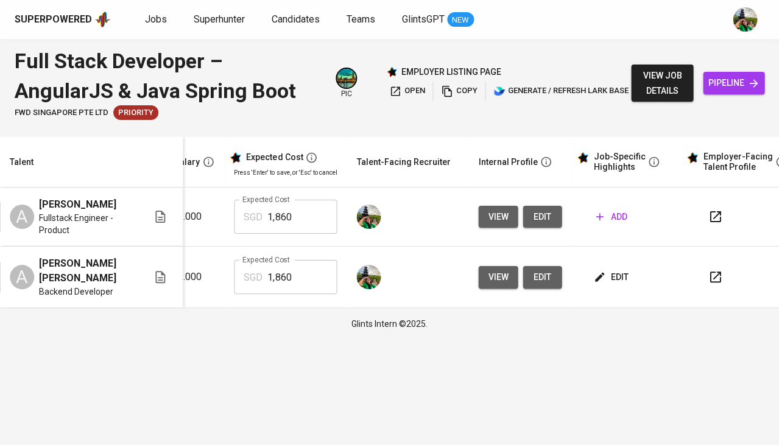
click at [537, 216] on span "edit" at bounding box center [541, 216] width 19 height 15
click at [525, 220] on button "edit" at bounding box center [542, 217] width 39 height 23
click at [614, 221] on span "add" at bounding box center [611, 216] width 31 height 15
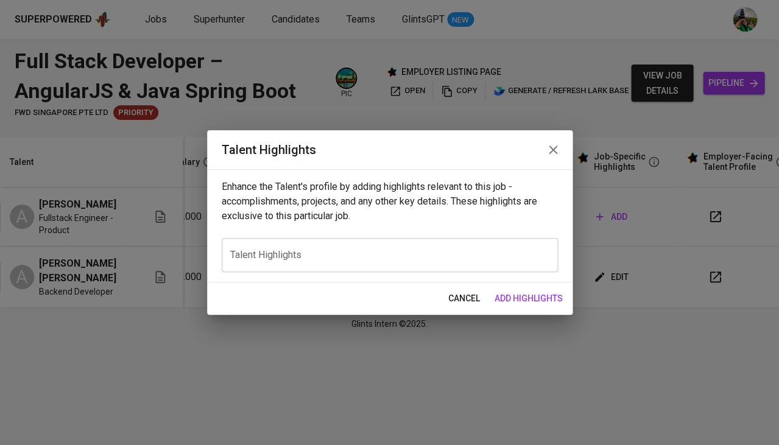
click at [389, 244] on div "x Talent Highlights" at bounding box center [390, 255] width 336 height 34
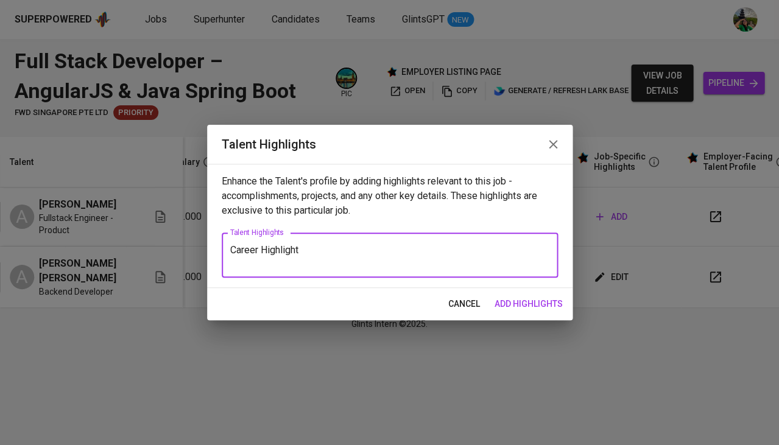
paste textarea "[PERSON_NAME] is a Fullstack Engineer with 5 years of experience, specializing …"
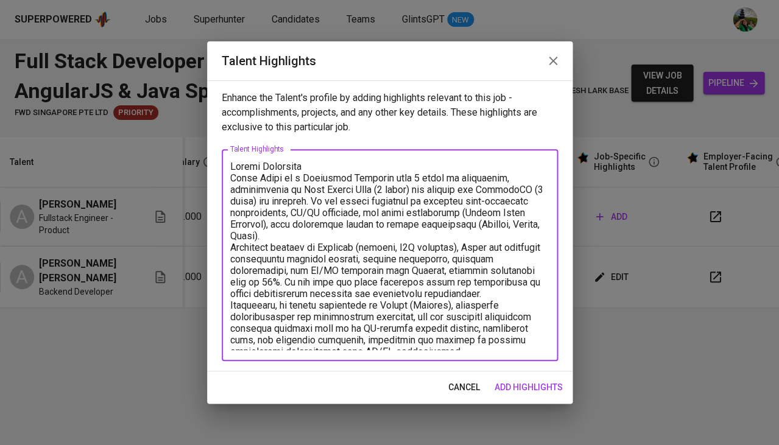
click at [309, 235] on textarea at bounding box center [389, 255] width 319 height 189
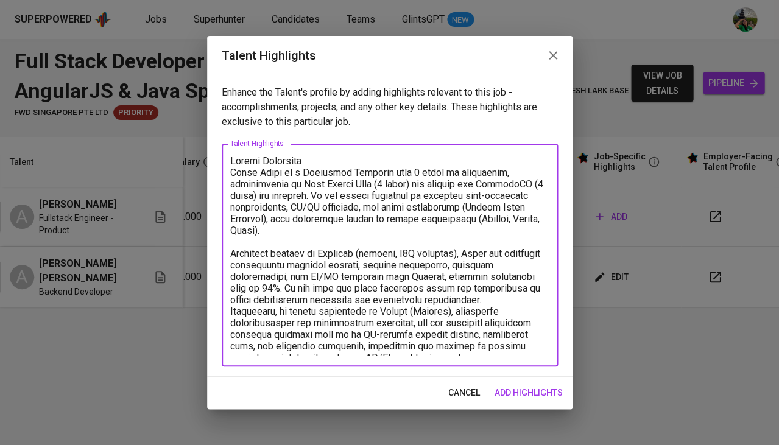
click at [487, 293] on textarea at bounding box center [389, 255] width 319 height 200
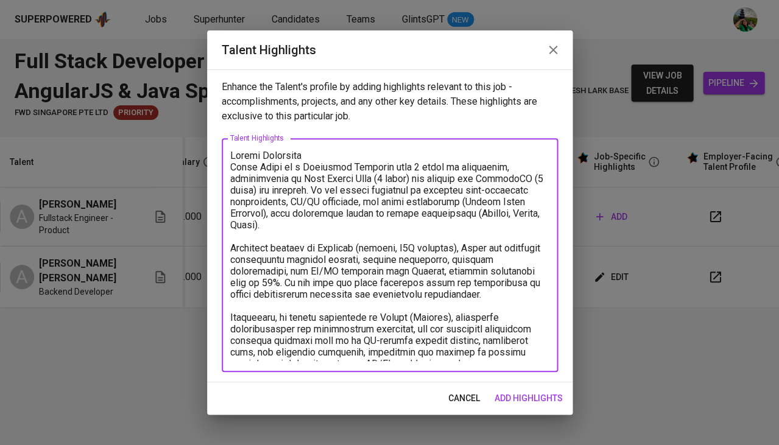
click at [479, 353] on textarea at bounding box center [389, 255] width 319 height 211
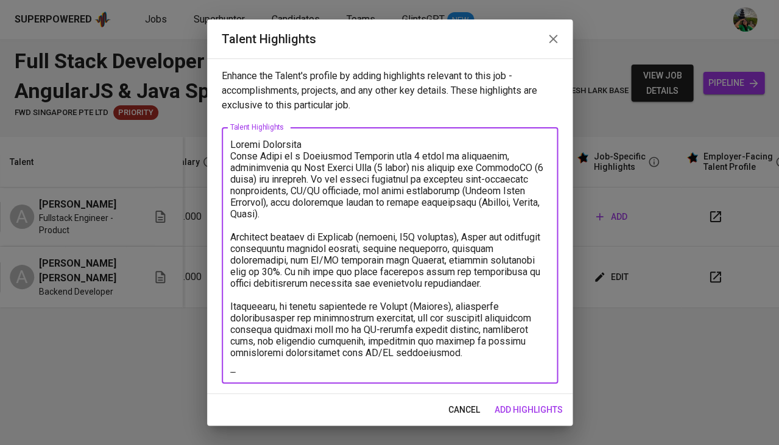
type textarea "Career Highlight [PERSON_NAME] is a Fullstack Engineer with 5 years of experien…"
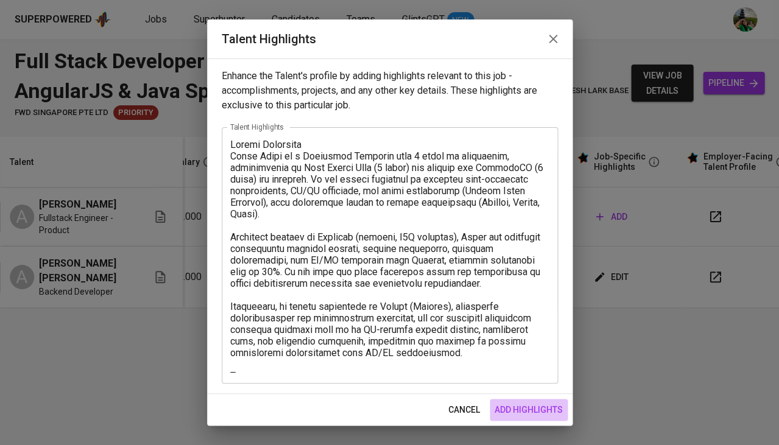
click at [538, 415] on span "add highlights" at bounding box center [528, 410] width 68 height 15
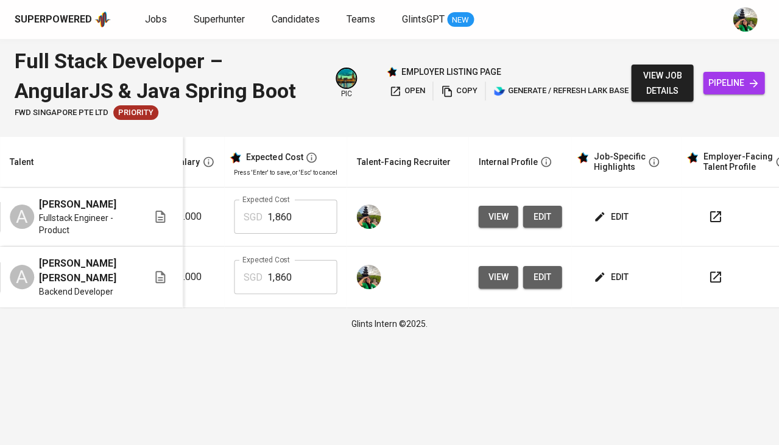
click at [600, 214] on span "edit" at bounding box center [612, 216] width 32 height 15
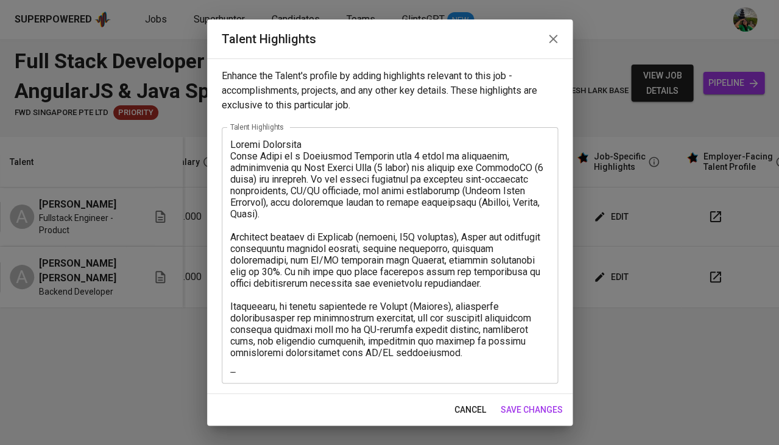
click at [366, 364] on textarea at bounding box center [389, 256] width 319 height 234
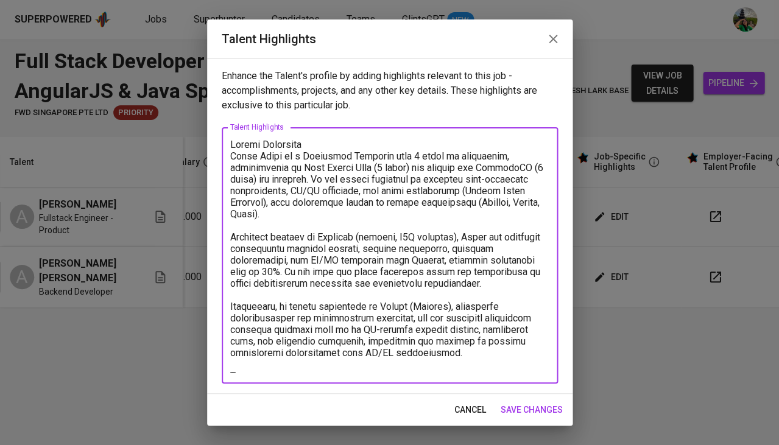
click at [476, 414] on span "cancel" at bounding box center [470, 410] width 32 height 15
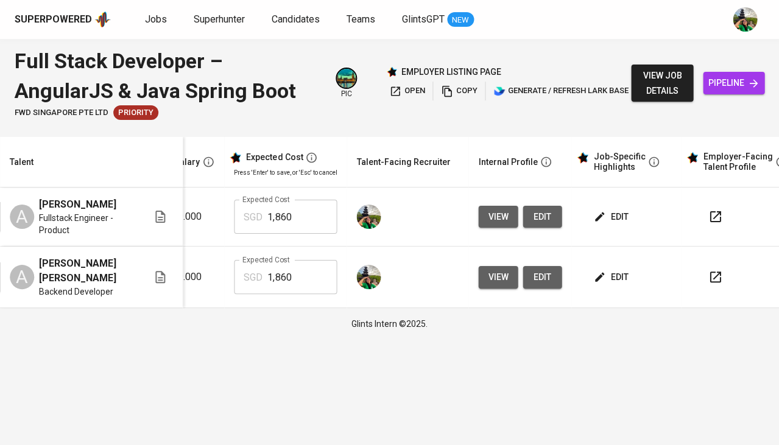
click at [617, 209] on span "edit" at bounding box center [612, 216] width 32 height 15
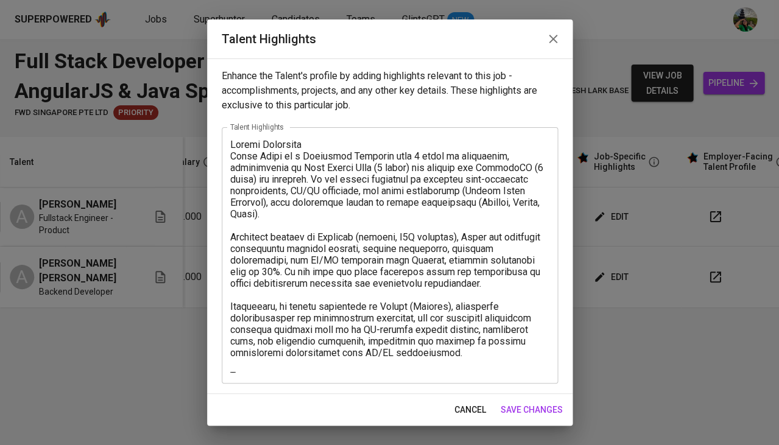
click at [304, 369] on textarea at bounding box center [389, 256] width 319 height 234
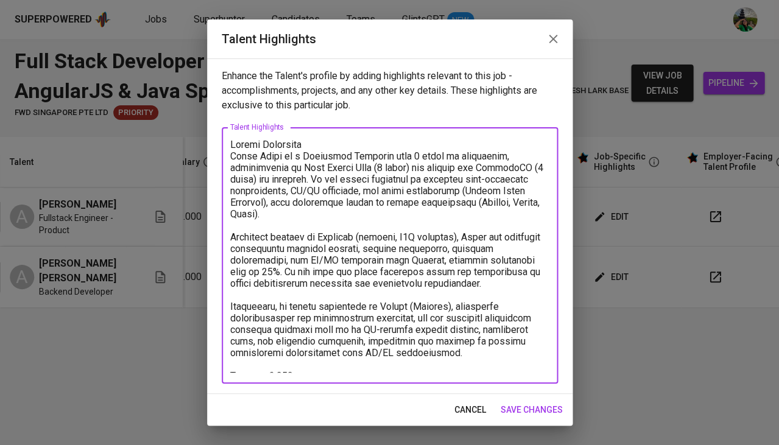
click at [356, 368] on textarea at bounding box center [389, 256] width 319 height 234
type textarea "Career Highlight [PERSON_NAME] is a Fullstack Engineer with 5 years of experien…"
click at [536, 405] on span "save changes" at bounding box center [532, 410] width 62 height 15
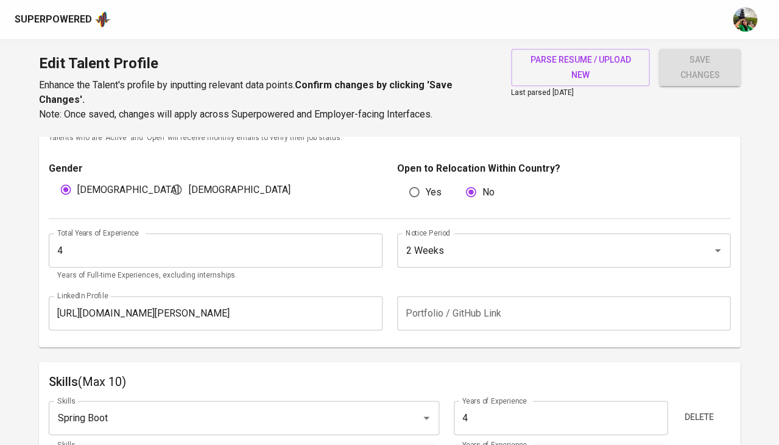
scroll to position [402, 0]
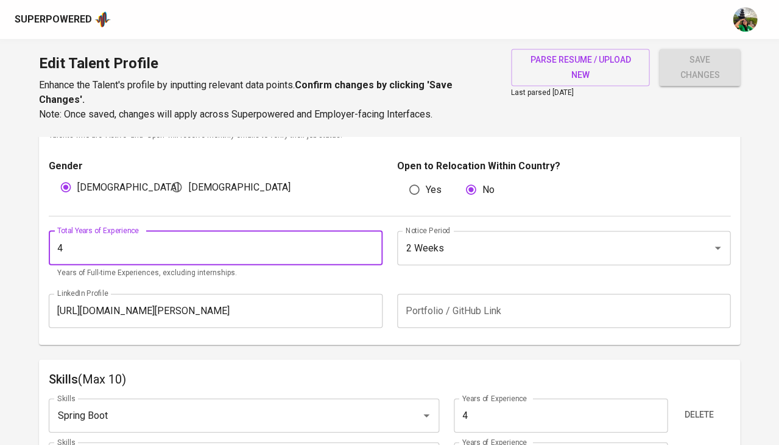
click at [181, 239] on input "4" at bounding box center [216, 248] width 334 height 34
type input "5"
click at [460, 238] on input "2 Weeks" at bounding box center [547, 247] width 289 height 23
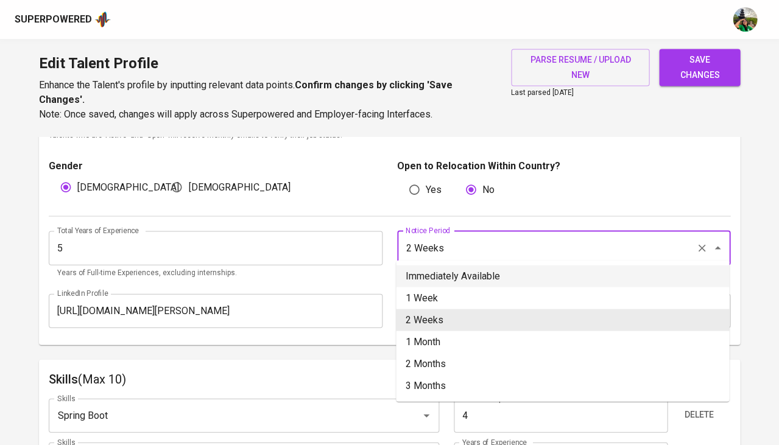
click at [460, 275] on li "Immediately Available" at bounding box center [562, 276] width 333 height 22
type input "Immediately Available"
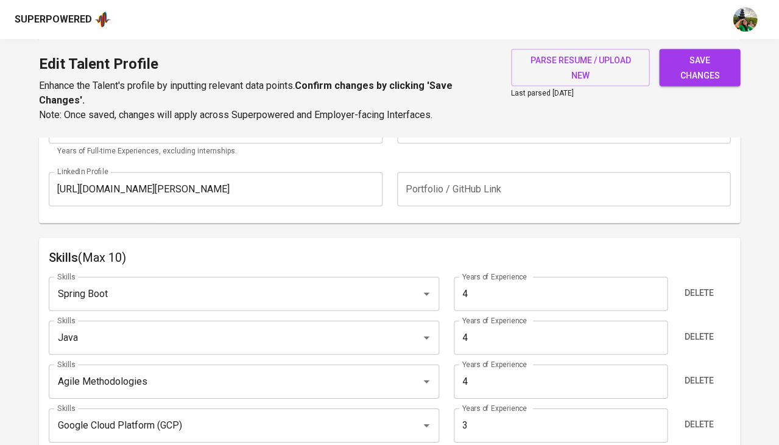
scroll to position [525, 0]
click at [499, 280] on input "4" at bounding box center [561, 292] width 214 height 34
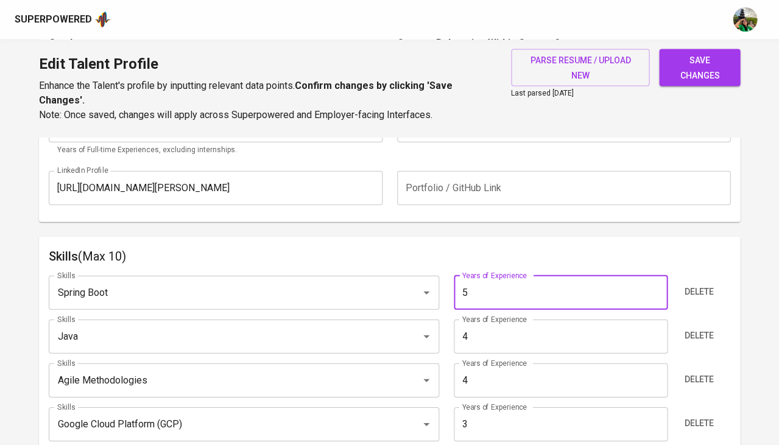
type input "5"
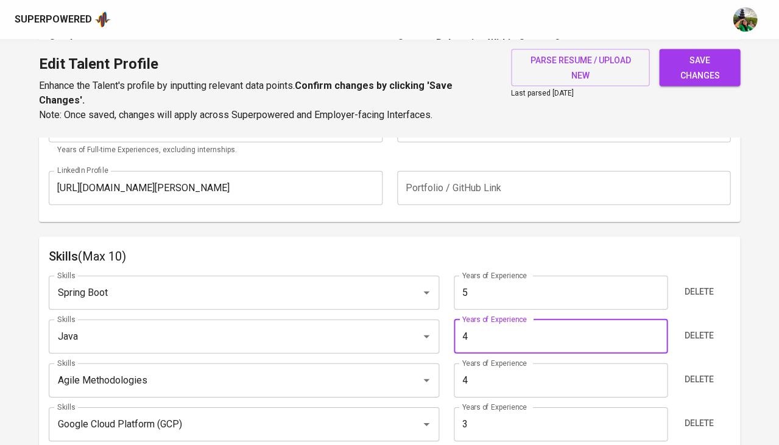
click at [501, 319] on input "4" at bounding box center [561, 336] width 214 height 34
type input "5"
click at [499, 370] on input "4" at bounding box center [561, 380] width 214 height 34
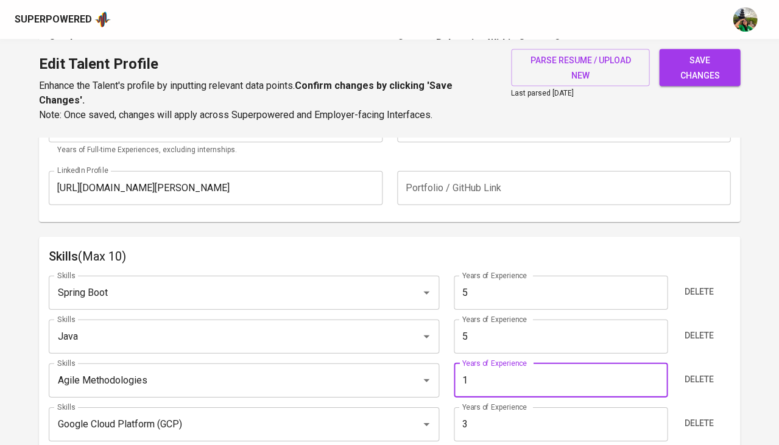
type input "0"
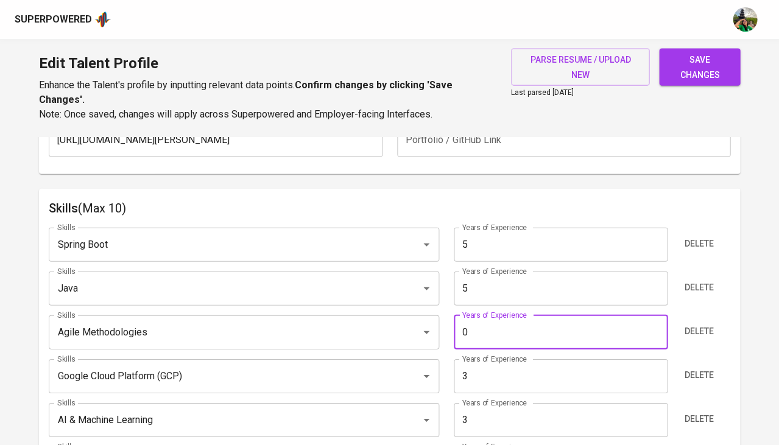
scroll to position [591, 0]
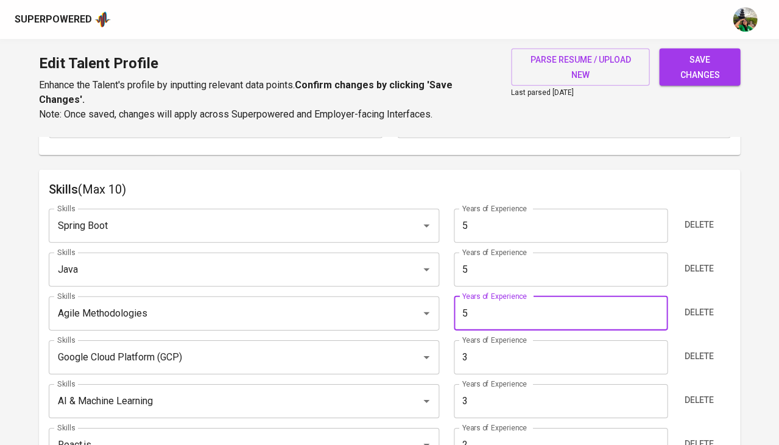
type input "5"
click at [498, 359] on input "3" at bounding box center [561, 357] width 214 height 34
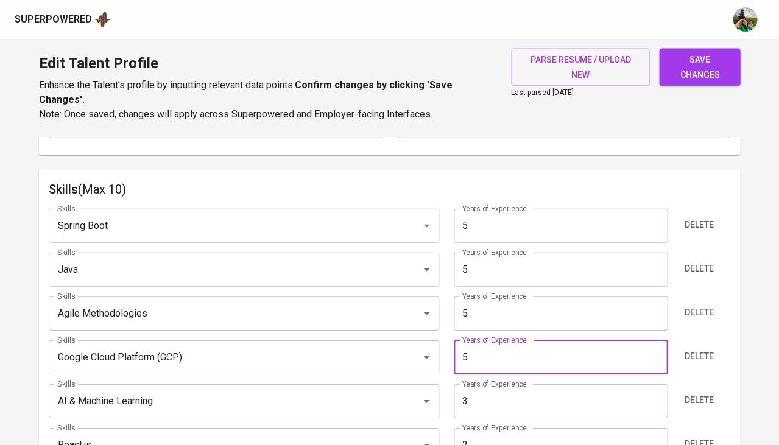
type input "5"
click at [495, 389] on input "3" at bounding box center [561, 401] width 214 height 34
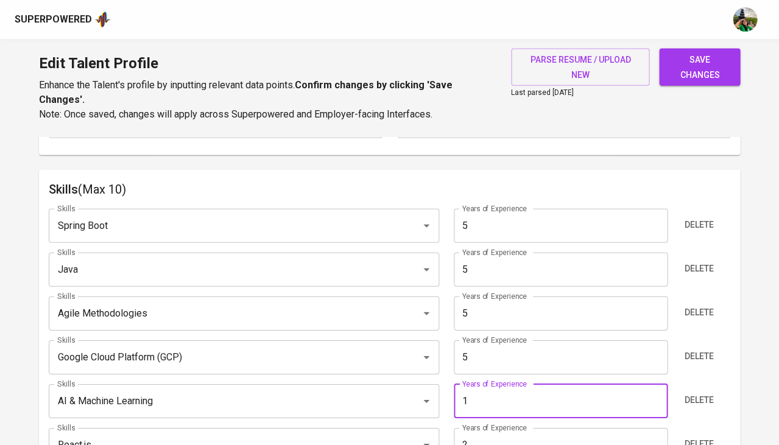
type input "0"
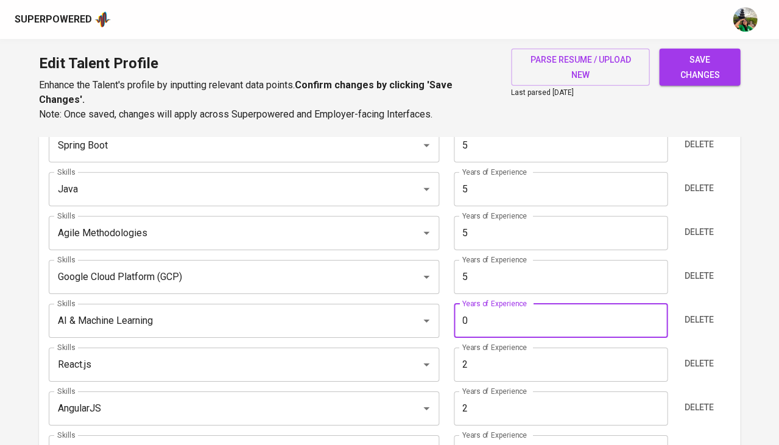
scroll to position [672, 0]
type input "5"
click at [499, 395] on input "2" at bounding box center [561, 408] width 214 height 34
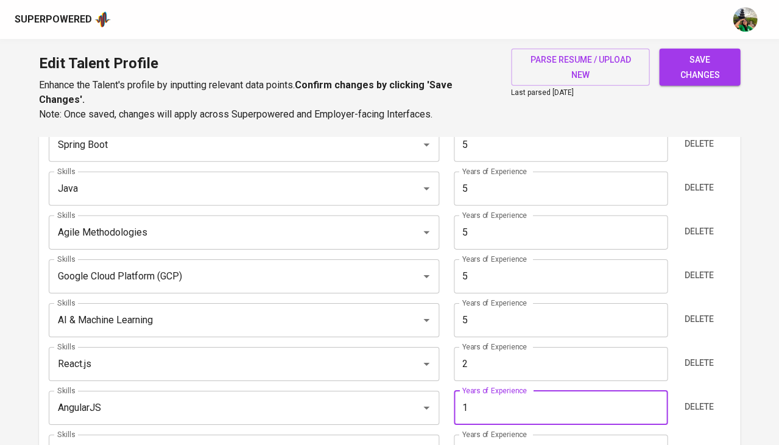
type input "0"
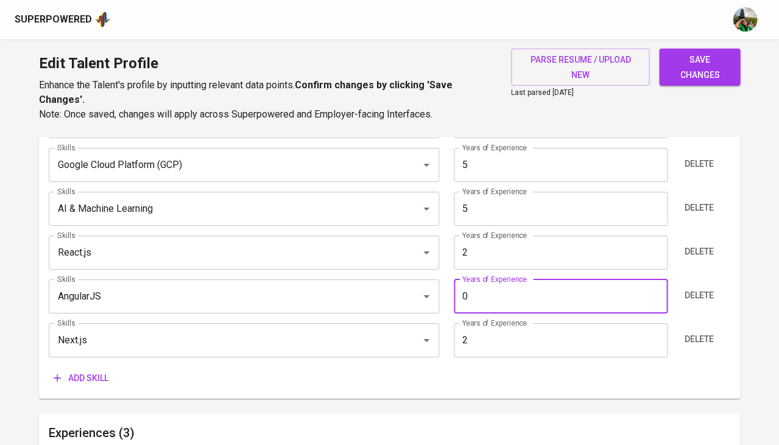
scroll to position [786, 0]
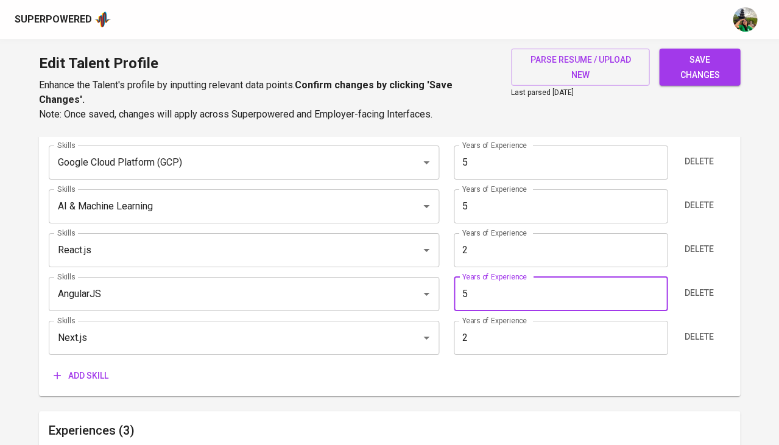
type input "5"
click at [524, 324] on input "2" at bounding box center [561, 338] width 214 height 34
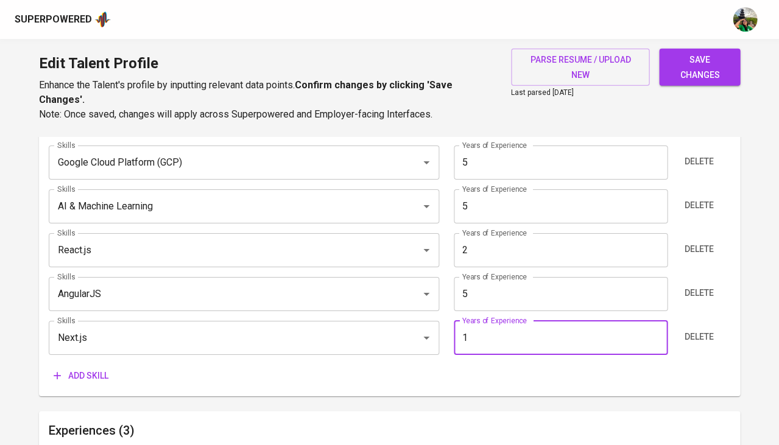
type input "0"
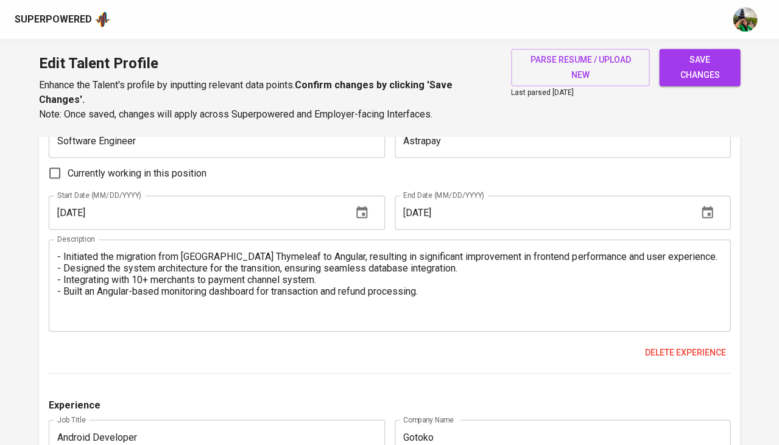
scroll to position [1449, 0]
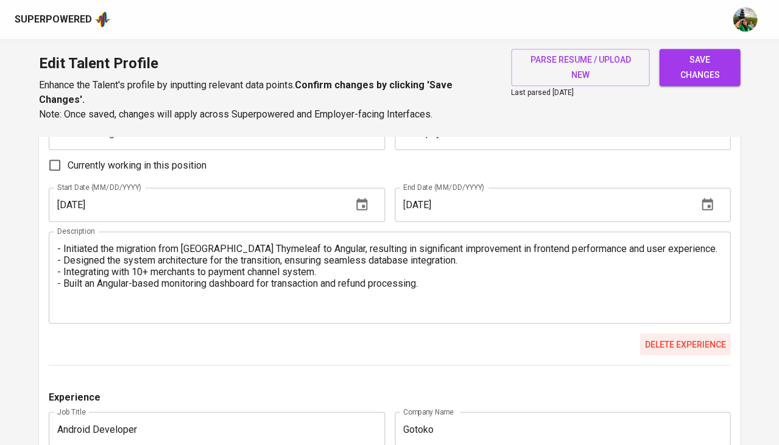
click at [658, 337] on span "Delete experience" at bounding box center [684, 344] width 81 height 15
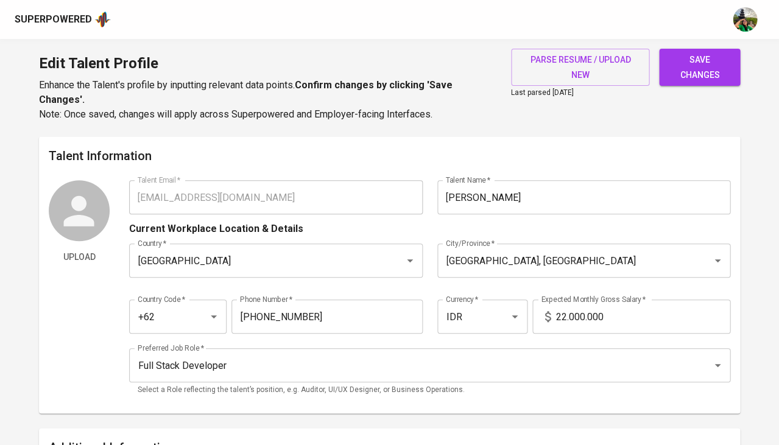
scroll to position [0, 0]
click at [716, 69] on span "save changes" at bounding box center [700, 67] width 62 height 30
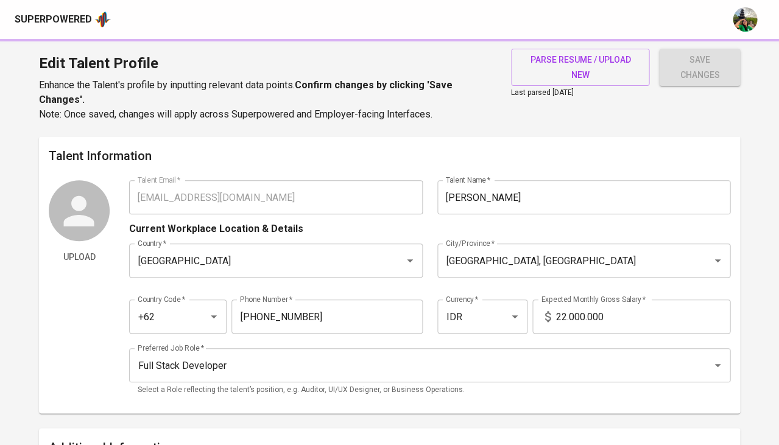
type input "AngularJS"
type input "AI & Machine Learning"
type input "Agile Methodologies"
type input "Java"
type input "5"
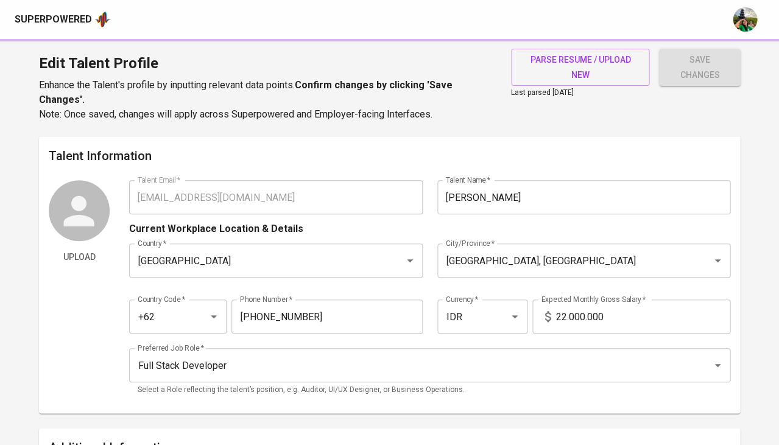
type input "React.js"
type input "2"
type input "Fullstack Engineer - Product"
type input "Astrapay"
checkbox input "true"
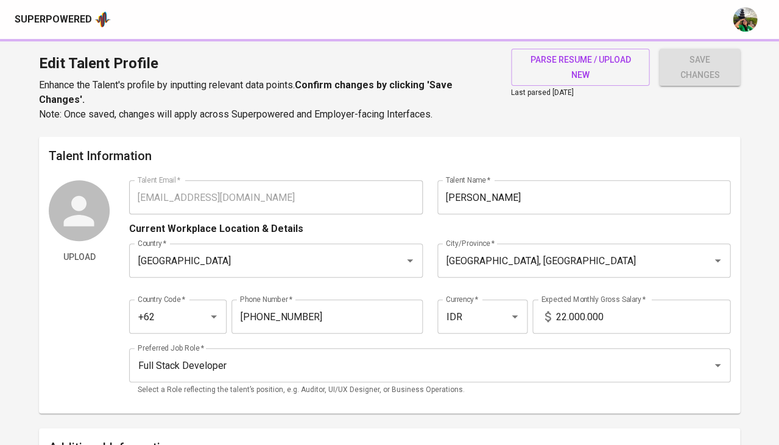
type input "11/01/2022"
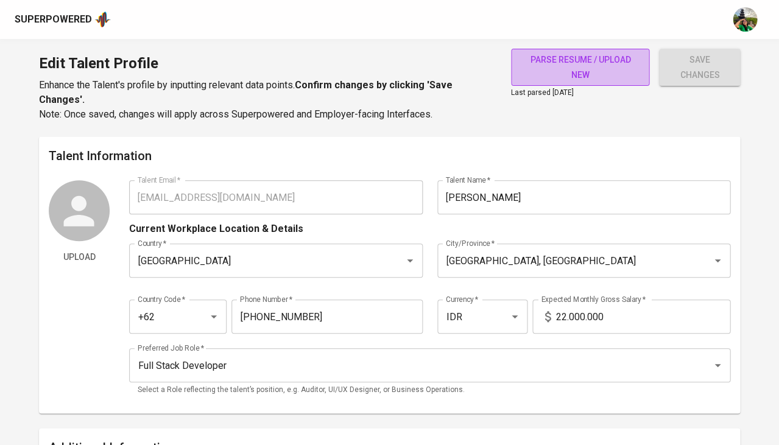
click at [576, 57] on span "parse resume / upload new" at bounding box center [580, 67] width 119 height 30
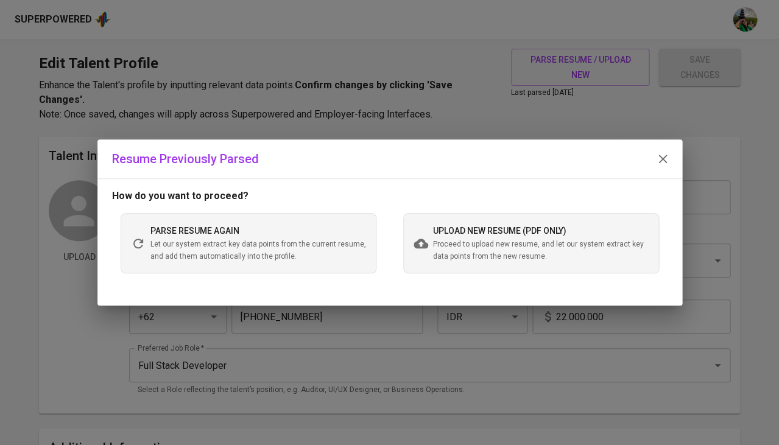
click at [459, 230] on span "upload new resume (pdf only)" at bounding box center [499, 231] width 133 height 10
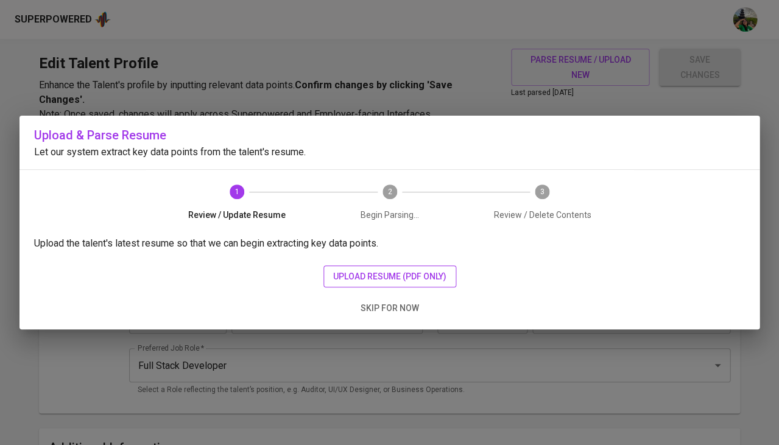
click at [357, 279] on span "upload resume (pdf only)" at bounding box center [389, 276] width 113 height 15
click at [381, 276] on span "upload resume (pdf only)" at bounding box center [389, 276] width 113 height 15
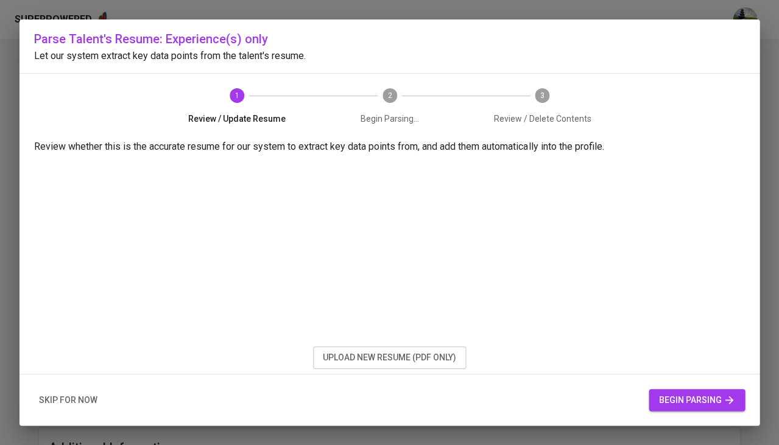
click at [696, 395] on span "begin parsing" at bounding box center [696, 400] width 77 height 15
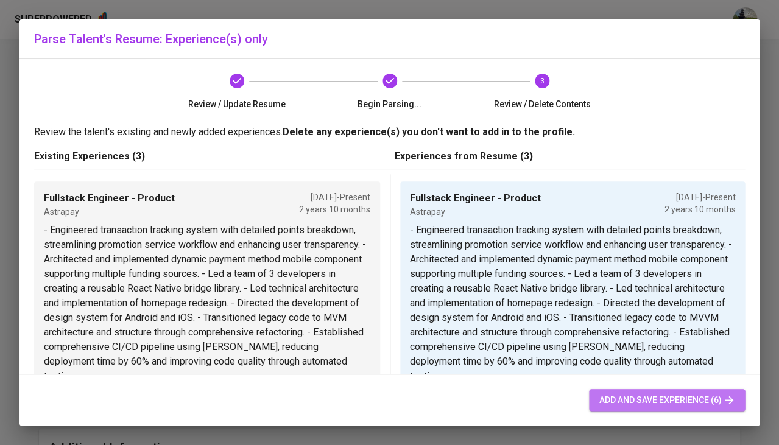
click at [643, 400] on span "add and save experience (6)" at bounding box center [667, 400] width 136 height 15
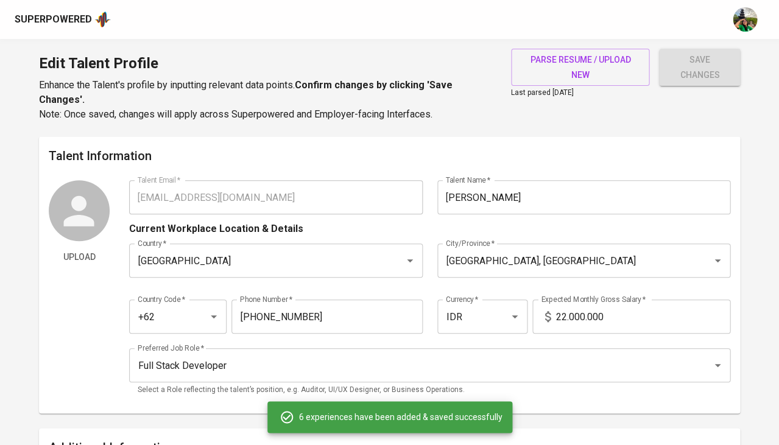
type input "Fullstack Engineer - Product"
checkbox input "true"
type input "11/01/2022"
type input "Software Engineer"
type input "Astrapay"
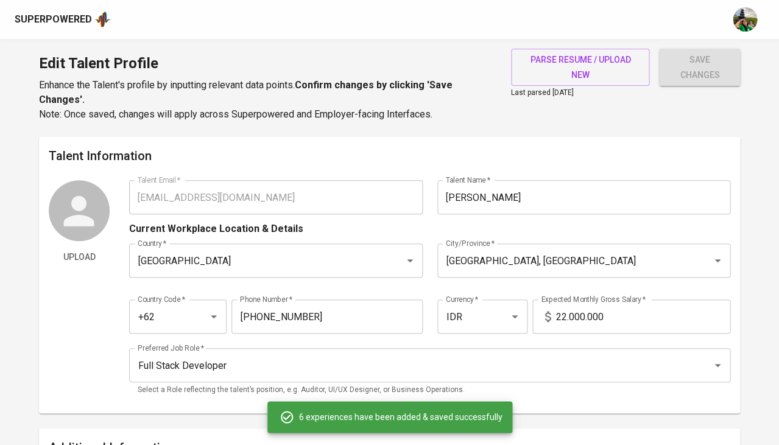
type input "07/01/2021"
type input "11/01/2022"
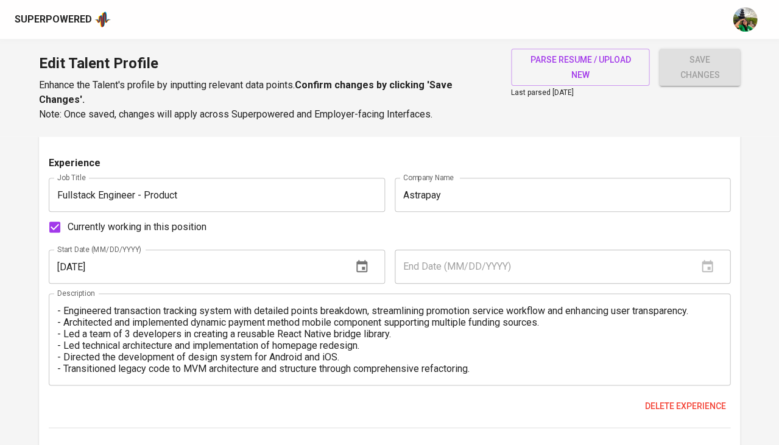
click at [686, 64] on span "save changes" at bounding box center [700, 67] width 62 height 30
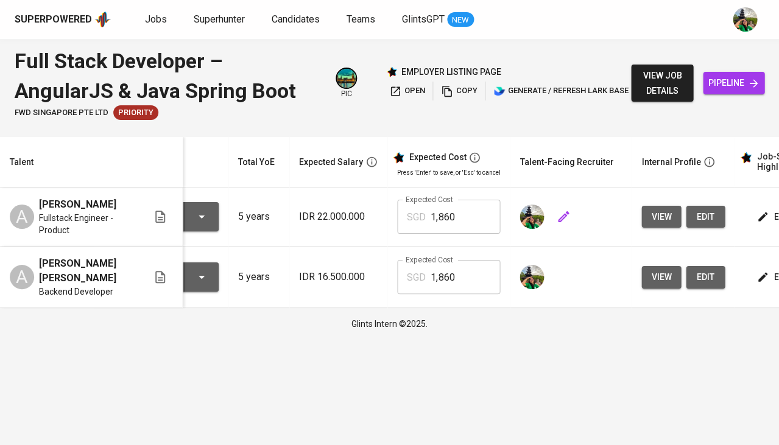
scroll to position [0, 95]
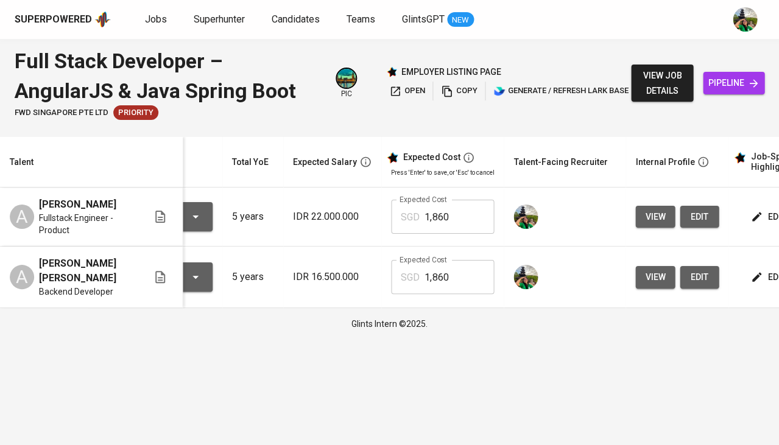
click at [757, 213] on span "edit" at bounding box center [769, 216] width 32 height 15
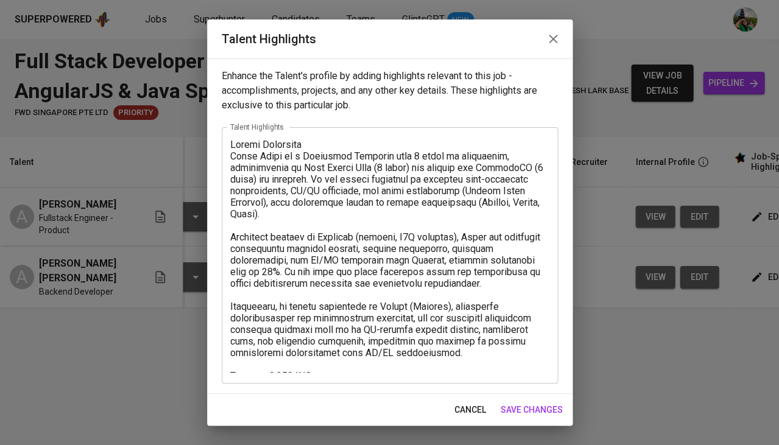
click at [474, 409] on span "cancel" at bounding box center [470, 410] width 32 height 15
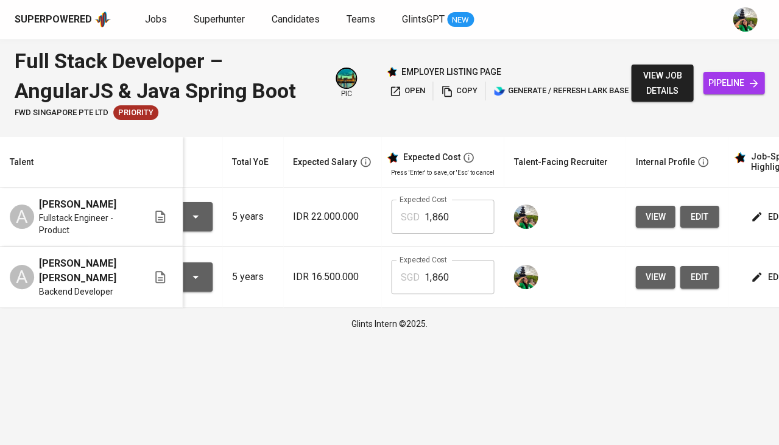
click at [458, 218] on input "1,860" at bounding box center [458, 217] width 69 height 34
type input "2,541"
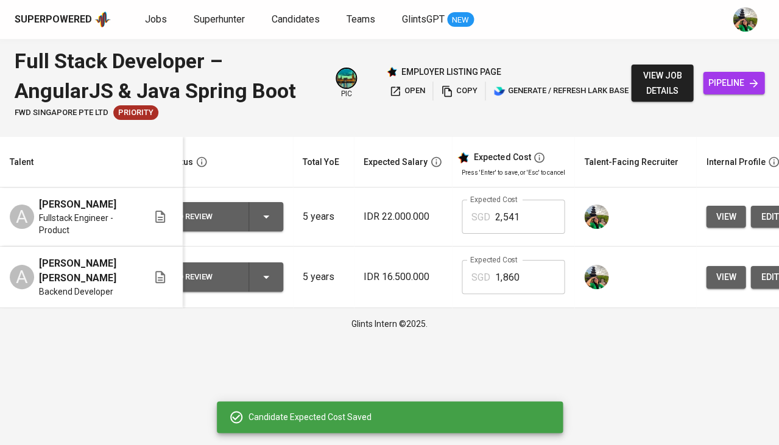
scroll to position [0, 0]
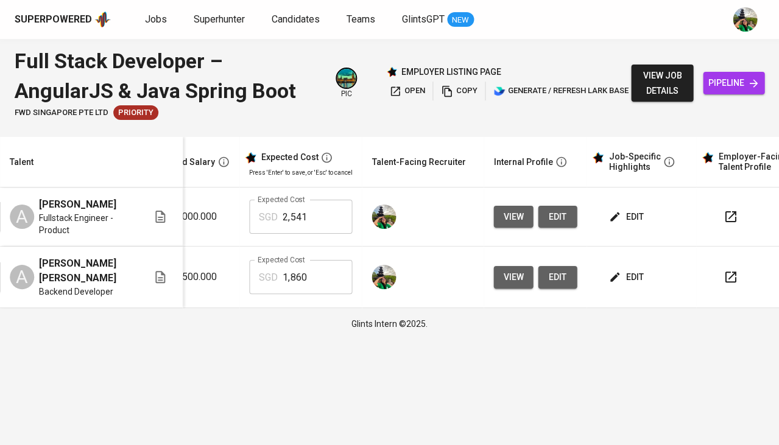
scroll to position [0, 230]
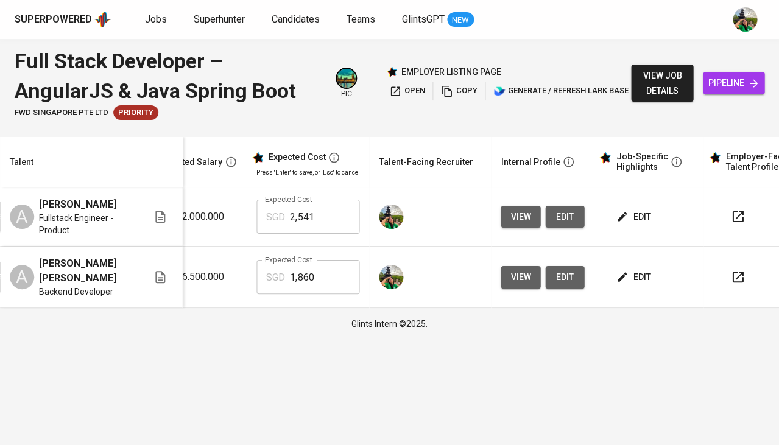
click at [622, 219] on span "edit" at bounding box center [634, 216] width 32 height 15
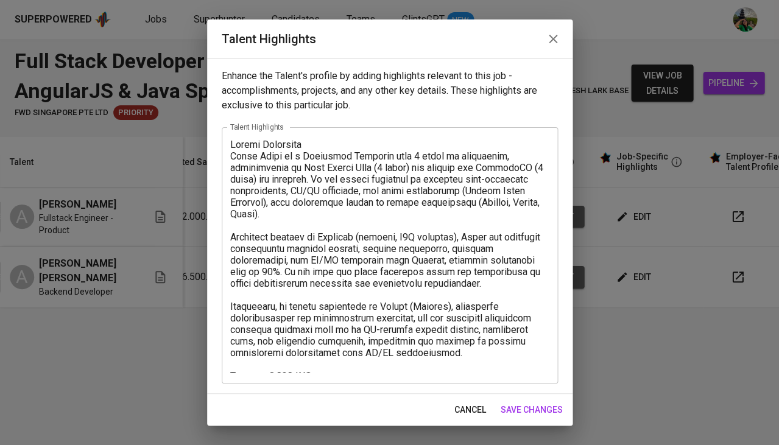
click at [382, 361] on textarea at bounding box center [389, 256] width 319 height 234
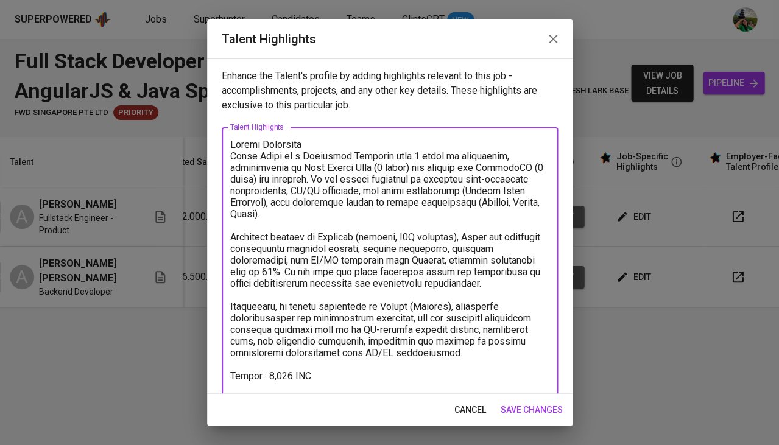
type textarea "Career Highlight Ahmad Nabil is a Fullstack Engineer with 5 years of experience…"
click at [530, 409] on span "save changes" at bounding box center [532, 410] width 62 height 15
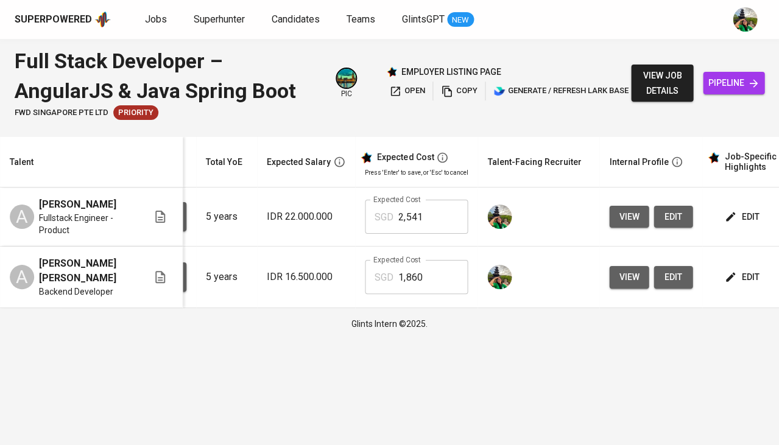
scroll to position [0, 121]
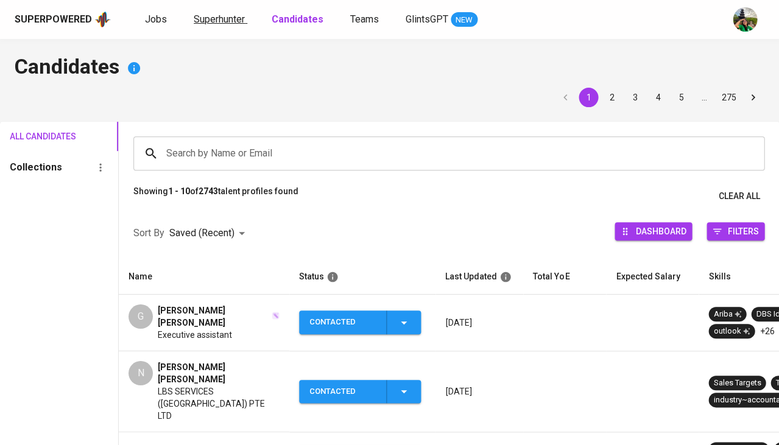
click at [223, 23] on span "Superhunter" at bounding box center [219, 19] width 51 height 12
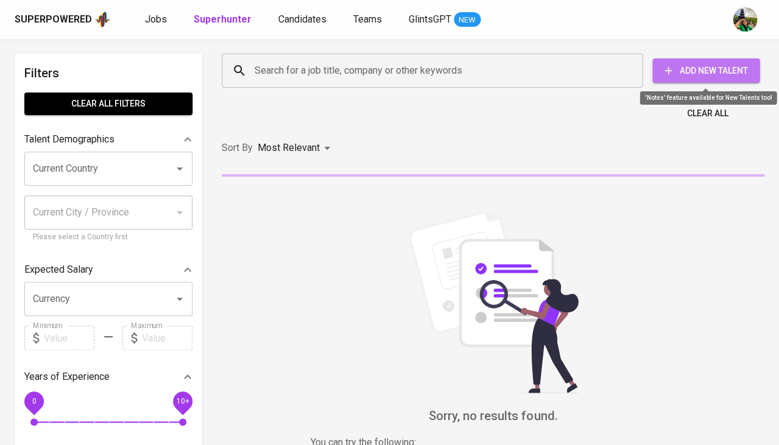
click at [699, 75] on span "Add New Talent" at bounding box center [706, 70] width 88 height 15
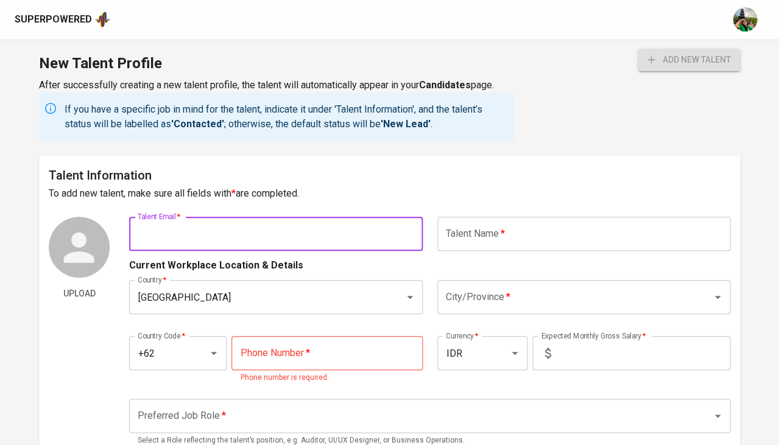
paste input "[EMAIL_ADDRESS][DOMAIN_NAME] ___________________________"
type input "[EMAIL_ADDRESS][DOMAIN_NAME]"
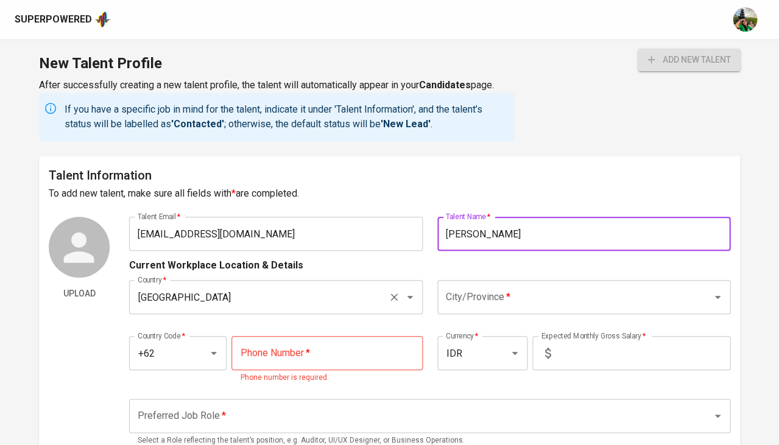
type input "[PERSON_NAME]"
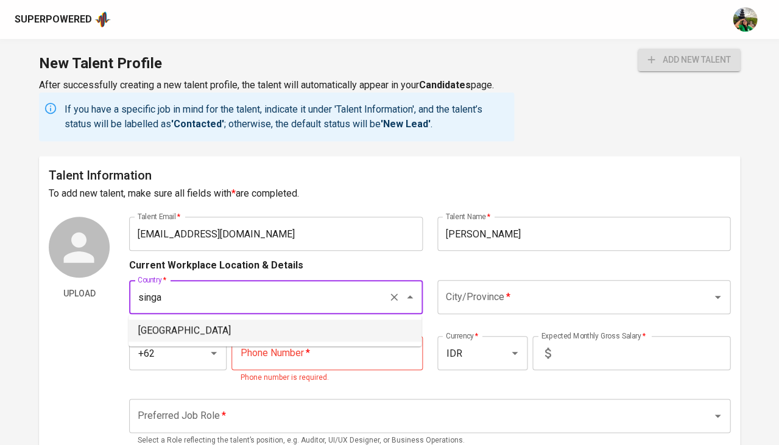
click at [248, 329] on li "[GEOGRAPHIC_DATA]" at bounding box center [274, 331] width 293 height 22
type input "[GEOGRAPHIC_DATA]"
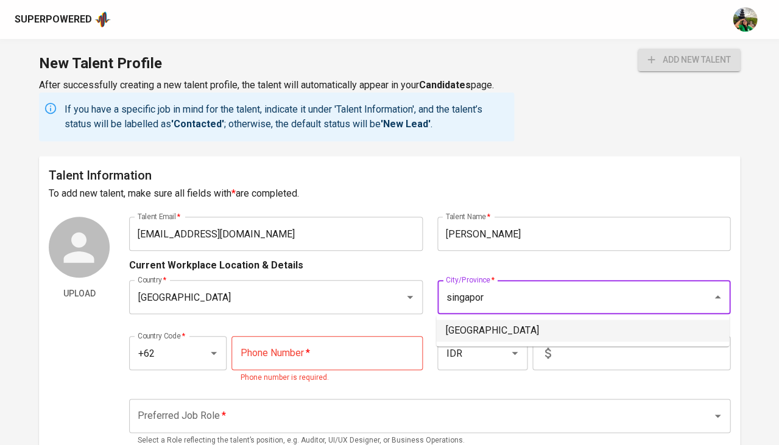
click at [499, 325] on li "[GEOGRAPHIC_DATA]" at bounding box center [582, 331] width 293 height 22
type input "[GEOGRAPHIC_DATA]"
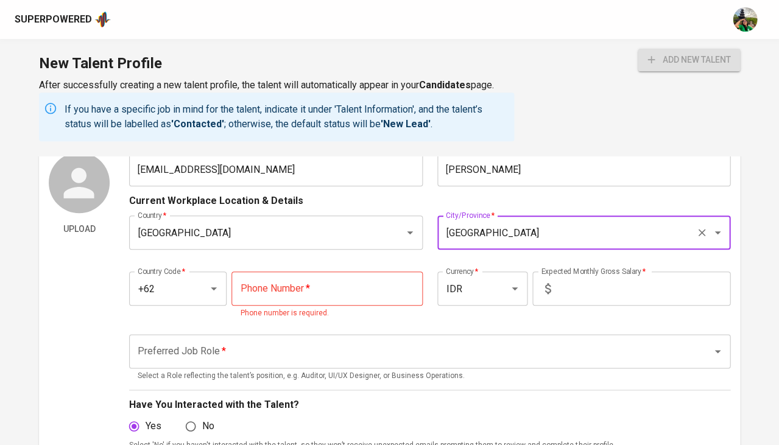
scroll to position [74, 0]
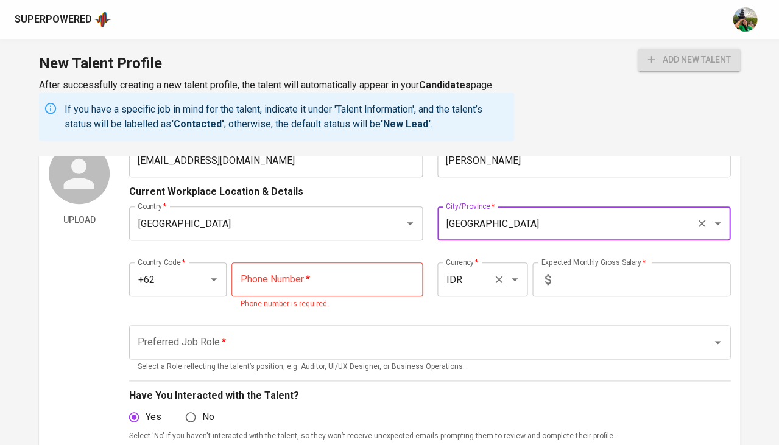
click at [494, 287] on div "IDR Currency *" at bounding box center [482, 279] width 91 height 34
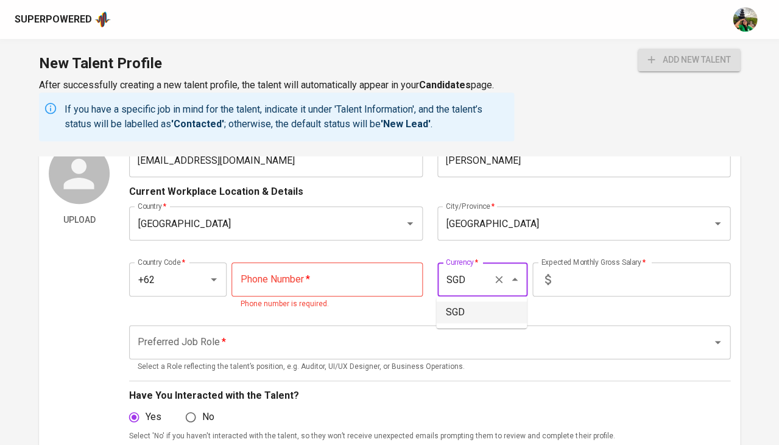
click at [501, 309] on li "SGD" at bounding box center [481, 312] width 91 height 22
type input "SGD"
click at [581, 280] on input "text" at bounding box center [642, 279] width 175 height 34
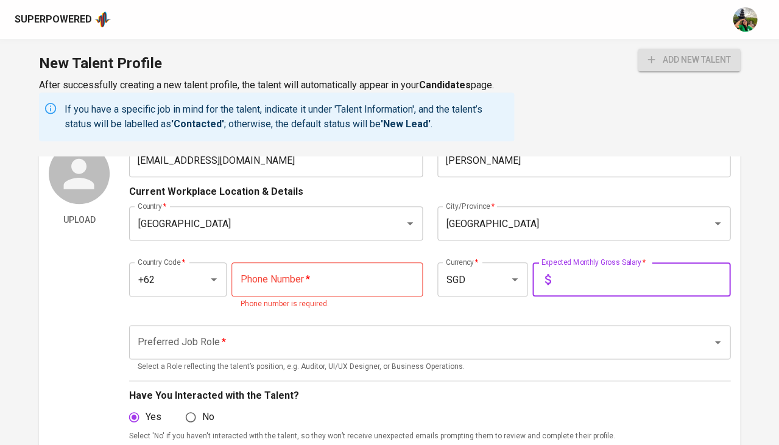
type input "4"
type input "3,500"
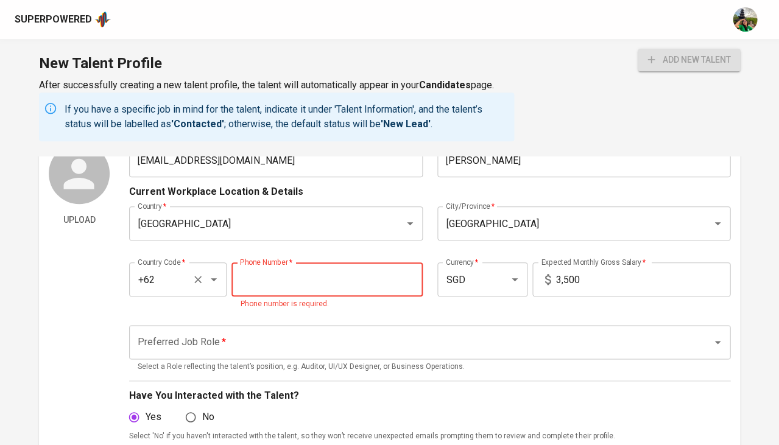
click at [211, 266] on div "+62 Country Code *" at bounding box center [178, 279] width 98 height 34
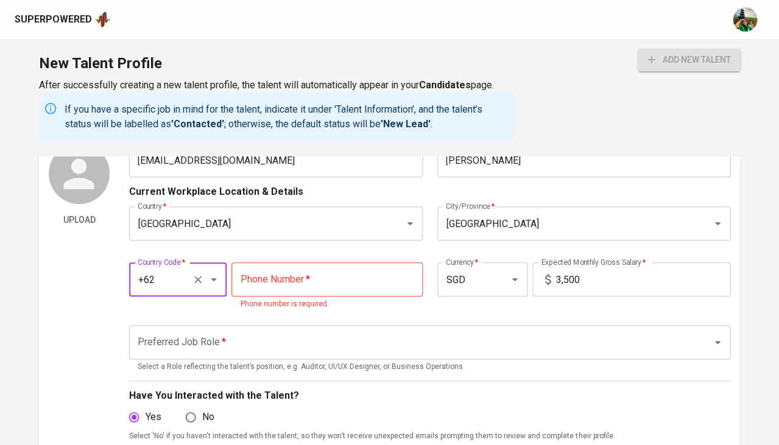
click at [181, 280] on input "+62" at bounding box center [161, 279] width 53 height 23
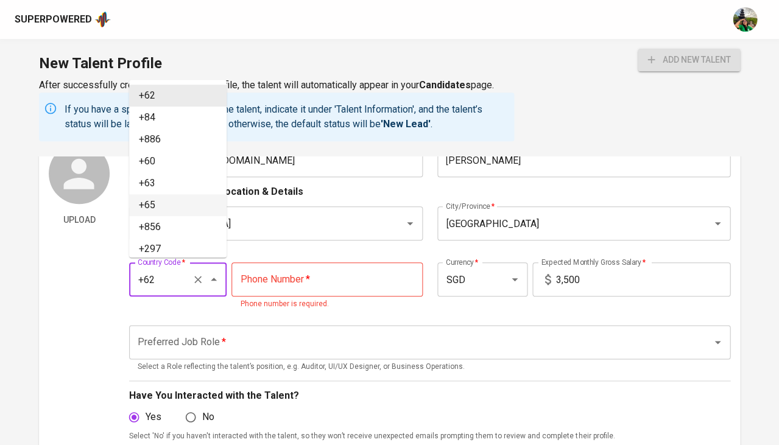
click at [167, 195] on li "+65" at bounding box center [177, 205] width 97 height 22
type input "+65"
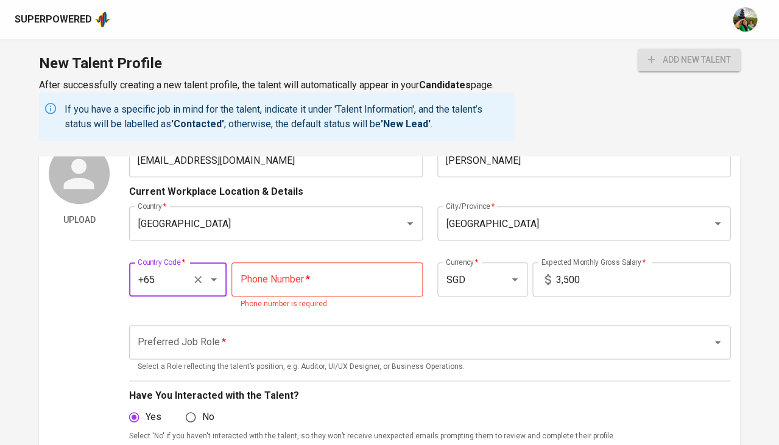
click at [272, 284] on input "tel" at bounding box center [326, 279] width 191 height 34
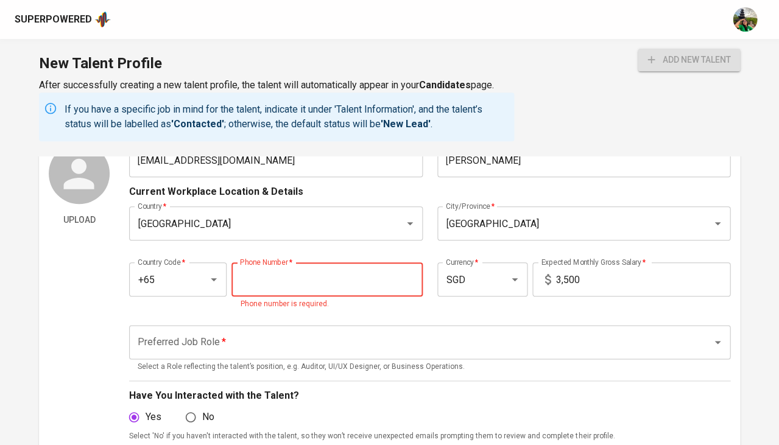
paste input "9880-4928"
click at [266, 276] on input "9880-4928" at bounding box center [326, 279] width 191 height 34
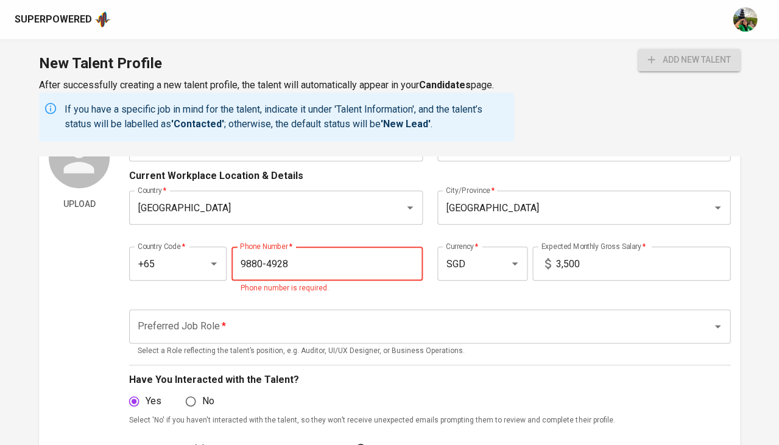
scroll to position [90, 0]
click at [268, 263] on input "9880-4928" at bounding box center [326, 264] width 191 height 34
type input "9880-4928"
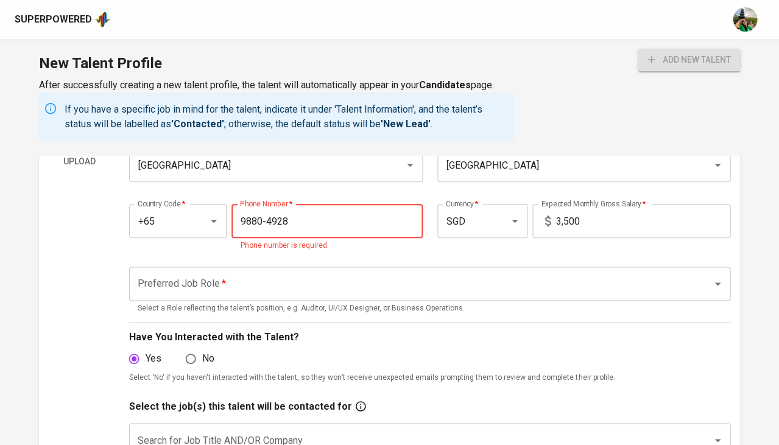
scroll to position [141, 0]
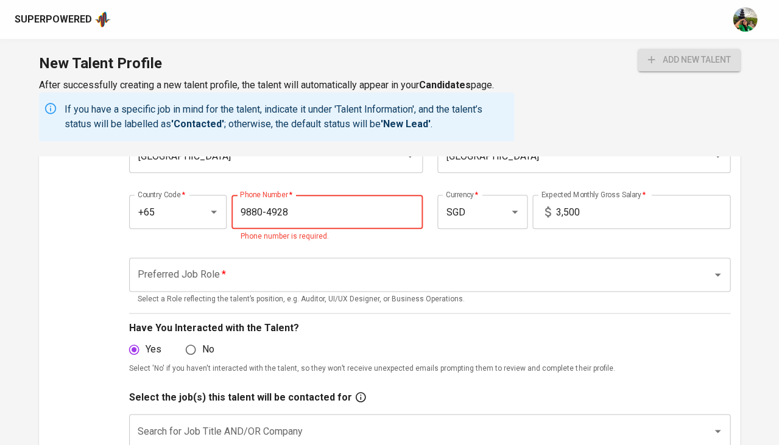
click at [237, 270] on div "Preferred Job Role *" at bounding box center [429, 275] width 601 height 34
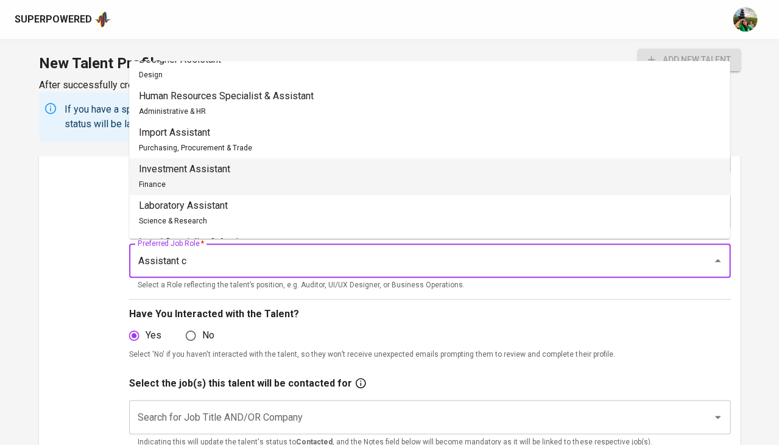
scroll to position [0, 0]
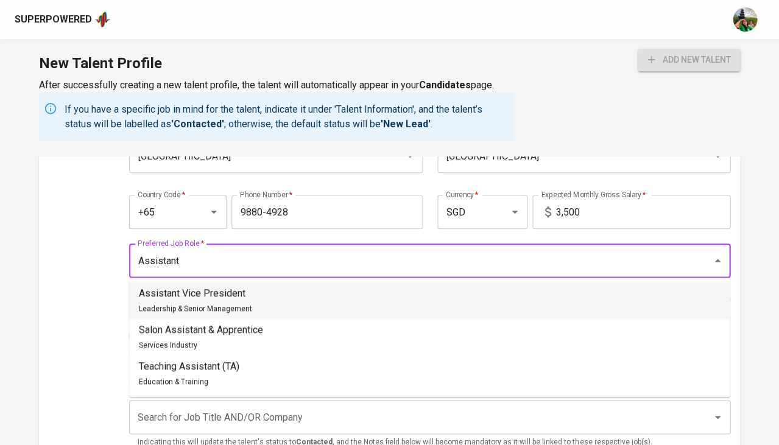
click at [200, 300] on div "Assistant Vice President Leadership & Senior Management" at bounding box center [195, 300] width 113 height 29
type input "Assistant Vice President"
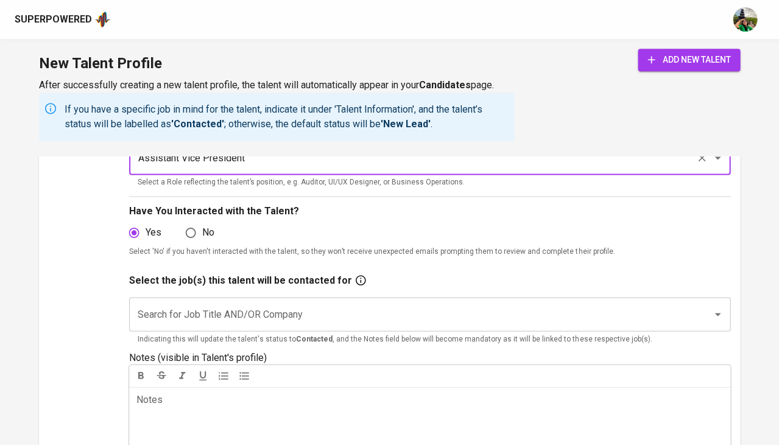
scroll to position [253, 0]
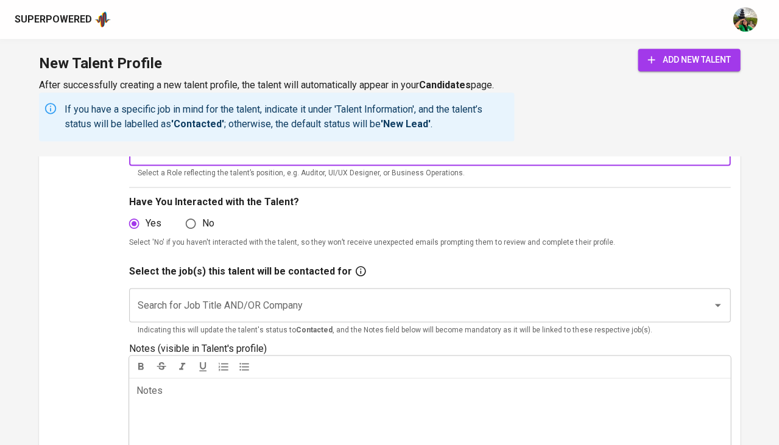
click at [172, 308] on input "Search for Job Title AND/OR Company" at bounding box center [413, 305] width 556 height 23
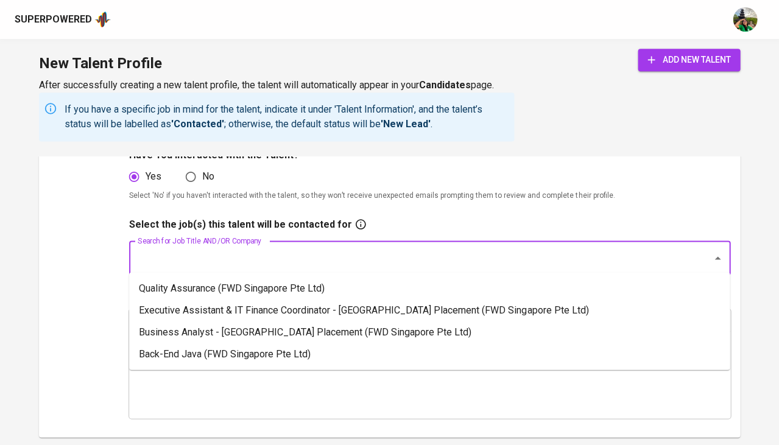
scroll to position [308, 0]
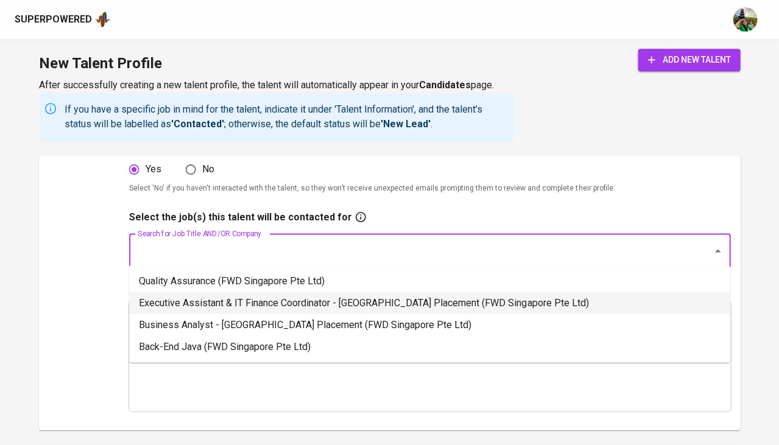
click at [209, 303] on li "Executive Assistant & IT Finance Coordinator - Singapore Placement (FWD Singapo…" at bounding box center [429, 303] width 600 height 22
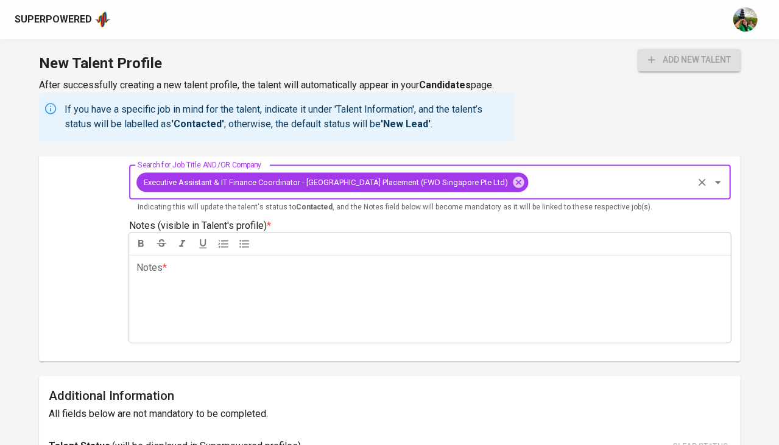
scroll to position [378, 0]
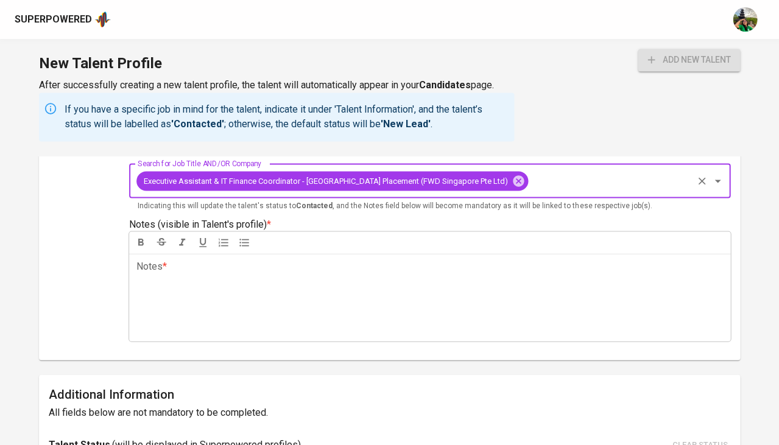
click at [207, 261] on p "Notes * ﻿" at bounding box center [429, 266] width 586 height 15
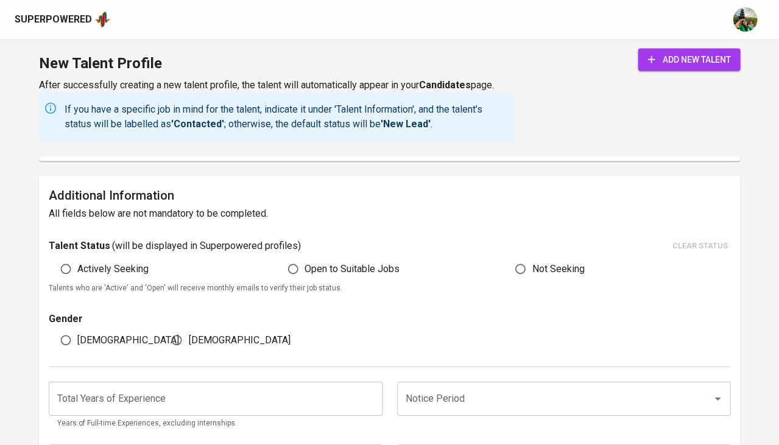
scroll to position [596, 0]
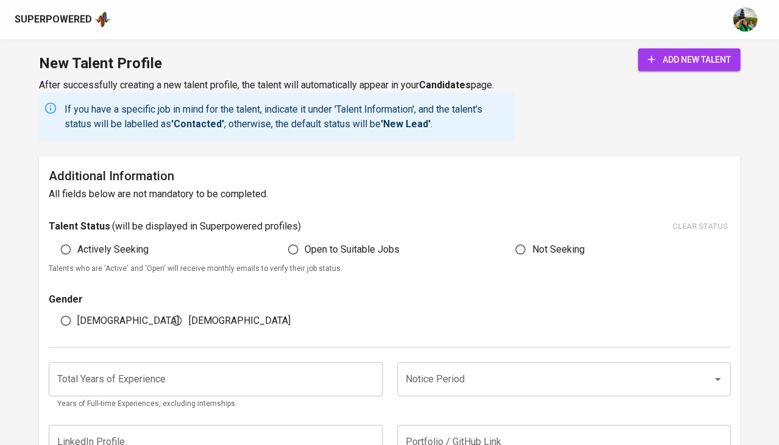
click at [300, 240] on input "Open to Suitable Jobs" at bounding box center [292, 249] width 23 height 23
radio input "true"
click at [179, 312] on input "Female" at bounding box center [176, 320] width 23 height 23
radio input "true"
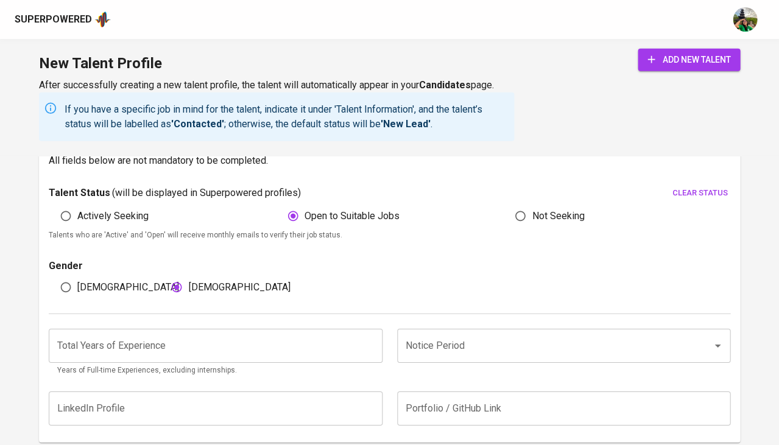
click at [195, 335] on input "number" at bounding box center [216, 346] width 334 height 34
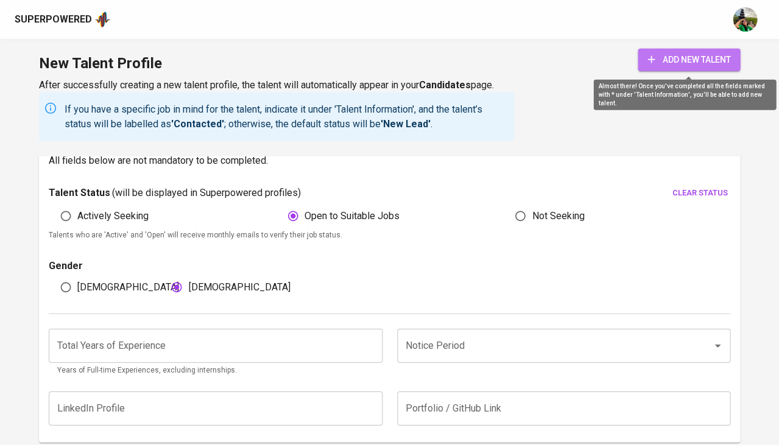
click at [678, 52] on span "add new talent" at bounding box center [688, 59] width 83 height 15
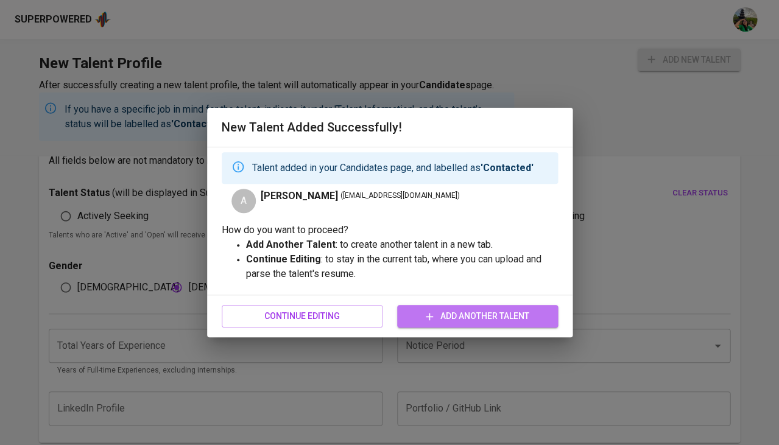
click at [426, 322] on span "Add Another Talent" at bounding box center [477, 316] width 141 height 15
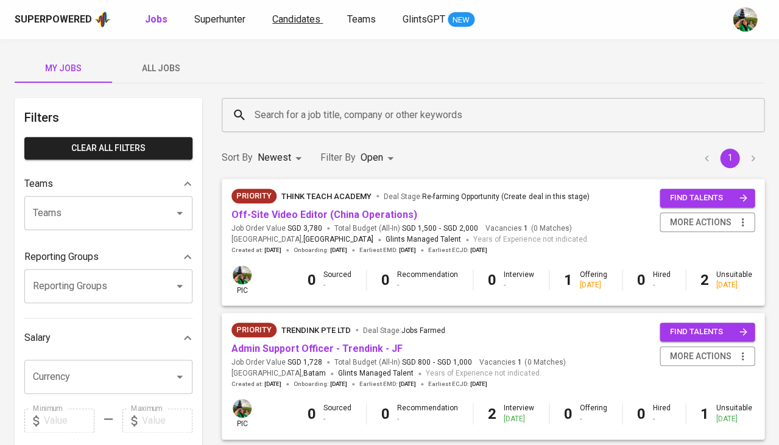
click at [289, 21] on span "Candidates" at bounding box center [296, 19] width 48 height 12
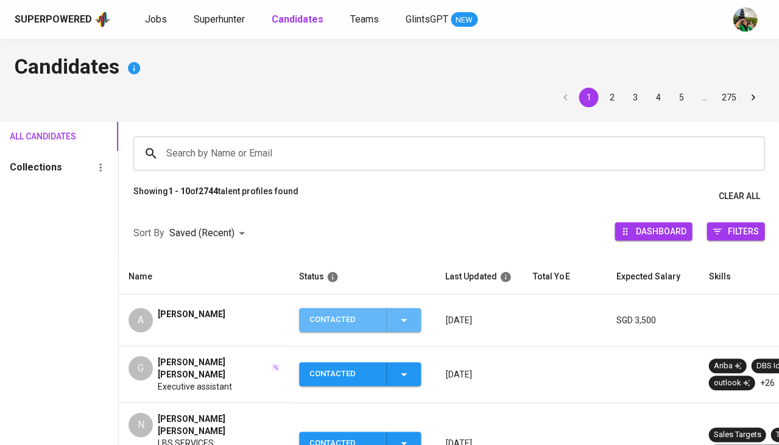
click at [399, 313] on icon "button" at bounding box center [403, 320] width 15 height 15
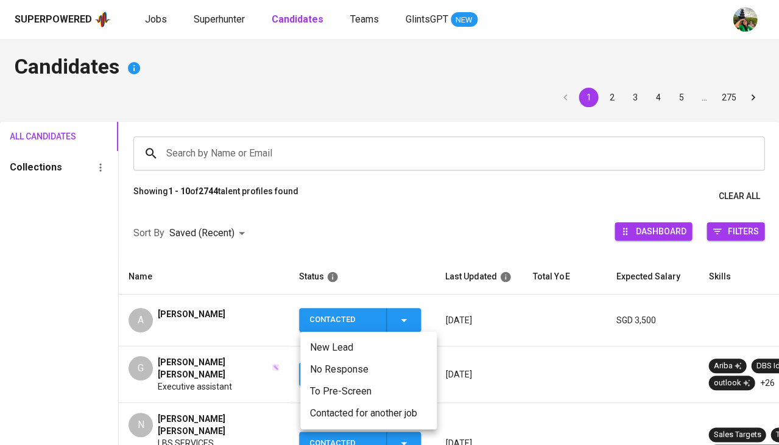
click at [200, 335] on div at bounding box center [389, 222] width 779 height 445
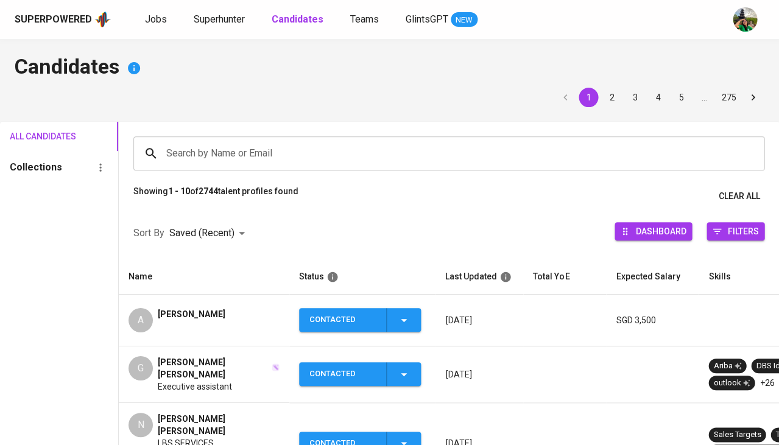
click at [191, 311] on span "[PERSON_NAME]" at bounding box center [192, 314] width 68 height 12
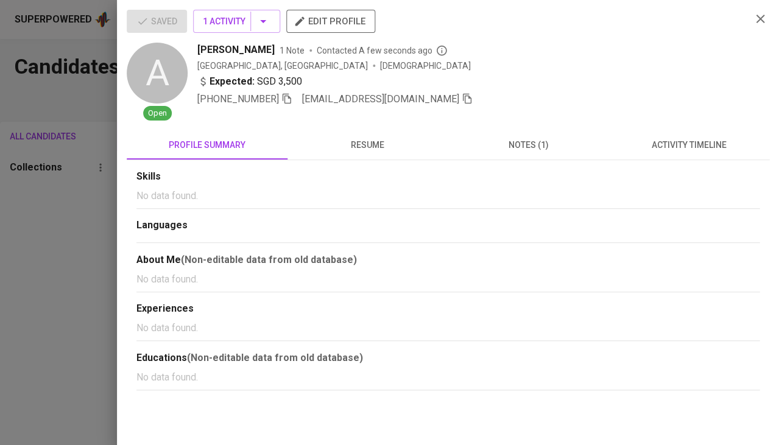
click at [393, 99] on div "[PHONE_NUMBER] [EMAIL_ADDRESS][DOMAIN_NAME]" at bounding box center [469, 99] width 544 height 15
click at [462, 99] on icon "button" at bounding box center [467, 98] width 11 height 11
click at [38, 230] on div at bounding box center [389, 222] width 779 height 445
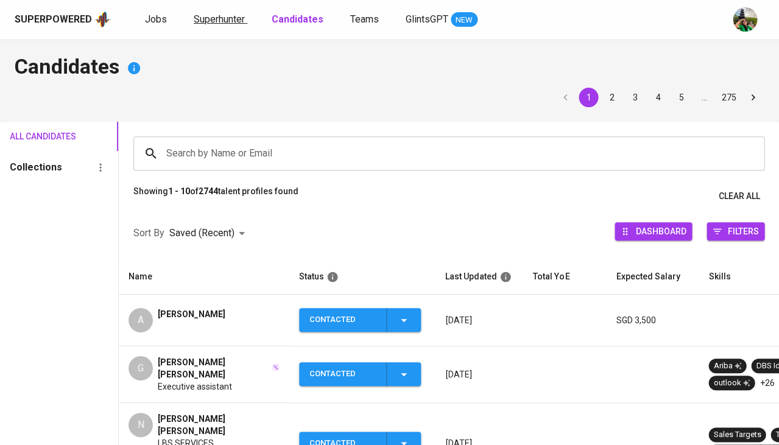
click at [214, 16] on span "Superhunter" at bounding box center [219, 19] width 51 height 12
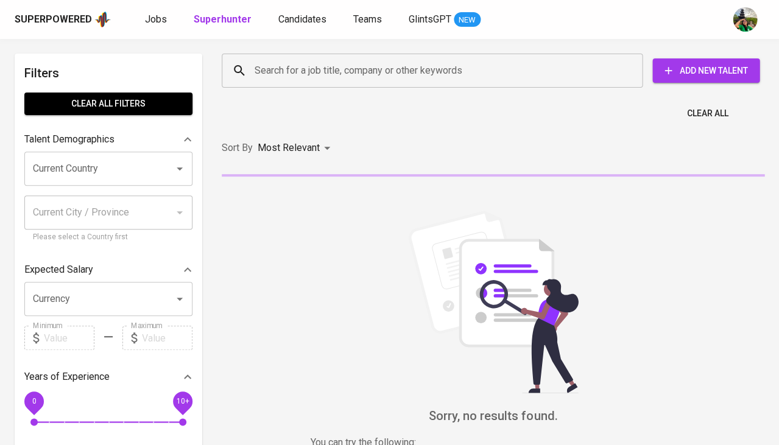
click at [300, 76] on input "Search for a job title, company or other keywords" at bounding box center [435, 70] width 367 height 23
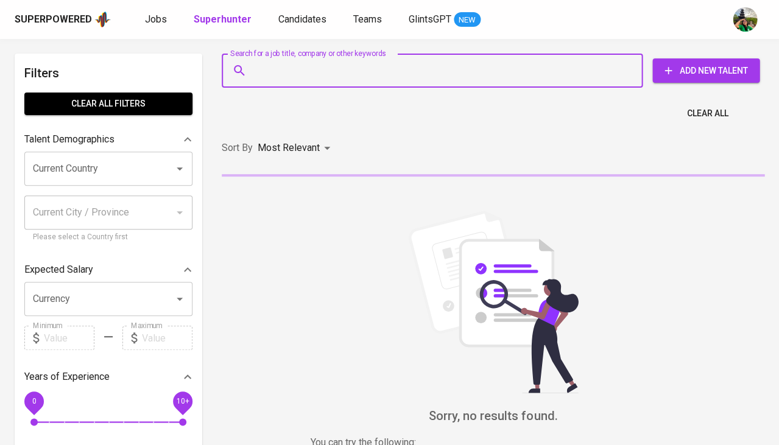
paste input "[EMAIL_ADDRESS][DOMAIN_NAME]"
type input "[EMAIL_ADDRESS][DOMAIN_NAME]"
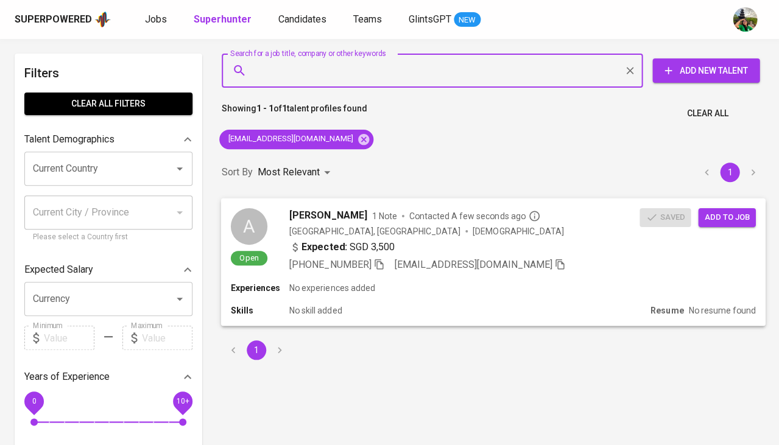
click at [748, 213] on span "Add to job" at bounding box center [726, 217] width 45 height 14
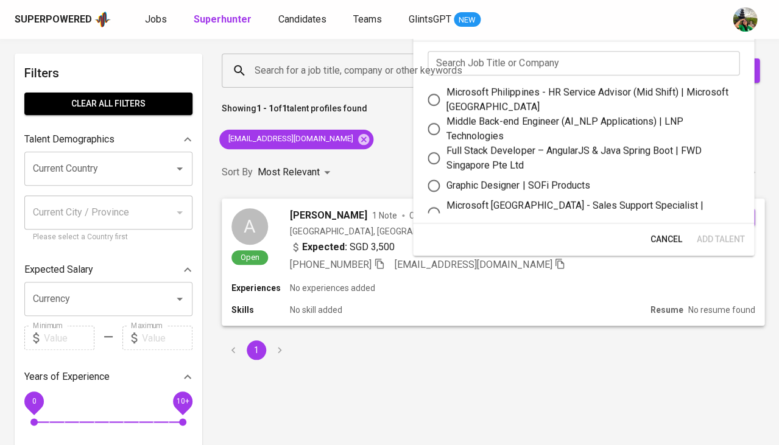
click at [515, 65] on input "text" at bounding box center [584, 63] width 312 height 24
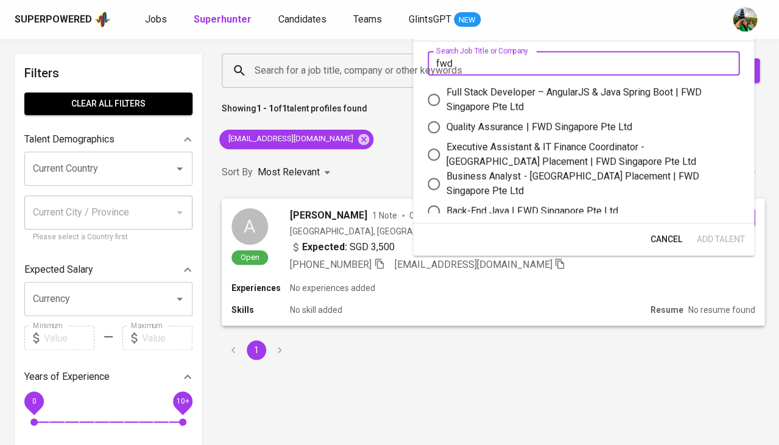
type input "fwd"
click at [552, 145] on div "Executive Assistant & IT Finance Coordinator - [GEOGRAPHIC_DATA] Placement | FW…" at bounding box center [587, 154] width 283 height 29
click at [446, 145] on input "Executive Assistant & IT Finance Coordinator - [GEOGRAPHIC_DATA] Placement | FW…" at bounding box center [434, 155] width 26 height 26
radio input "true"
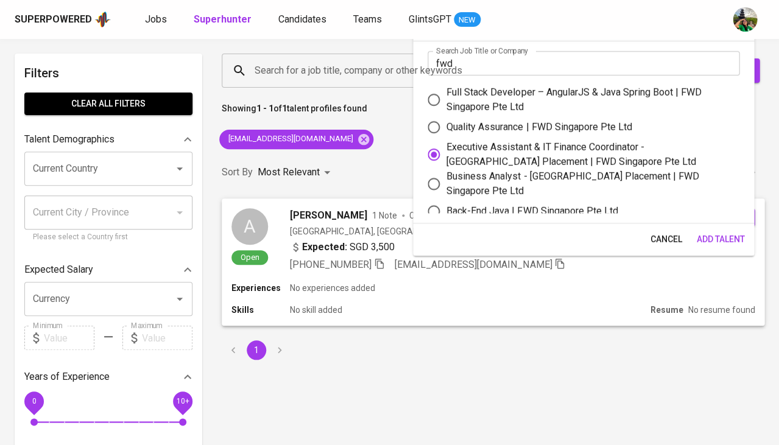
click at [712, 233] on span "Add Talent" at bounding box center [720, 239] width 48 height 15
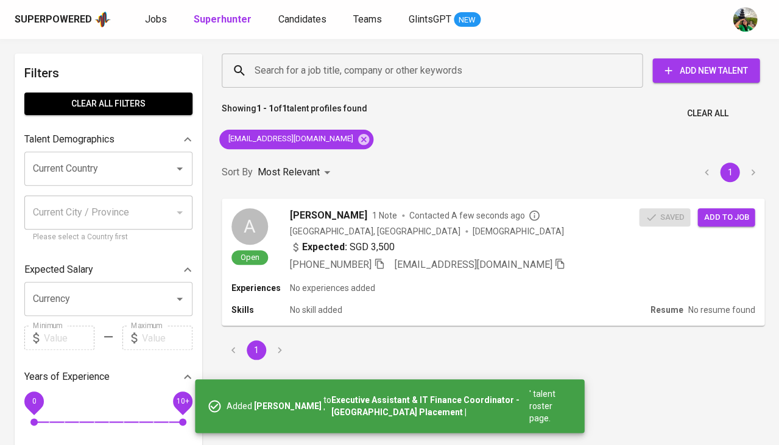
click at [168, 19] on div "Jobs Superhunter Candidates Teams GlintsGPT NEW" at bounding box center [313, 19] width 336 height 15
click at [152, 16] on span "Jobs" at bounding box center [156, 19] width 22 height 12
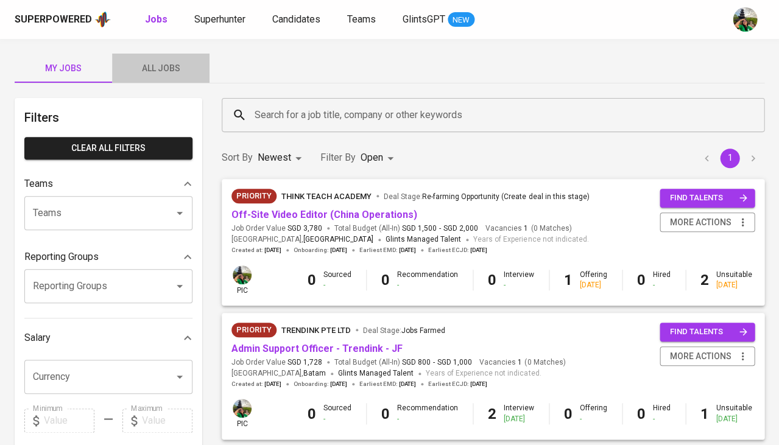
click at [167, 62] on span "All Jobs" at bounding box center [160, 68] width 83 height 15
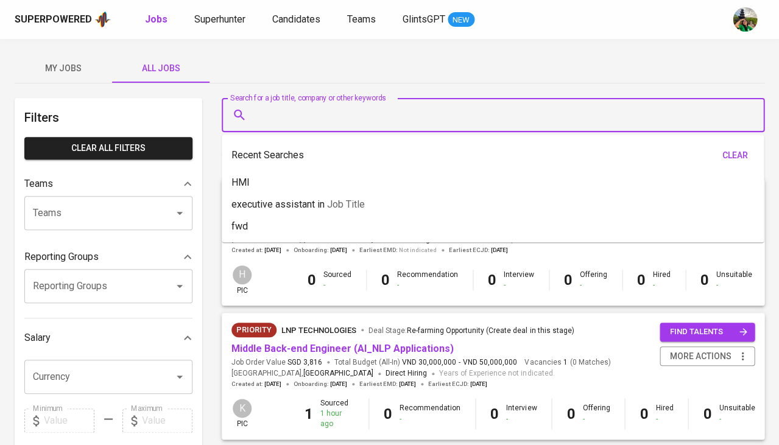
click at [308, 121] on input "Search for a job title, company or other keywords" at bounding box center [496, 115] width 489 height 23
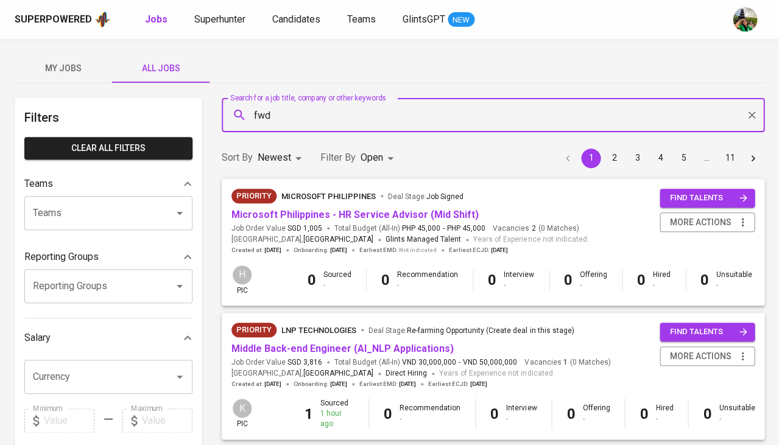
type input "fwd"
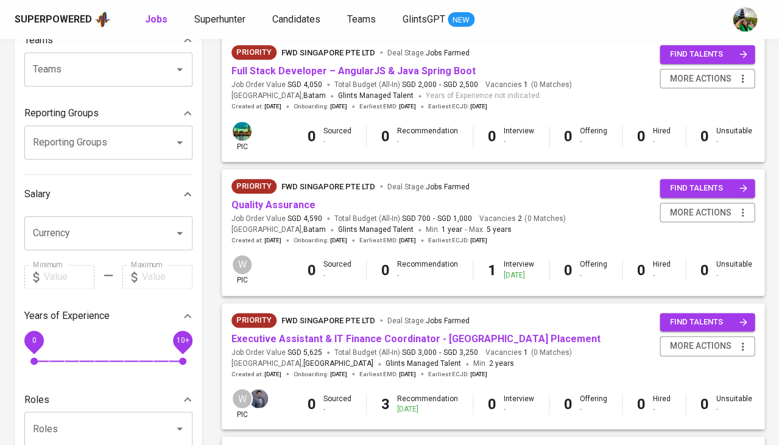
scroll to position [235, 0]
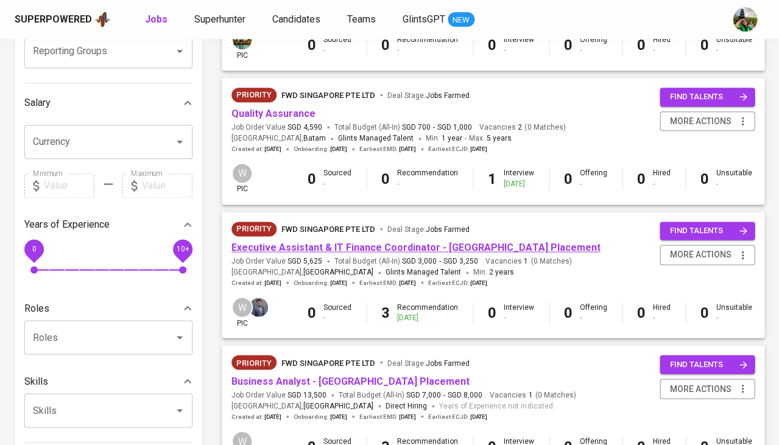
click at [414, 242] on link "Executive Assistant & IT Finance Coordinator - [GEOGRAPHIC_DATA] Placement" at bounding box center [415, 248] width 368 height 12
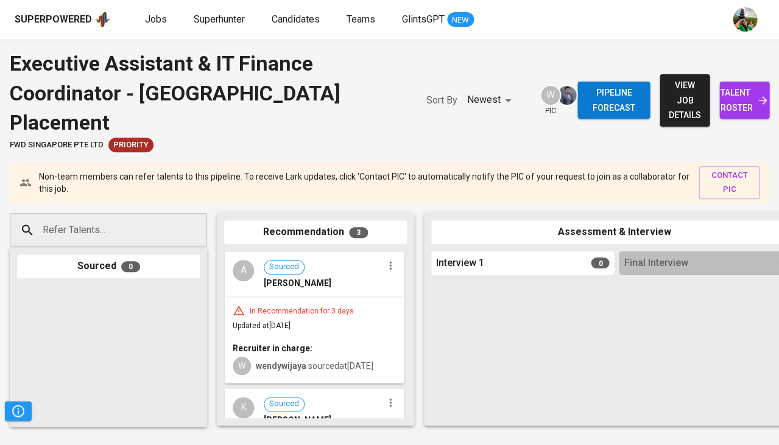
click at [741, 93] on span "talent roster" at bounding box center [744, 100] width 30 height 30
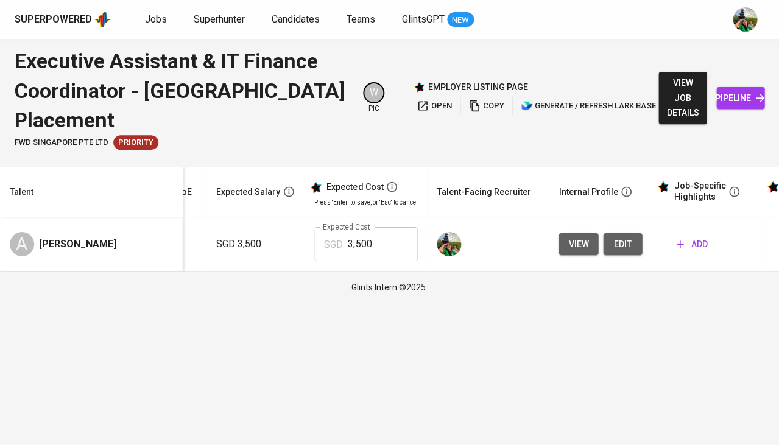
scroll to position [0, 178]
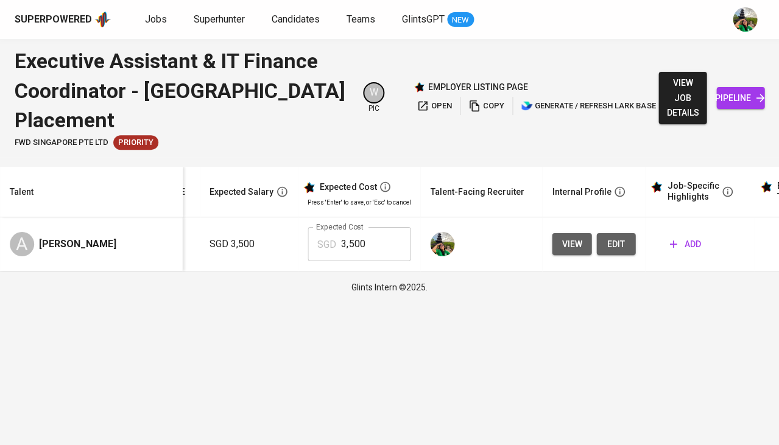
click at [615, 238] on span "edit" at bounding box center [615, 244] width 19 height 15
click at [683, 241] on span "add" at bounding box center [684, 244] width 31 height 15
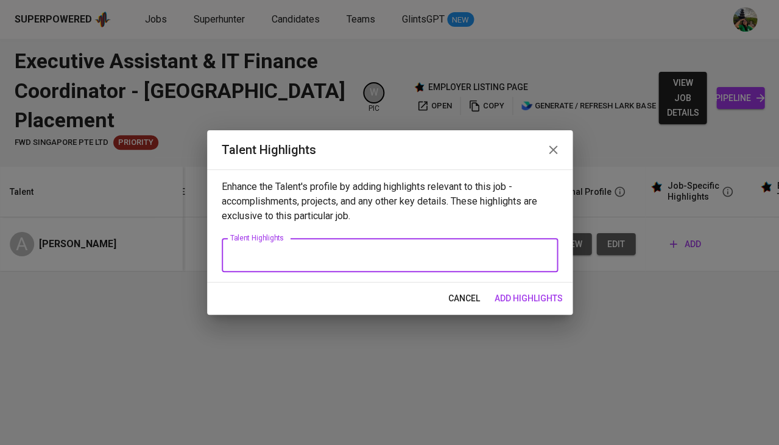
click at [331, 254] on textarea at bounding box center [389, 256] width 319 height 12
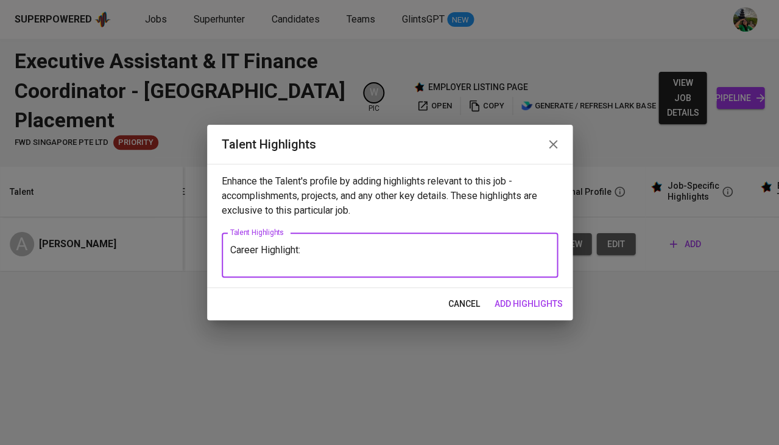
paste textarea "Highly experienced Executive and Administrative professional with over 20 years…"
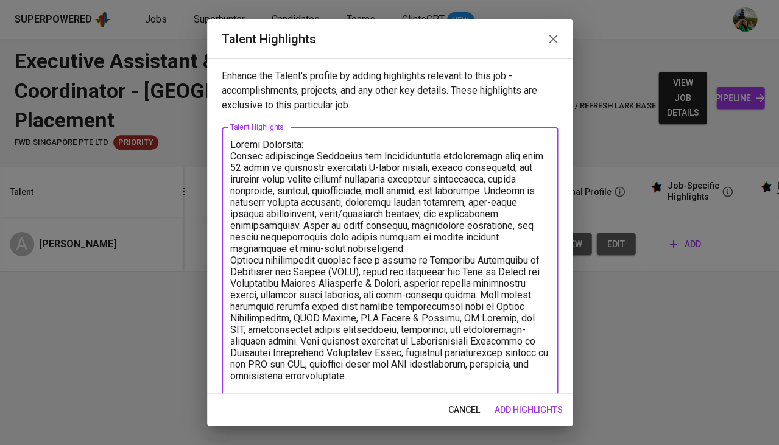
click at [368, 241] on textarea at bounding box center [389, 267] width 319 height 256
type textarea "Career Highlight: Highly experienced Executive and Administrative professional …"
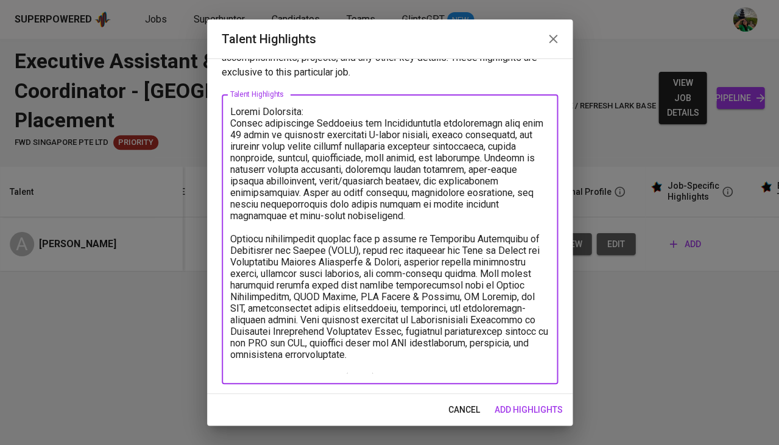
scroll to position [32, 0]
click at [523, 405] on span "add highlights" at bounding box center [528, 410] width 68 height 15
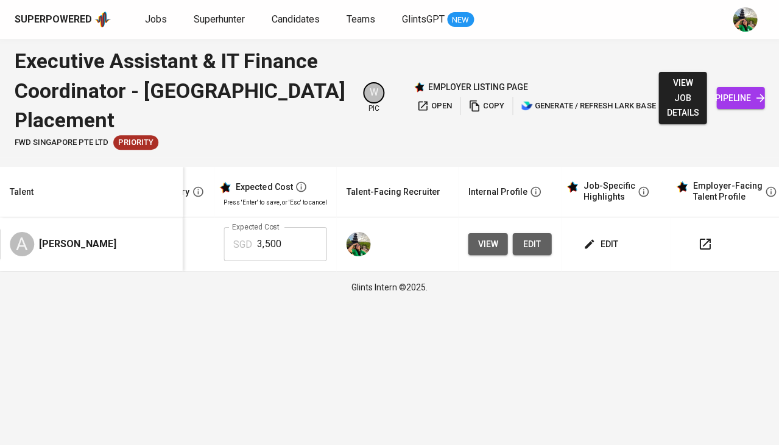
scroll to position [0, 266]
click at [597, 247] on span "edit" at bounding box center [598, 244] width 32 height 15
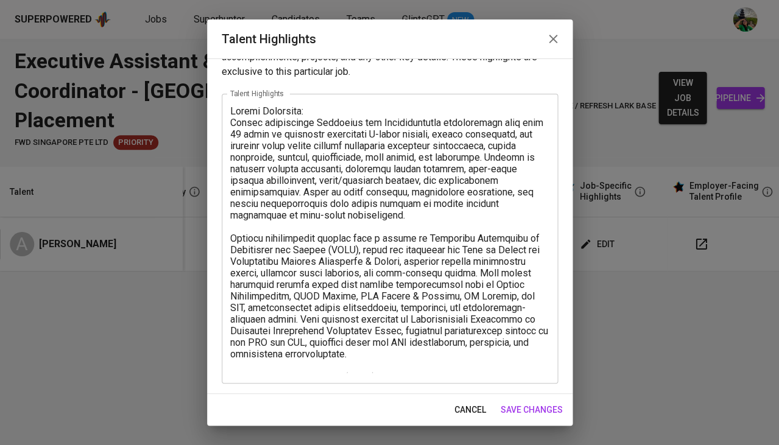
scroll to position [32, 0]
click at [387, 353] on textarea at bounding box center [389, 240] width 319 height 267
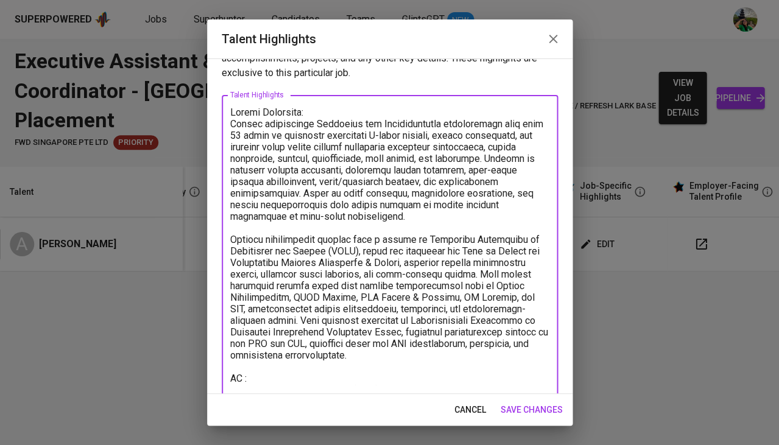
paste textarea "[URL][DOMAIN_NAME]"
click at [402, 343] on textarea at bounding box center [389, 246] width 319 height 278
paste textarea "Fluent in English and Chinese, enabling effective communication with diverse st…"
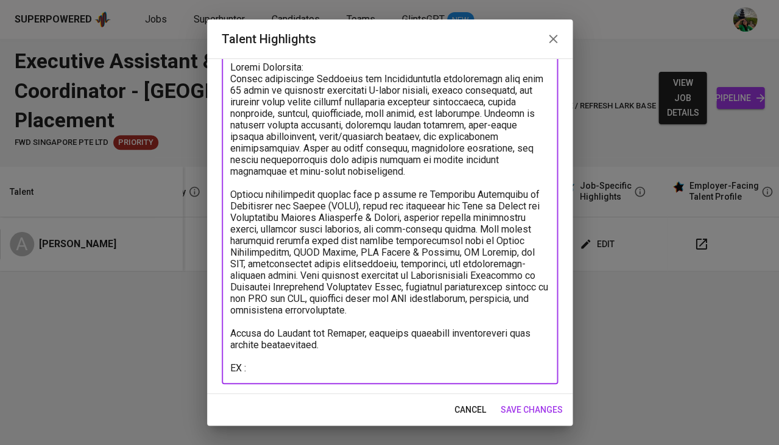
scroll to position [77, 0]
type textarea "Career Highlight: Highly experienced Executive and Administrative professional …"
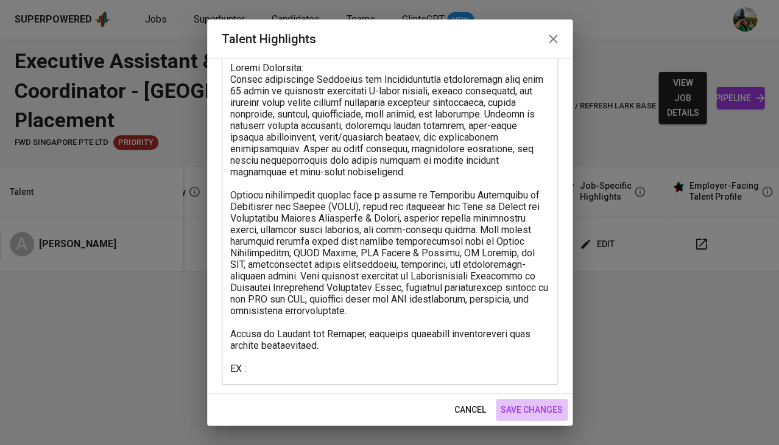
click at [524, 404] on span "save changes" at bounding box center [532, 410] width 62 height 15
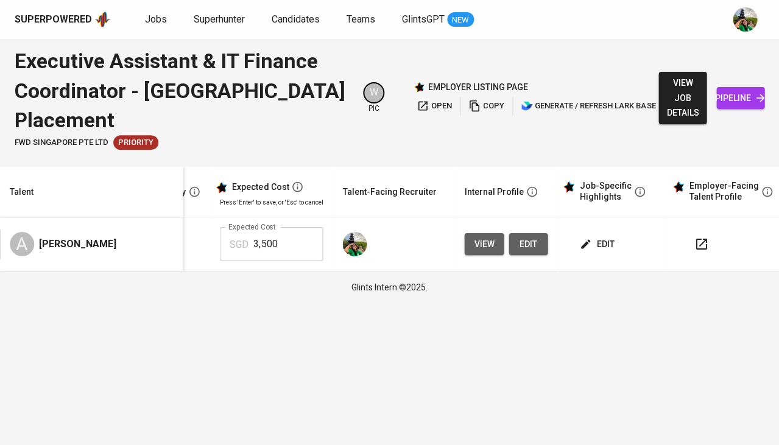
click at [481, 247] on span "view" at bounding box center [484, 244] width 20 height 15
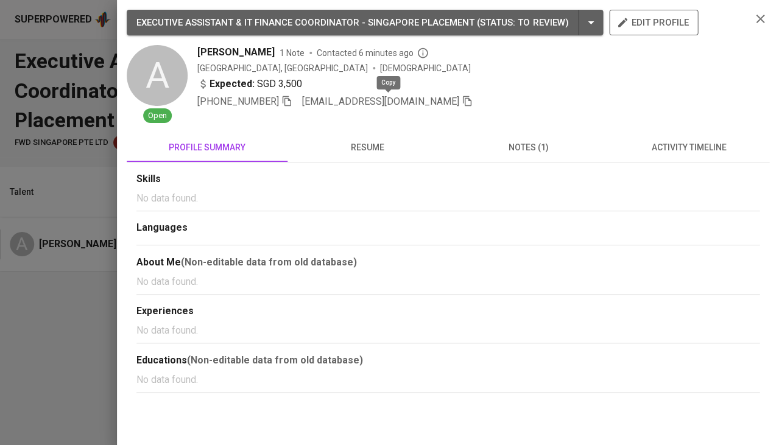
click at [463, 97] on icon "button" at bounding box center [467, 101] width 9 height 10
click at [68, 328] on div at bounding box center [389, 222] width 779 height 445
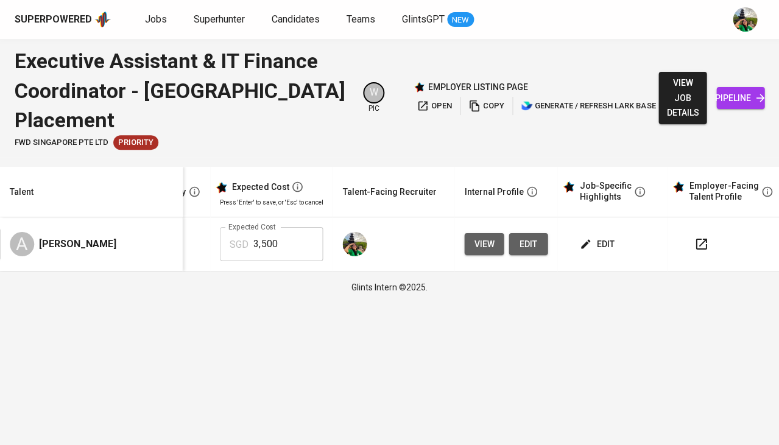
click at [726, 93] on span "pipeline" at bounding box center [740, 98] width 29 height 15
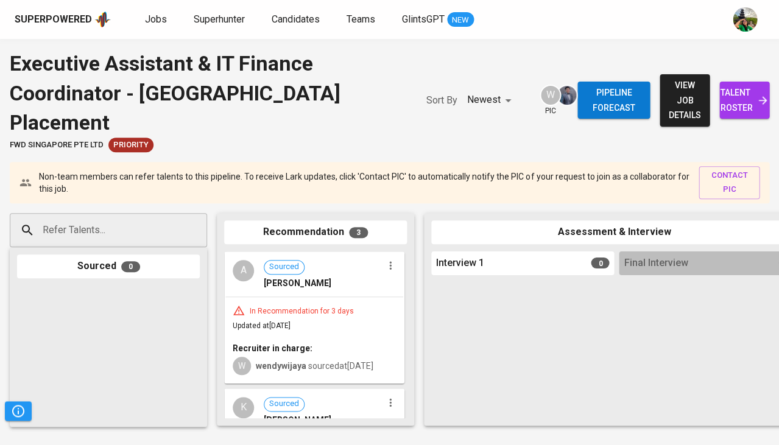
click at [117, 219] on input "Refer Talents..." at bounding box center [104, 230] width 128 height 23
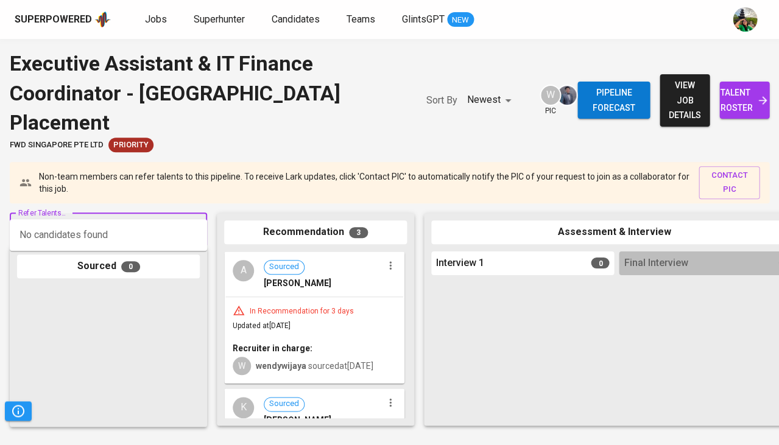
paste input "[EMAIL_ADDRESS][DOMAIN_NAME]"
type input "[EMAIL_ADDRESS][DOMAIN_NAME]"
click at [118, 231] on img at bounding box center [123, 234] width 10 height 10
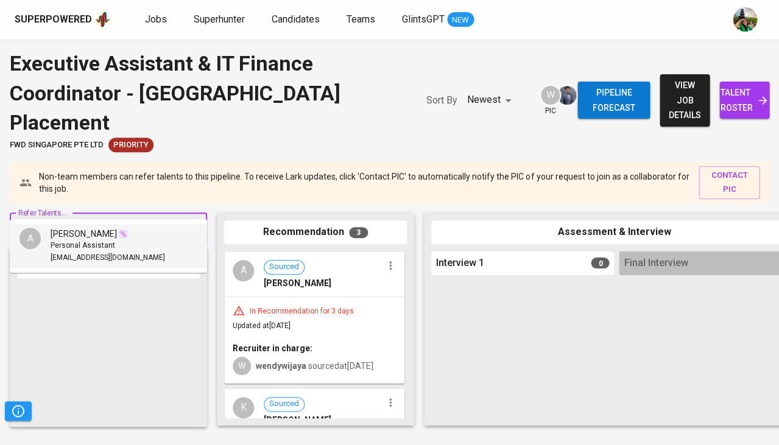
click at [116, 246] on div "Personal Assistant" at bounding box center [108, 246] width 114 height 12
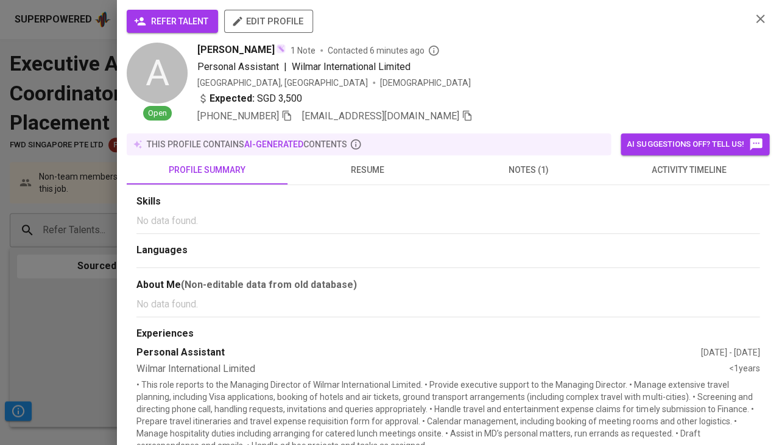
click at [175, 14] on span "refer talent" at bounding box center [172, 21] width 72 height 15
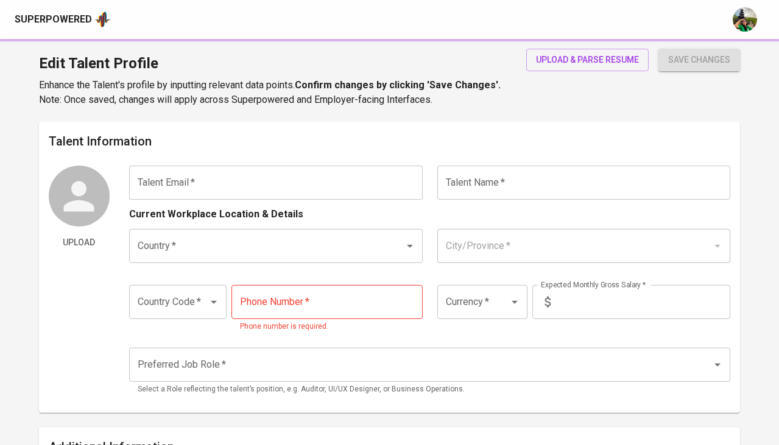
type input "[EMAIL_ADDRESS][DOMAIN_NAME]"
type input "[PERSON_NAME]"
type input "[GEOGRAPHIC_DATA]"
type input "+65"
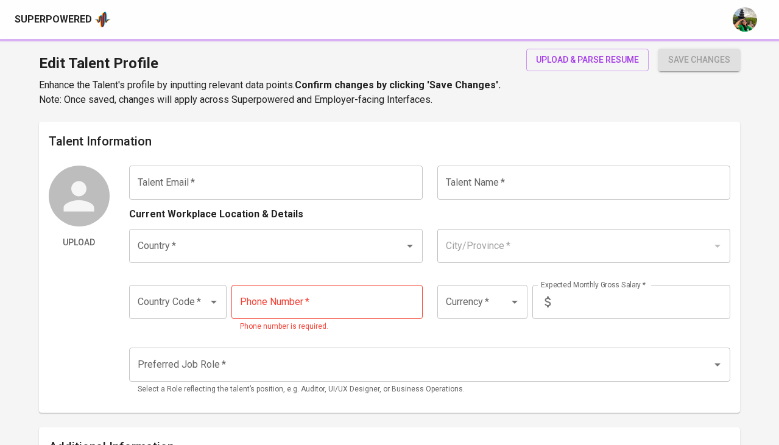
type input "9880-4928"
type input "SGD"
type input "3,500"
type input "Assistant Vice President"
radio input "true"
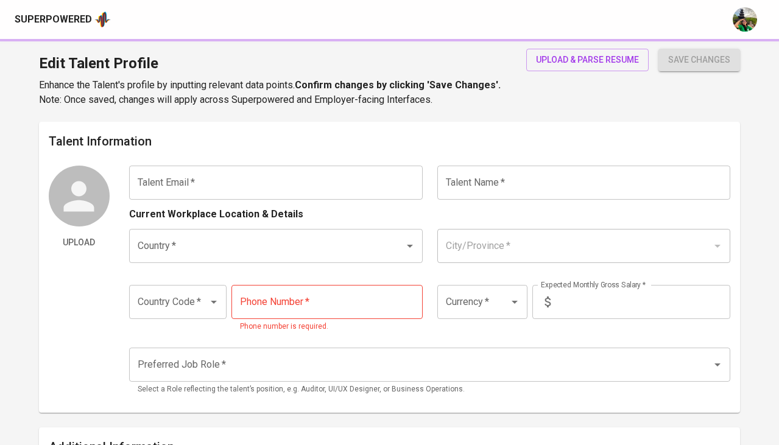
radio input "true"
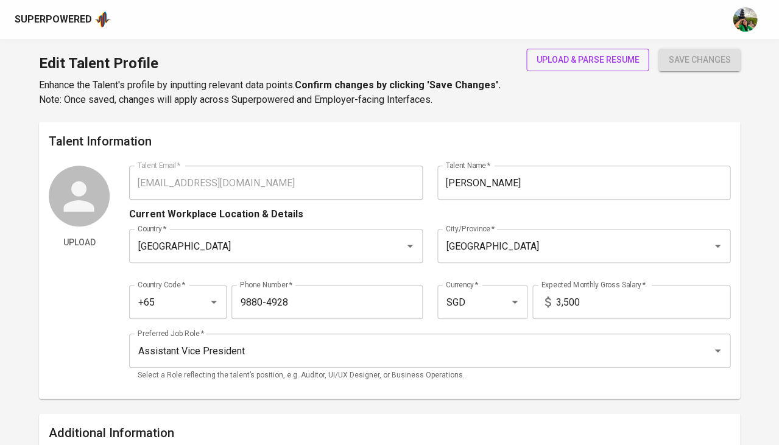
click at [579, 60] on span "upload & parse resume" at bounding box center [587, 59] width 103 height 15
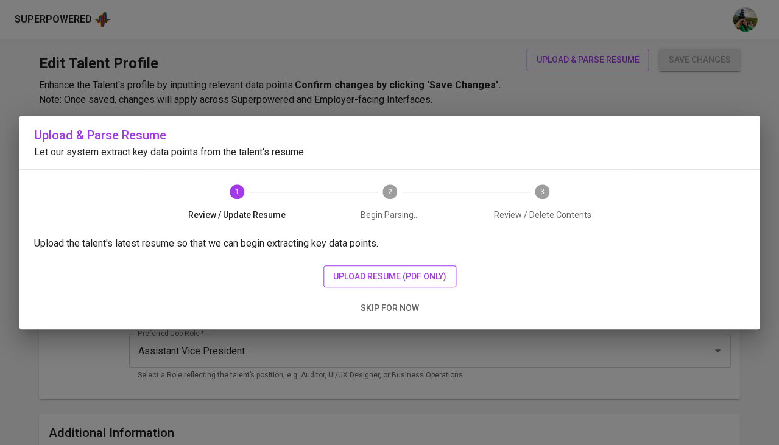
click at [376, 269] on span "upload resume (pdf only)" at bounding box center [389, 276] width 113 height 15
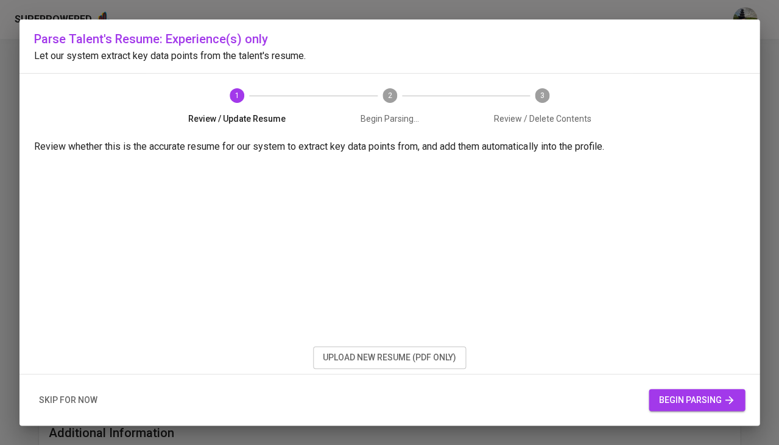
click at [705, 397] on span "begin parsing" at bounding box center [696, 400] width 77 height 15
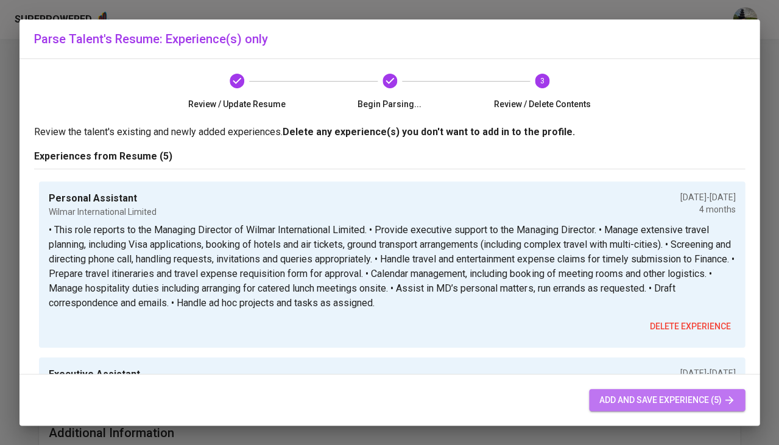
click at [653, 400] on span "add and save experience (5)" at bounding box center [667, 400] width 136 height 15
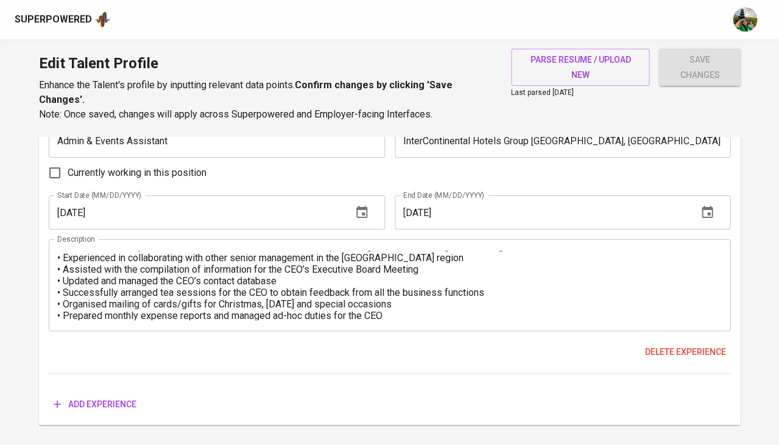
scroll to position [56, 0]
click at [690, 63] on span "save changes" at bounding box center [700, 67] width 62 height 30
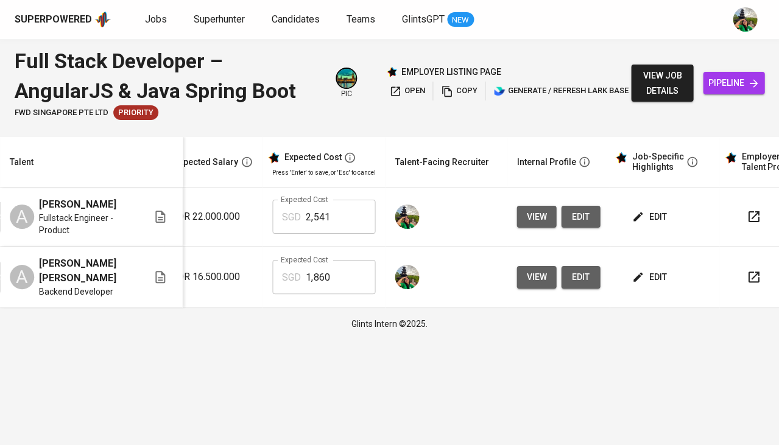
scroll to position [0, 259]
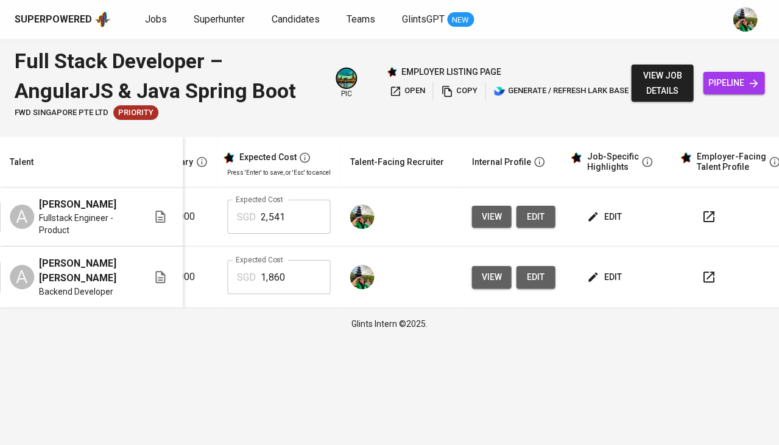
click at [600, 218] on span "edit" at bounding box center [605, 216] width 32 height 15
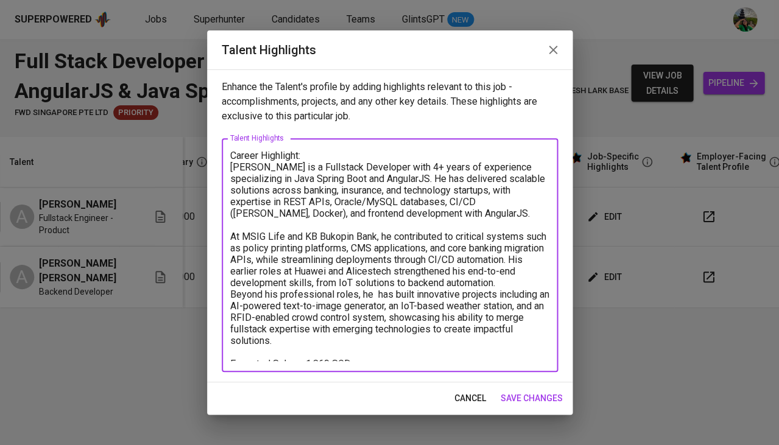
drag, startPoint x: 297, startPoint y: 331, endPoint x: 216, endPoint y: 163, distance: 186.6
click at [216, 163] on div "Enhance the Talent's profile by adding highlights relevant to this job - accomp…" at bounding box center [389, 225] width 365 height 313
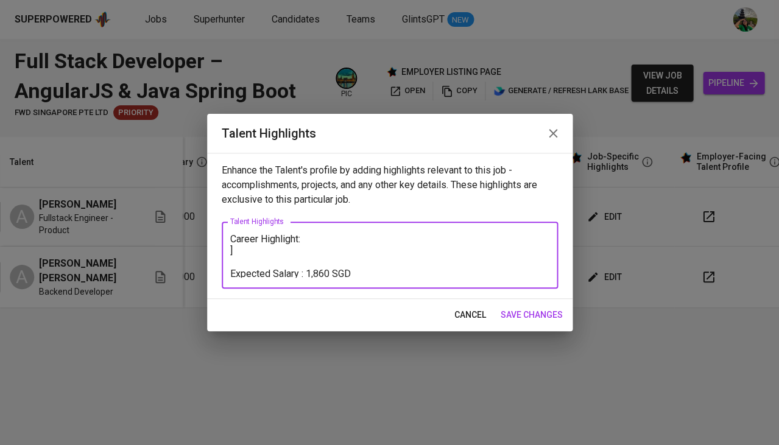
type textarea "Career Highlight: ] Expected Salary : 1,860 SGD"
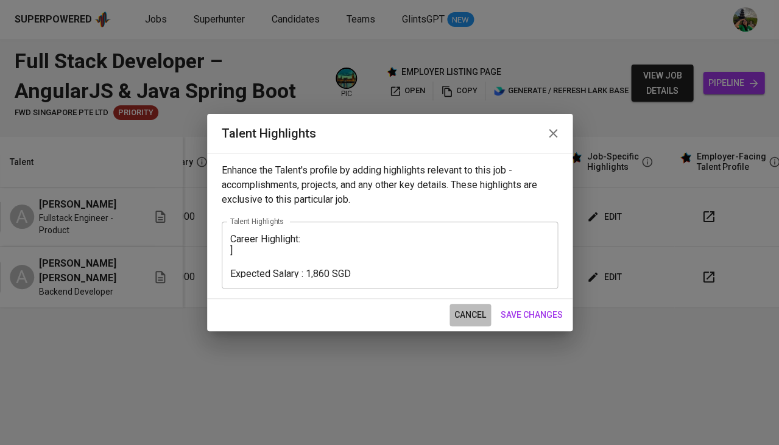
click at [487, 311] on button "cancel" at bounding box center [469, 315] width 41 height 23
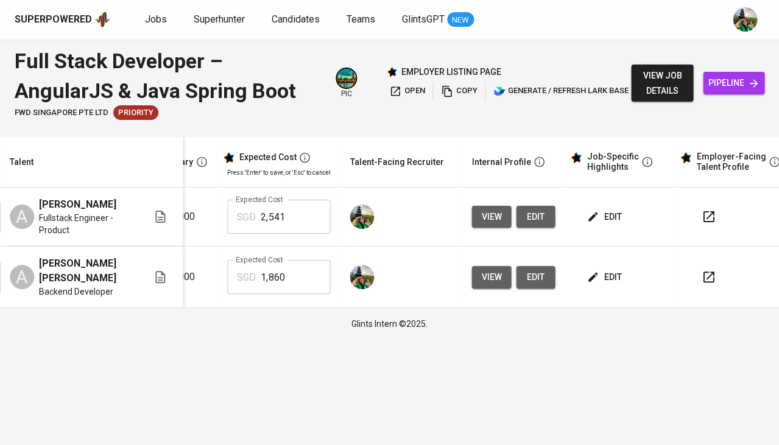
drag, startPoint x: 611, startPoint y: 253, endPoint x: 609, endPoint y: 259, distance: 6.4
click at [609, 259] on td "edit" at bounding box center [620, 278] width 110 height 62
click at [601, 272] on span "edit" at bounding box center [605, 277] width 32 height 15
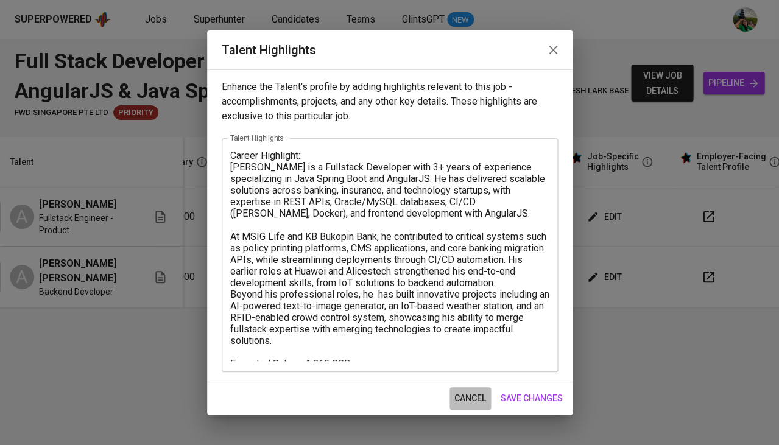
click at [459, 392] on span "cancel" at bounding box center [470, 398] width 32 height 15
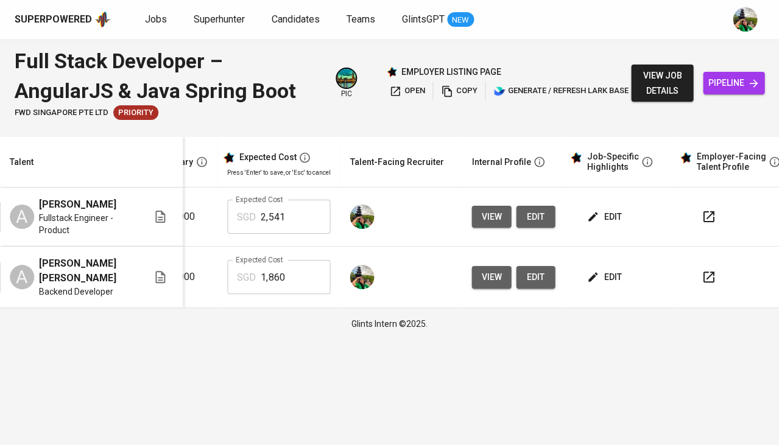
click at [614, 215] on button "edit" at bounding box center [605, 217] width 42 height 23
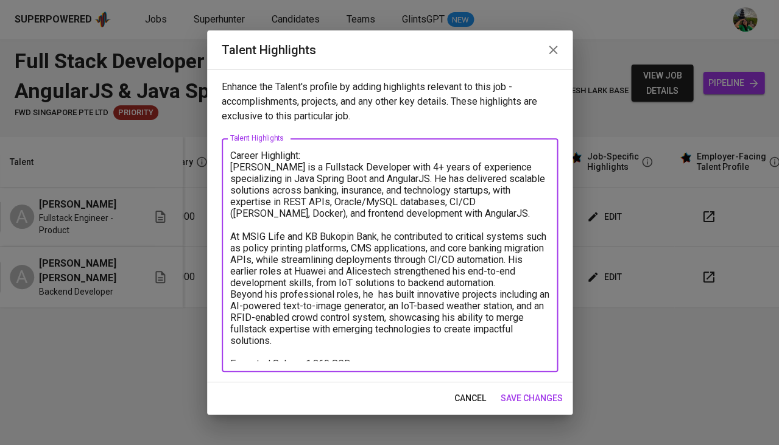
drag, startPoint x: 288, startPoint y: 332, endPoint x: 228, endPoint y: 163, distance: 179.7
click at [228, 163] on div "Career Highlight: Alfi is a Fullstack Developer with 4+ years of experience spe…" at bounding box center [390, 255] width 336 height 234
paste textarea "hmad Nabil is a Fullstack Engineer with 5 years of experience, specializing in …"
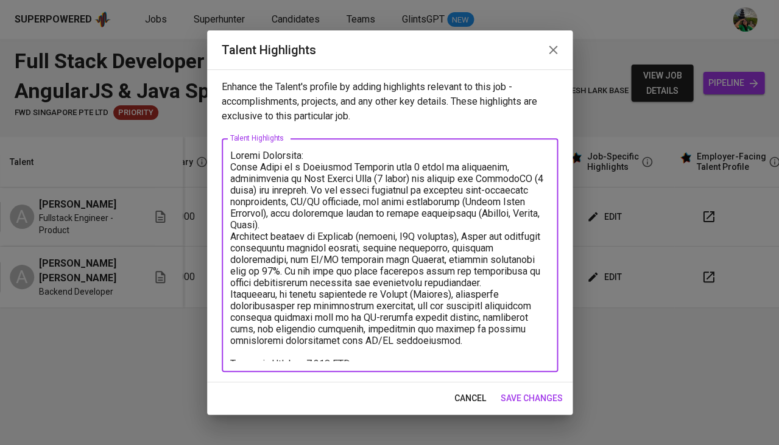
click at [311, 215] on textarea at bounding box center [389, 255] width 319 height 211
click at [280, 223] on textarea at bounding box center [389, 255] width 319 height 211
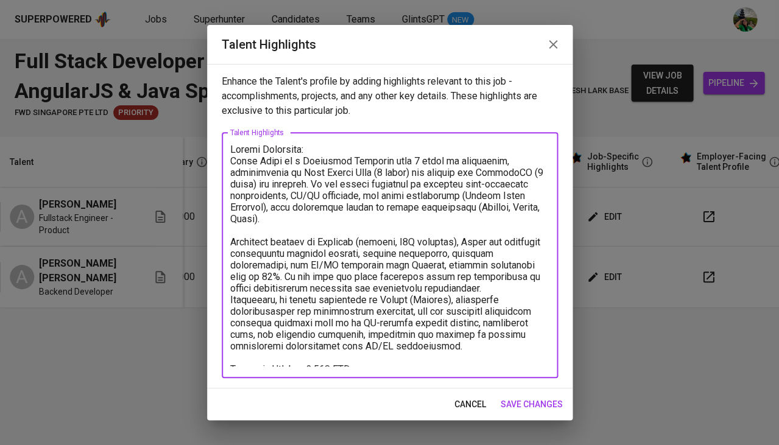
drag, startPoint x: 329, startPoint y: 356, endPoint x: 306, endPoint y: 357, distance: 23.1
click at [306, 357] on textarea at bounding box center [389, 255] width 319 height 223
type textarea "Career Highlight: Ahmad Nabil is a Fullstack Engineer with 5 years of experienc…"
click at [509, 397] on span "save changes" at bounding box center [532, 404] width 62 height 15
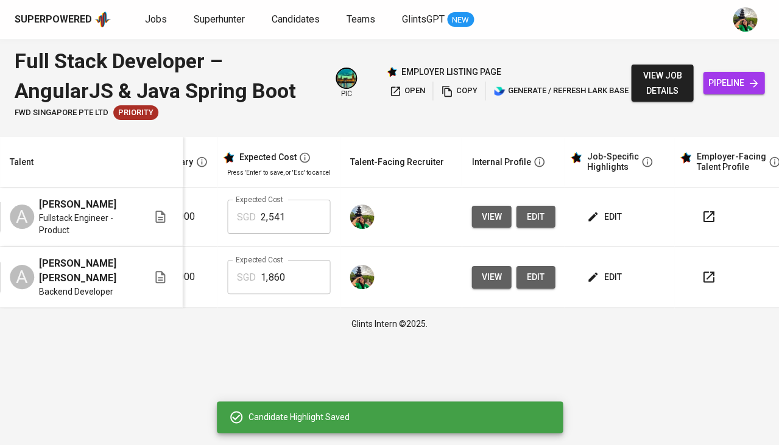
click at [612, 214] on span "edit" at bounding box center [605, 216] width 32 height 15
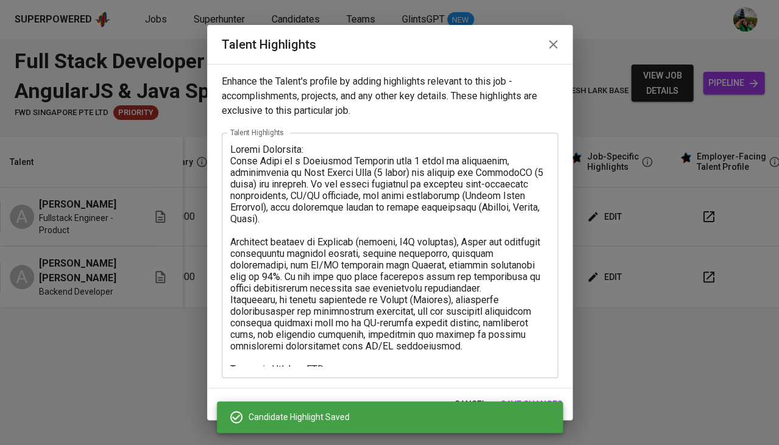
click at [304, 358] on textarea at bounding box center [389, 255] width 319 height 223
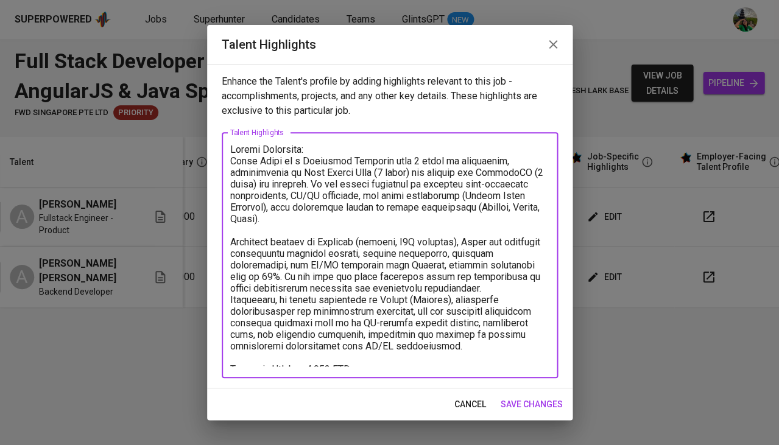
type textarea "Career Highlight: Ahmad Nabil is a Fullstack Engineer with 5 years of experienc…"
click at [549, 406] on span "save changes" at bounding box center [532, 404] width 62 height 15
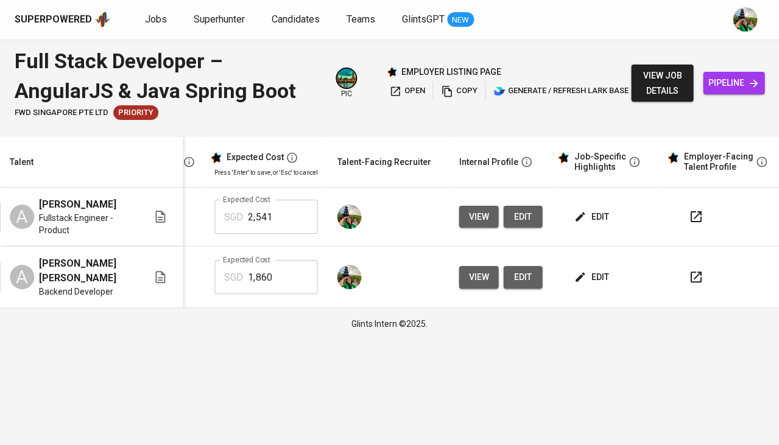
scroll to position [0, 272]
click at [592, 214] on span "edit" at bounding box center [592, 216] width 32 height 15
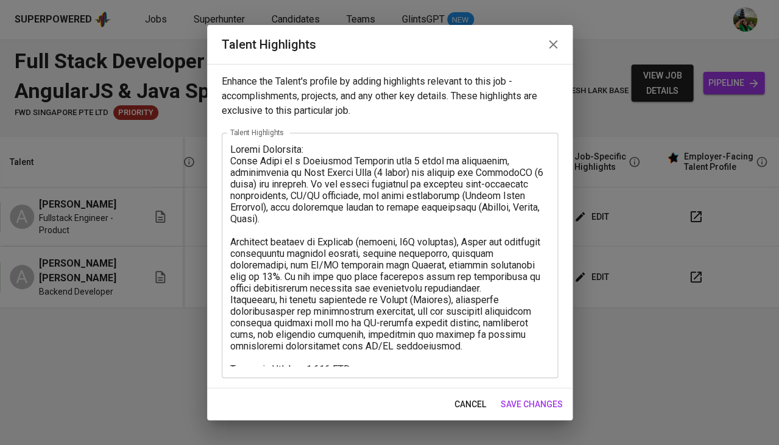
click at [463, 398] on span "cancel" at bounding box center [470, 404] width 32 height 15
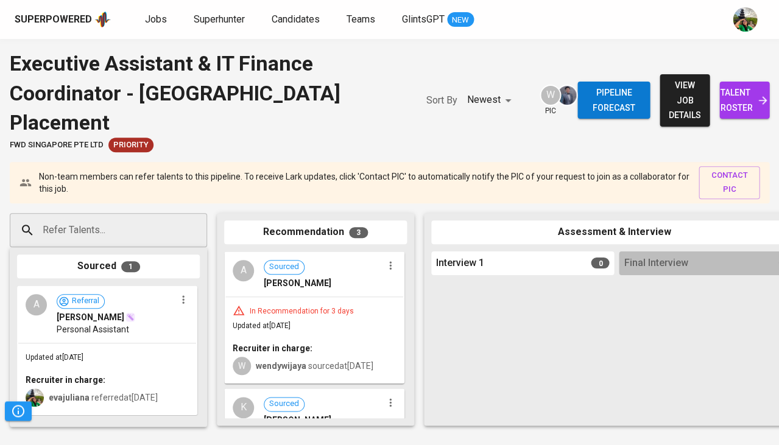
click at [753, 91] on span "talent roster" at bounding box center [744, 100] width 30 height 30
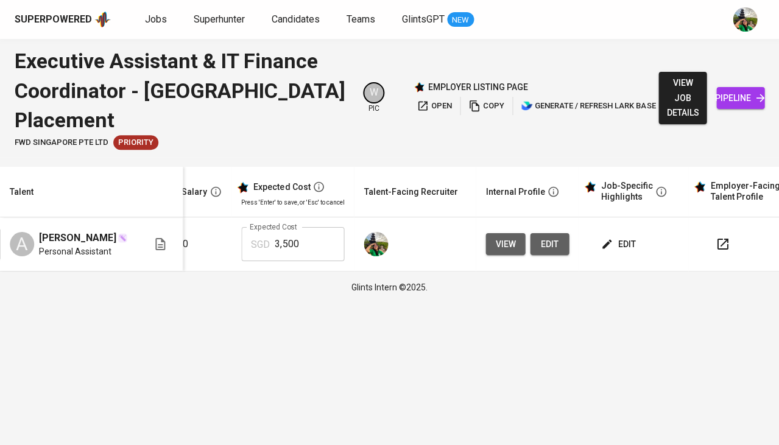
scroll to position [0, 264]
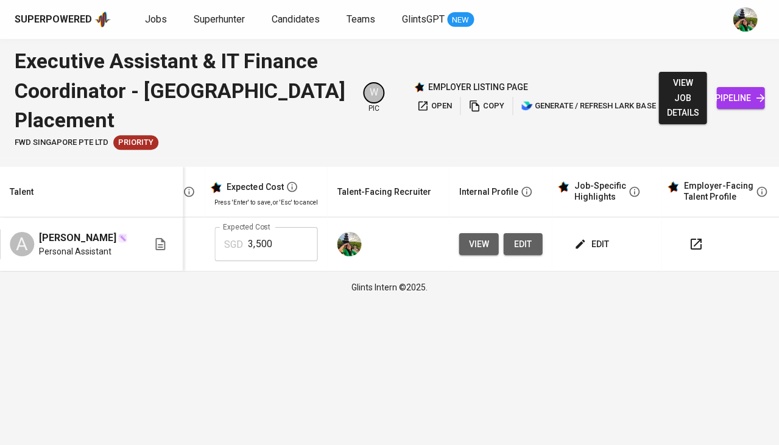
click at [596, 239] on span "edit" at bounding box center [592, 244] width 32 height 15
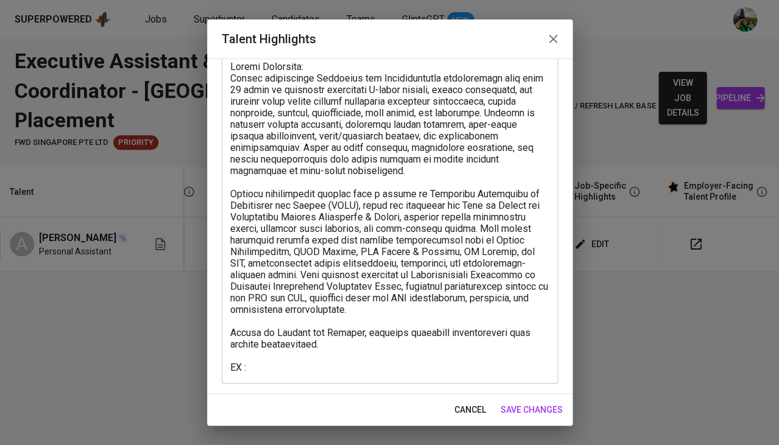
scroll to position [77, 0]
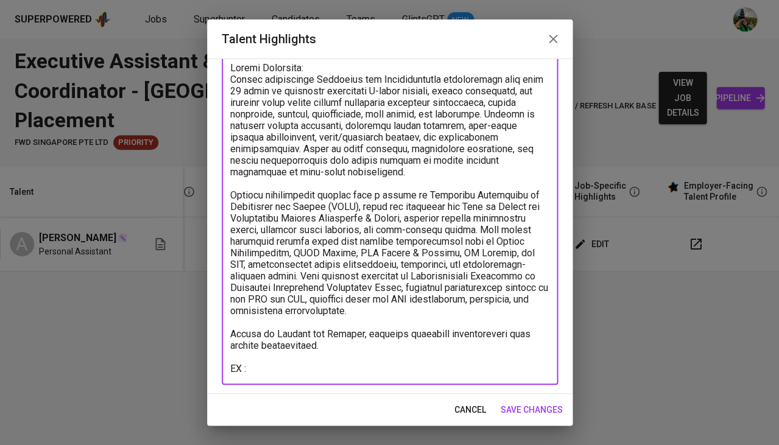
drag, startPoint x: 548, startPoint y: 357, endPoint x: 250, endPoint y: 357, distance: 298.4
click at [250, 357] on textarea at bounding box center [389, 218] width 319 height 312
click at [522, 406] on span "save changes" at bounding box center [532, 410] width 62 height 15
